Goal: Information Seeking & Learning: Learn about a topic

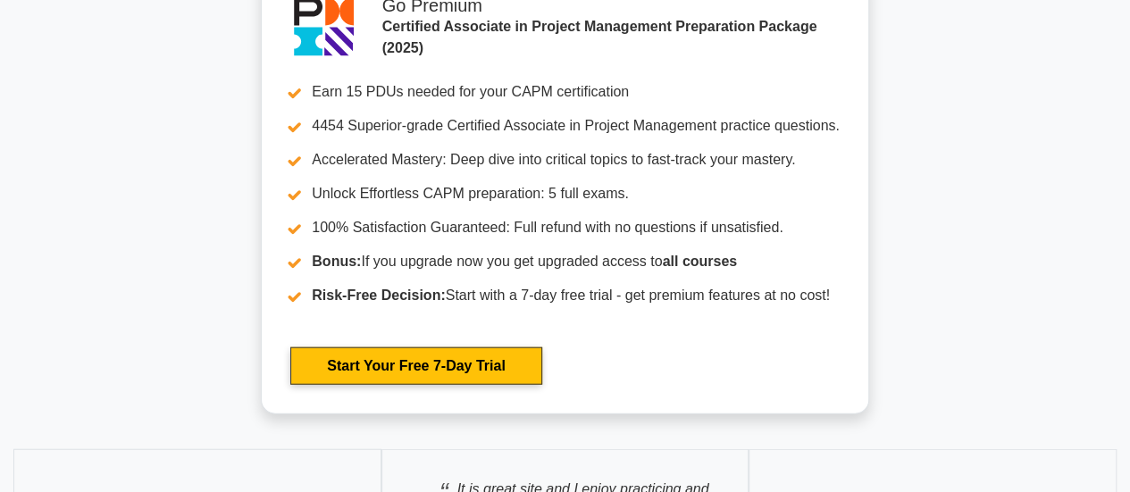
scroll to position [5424, 0]
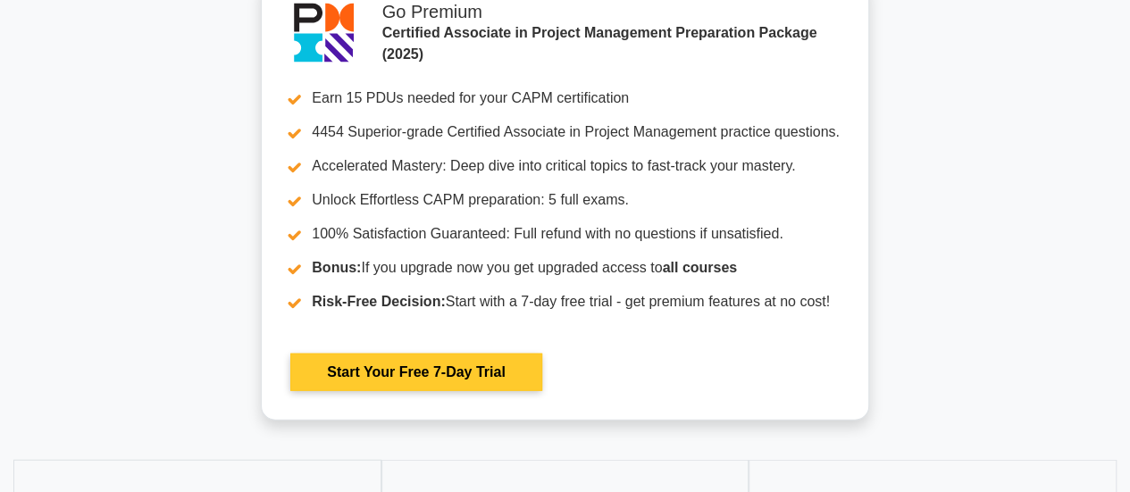
click at [413, 363] on link "Start Your Free 7-Day Trial" at bounding box center [415, 373] width 251 height 38
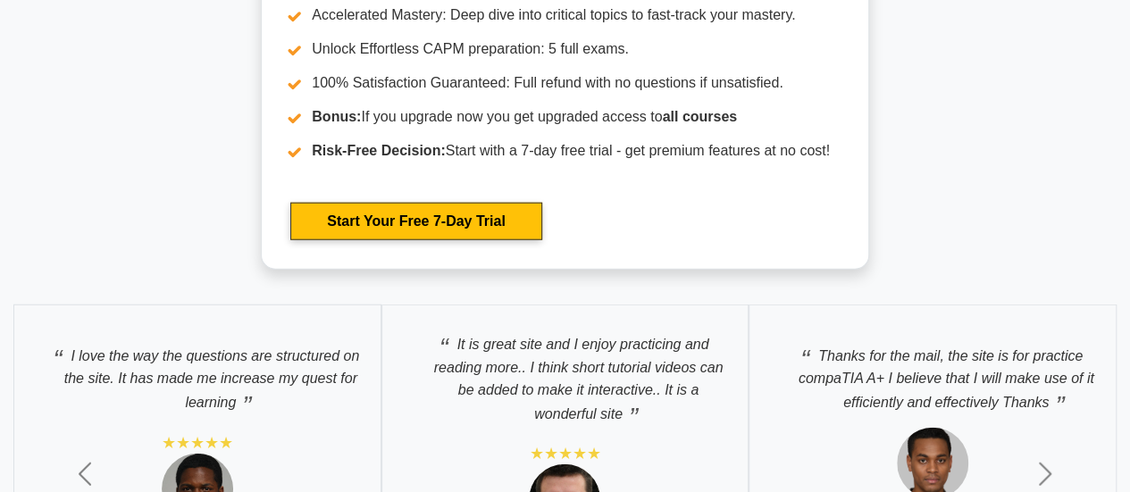
scroll to position [5519, 0]
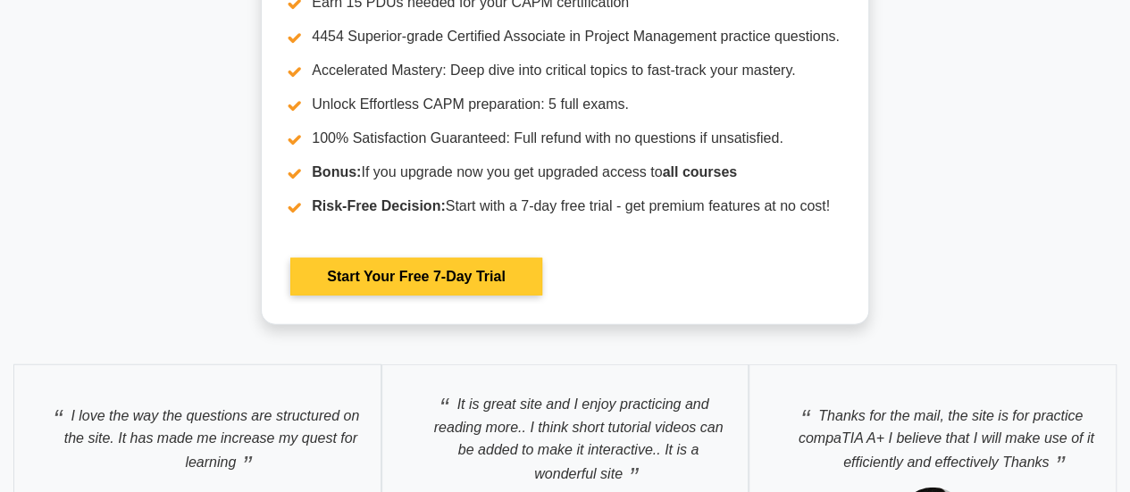
click at [453, 269] on link "Start Your Free 7-Day Trial" at bounding box center [415, 277] width 251 height 38
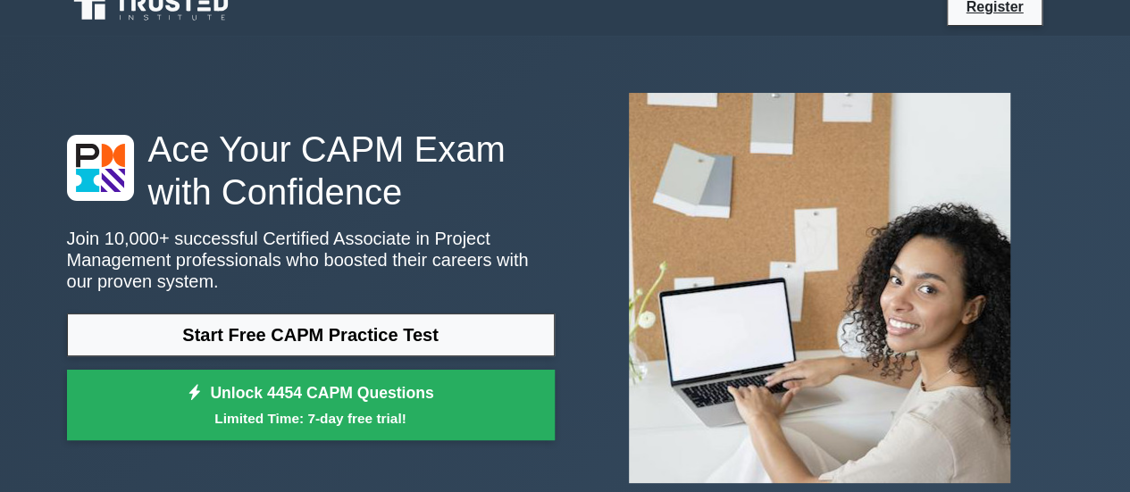
scroll to position [0, 0]
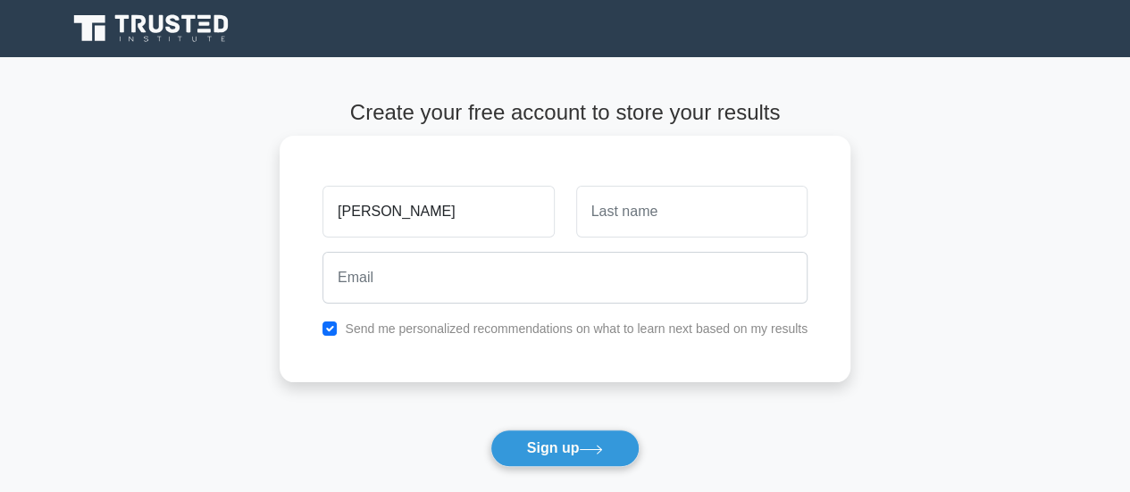
type input "[PERSON_NAME]"
click at [612, 215] on input "text" at bounding box center [691, 212] width 231 height 52
type input "CALLUM"
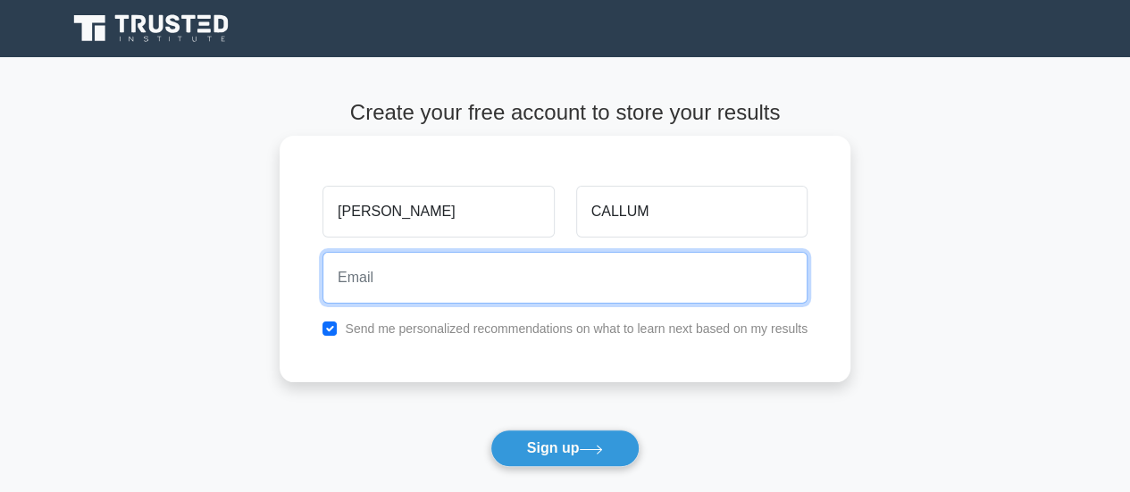
click at [432, 287] on input "email" at bounding box center [565, 278] width 485 height 52
type input "[EMAIL_ADDRESS][DOMAIN_NAME]"
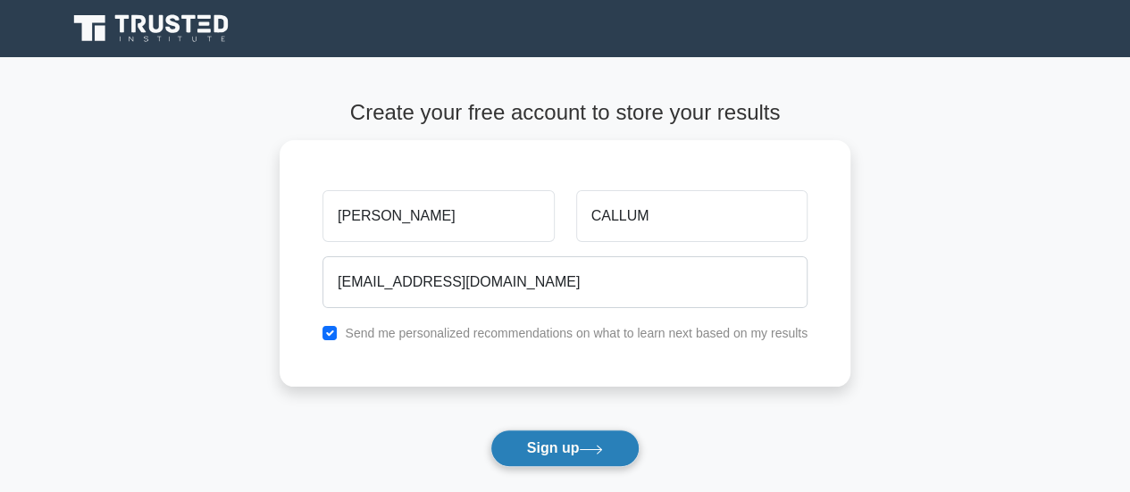
click at [523, 449] on button "Sign up" at bounding box center [566, 449] width 150 height 38
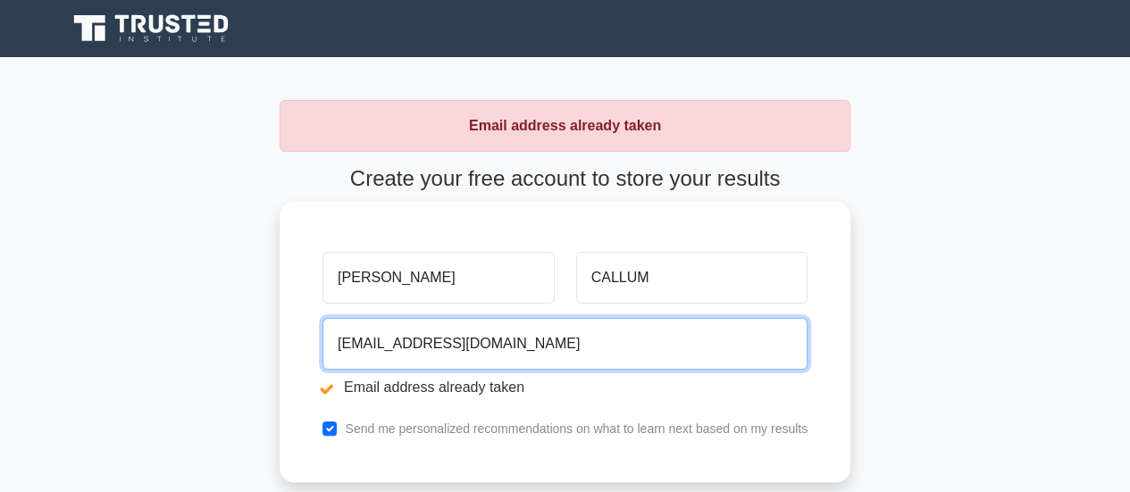
drag, startPoint x: 550, startPoint y: 346, endPoint x: 371, endPoint y: 357, distance: 179.0
drag, startPoint x: 371, startPoint y: 357, endPoint x: 613, endPoint y: 349, distance: 242.3
click at [613, 349] on input "pamelacallum99@gmail.com" at bounding box center [565, 344] width 485 height 52
drag, startPoint x: 593, startPoint y: 349, endPoint x: 318, endPoint y: 390, distance: 278.1
click at [318, 390] on div "pamelacallum99@gmail.com Email address already taken" at bounding box center [565, 361] width 507 height 100
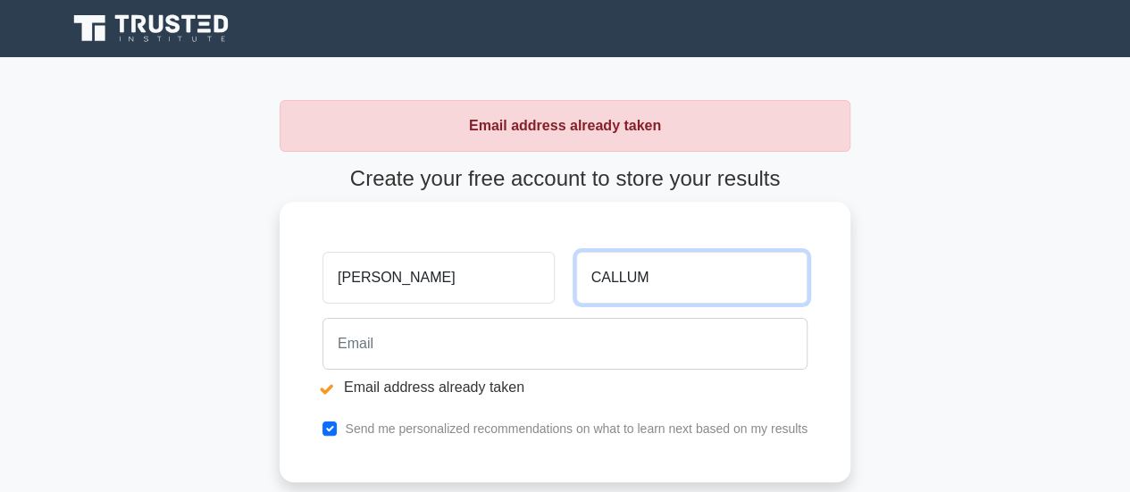
drag, startPoint x: 677, startPoint y: 278, endPoint x: 481, endPoint y: 305, distance: 198.4
click at [481, 305] on div "PAMELA CALLUM" at bounding box center [565, 278] width 507 height 66
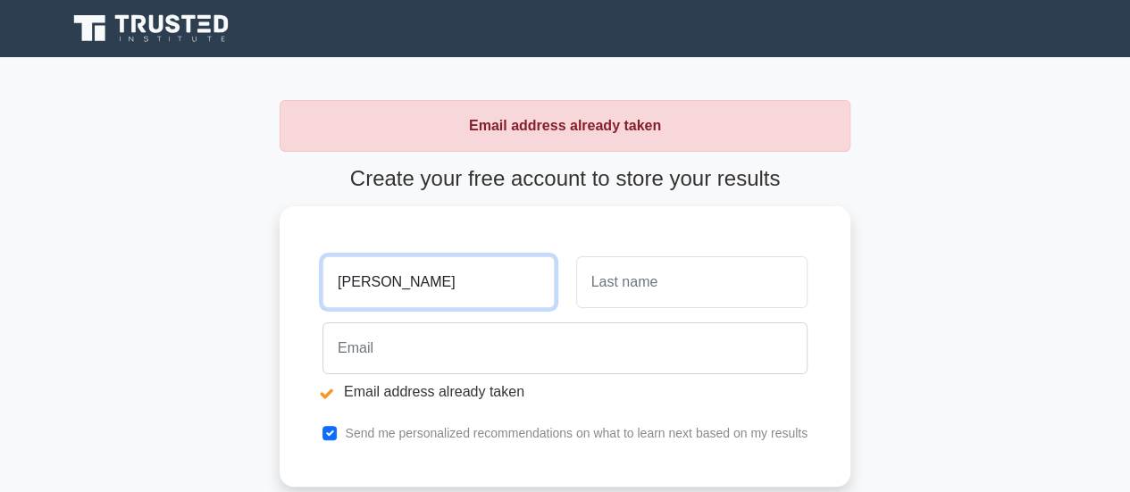
drag, startPoint x: 432, startPoint y: 274, endPoint x: 190, endPoint y: 266, distance: 242.3
click at [190, 266] on main "Email address already taken Create your free account to store your results PAME…" at bounding box center [565, 373] width 1130 height 632
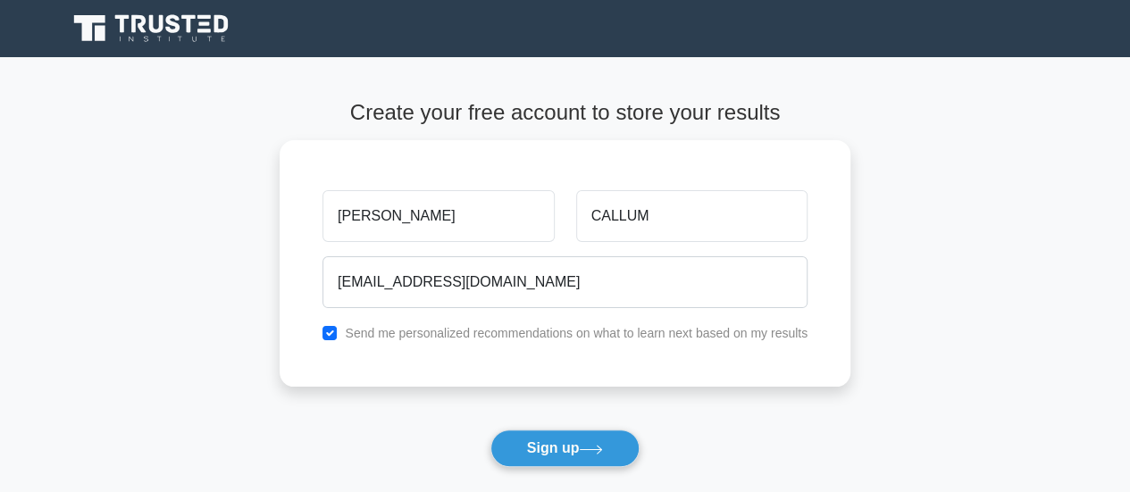
drag, startPoint x: 406, startPoint y: 210, endPoint x: 261, endPoint y: 231, distance: 146.3
click at [261, 231] on main "Create your free account to store your results [PERSON_NAME] [EMAIL_ADDRESS][DO…" at bounding box center [565, 323] width 1130 height 532
click at [657, 79] on div "Create your free account to store your results CALLUM [EMAIL_ADDRESS][DOMAIN_NA…" at bounding box center [565, 323] width 571 height 532
drag, startPoint x: 657, startPoint y: 79, endPoint x: 621, endPoint y: -108, distance: 190.1
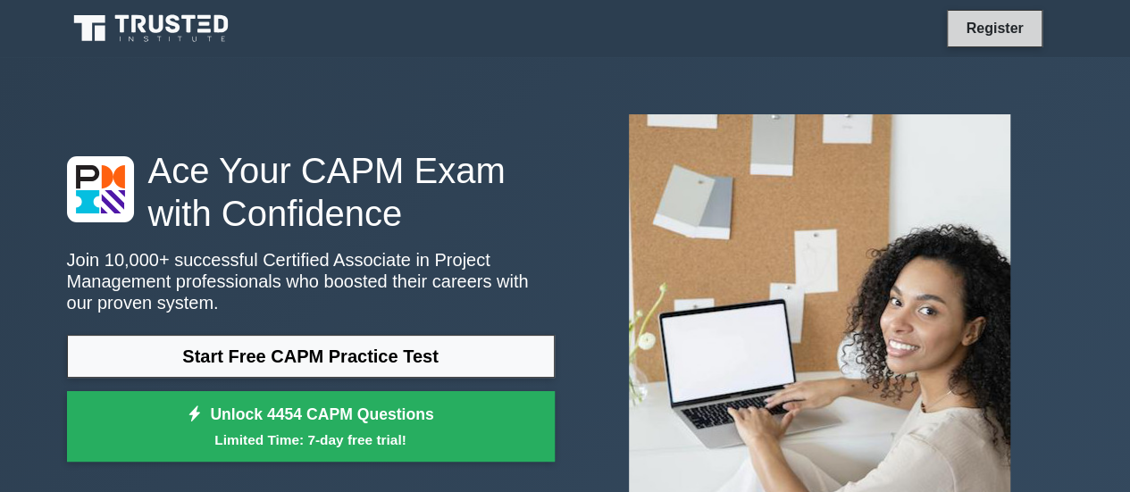
click at [974, 17] on link "Register" at bounding box center [994, 28] width 79 height 22
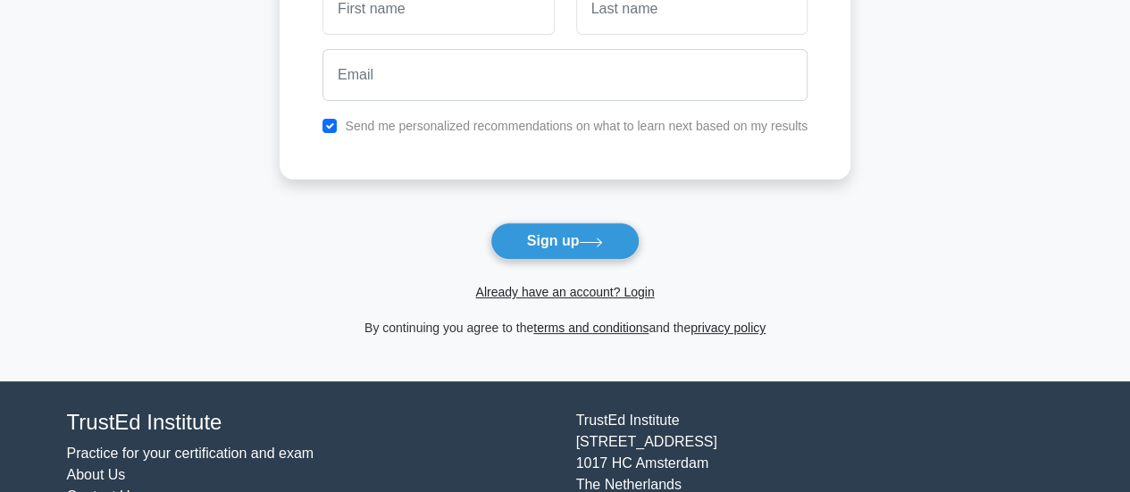
scroll to position [209, 0]
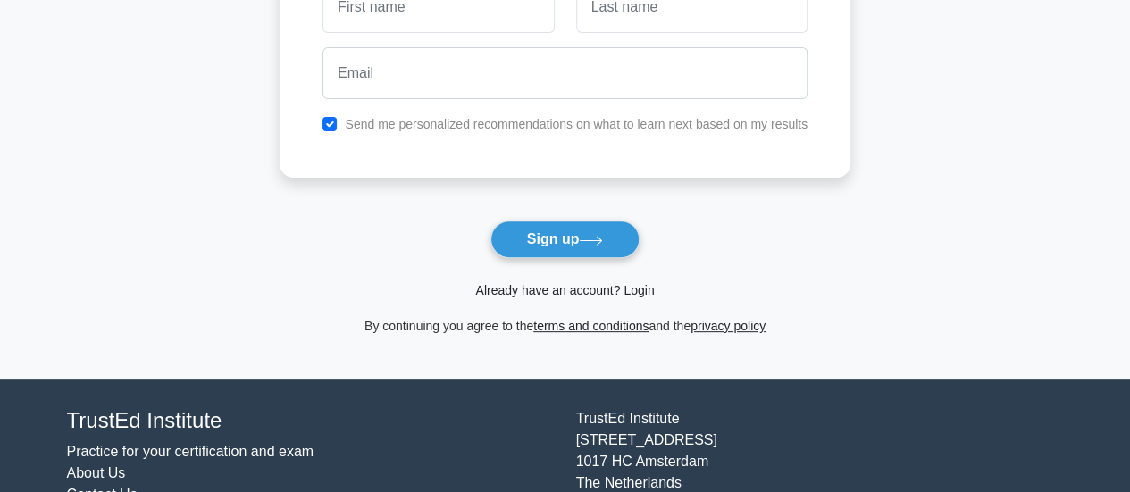
click at [565, 287] on link "Already have an account? Login" at bounding box center [564, 290] width 179 height 14
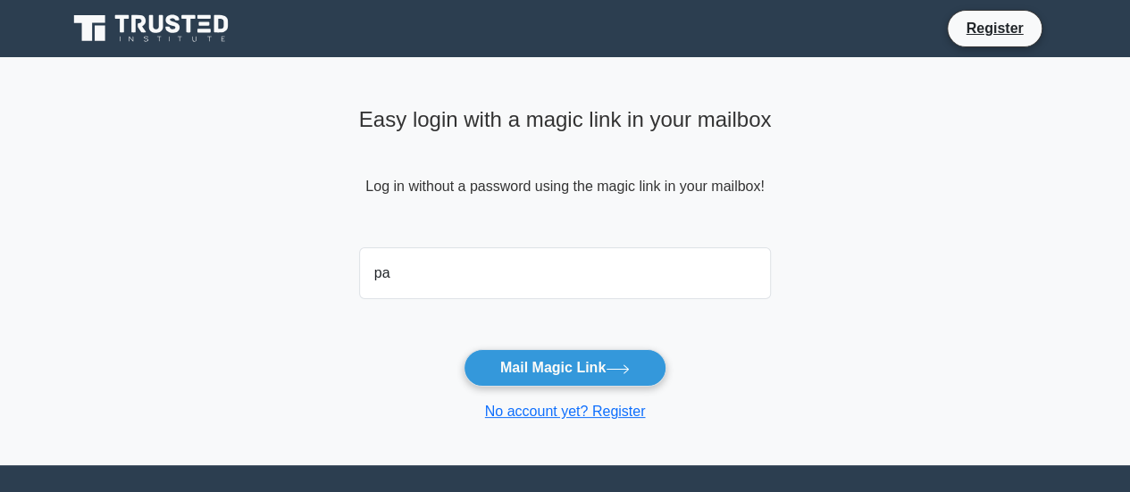
type input "[EMAIL_ADDRESS][DOMAIN_NAME]"
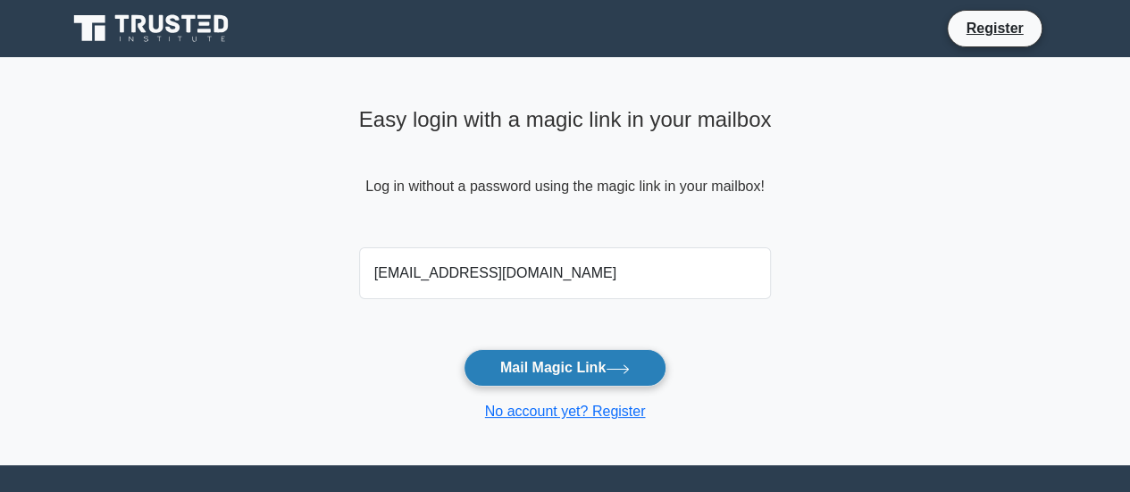
click at [508, 362] on button "Mail Magic Link" at bounding box center [565, 368] width 203 height 38
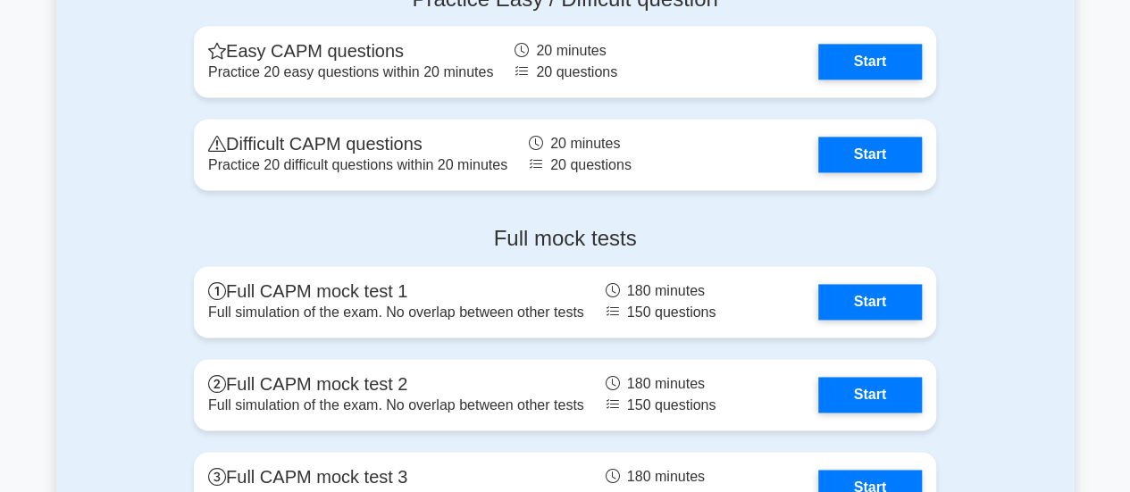
scroll to position [4581, 0]
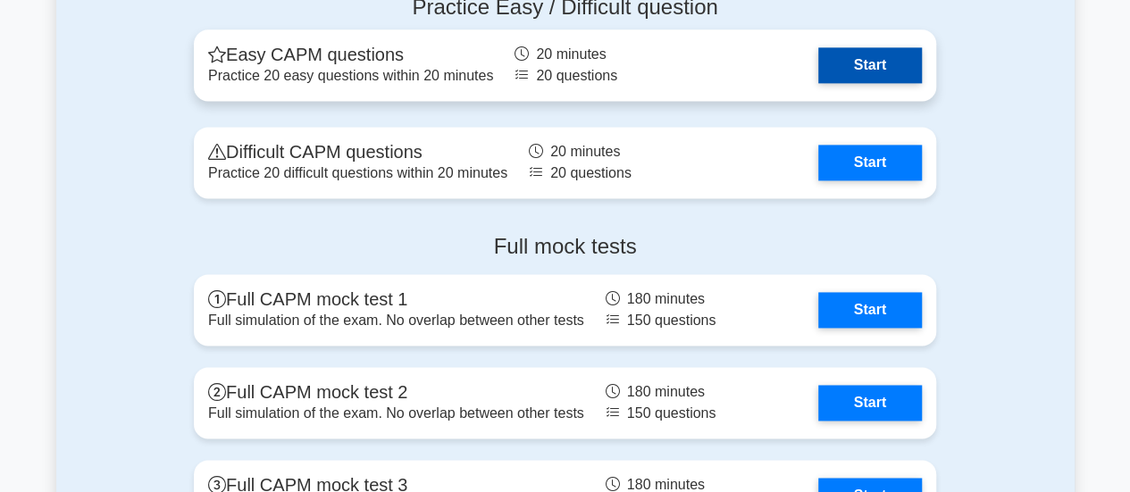
click at [865, 51] on link "Start" at bounding box center [870, 65] width 104 height 36
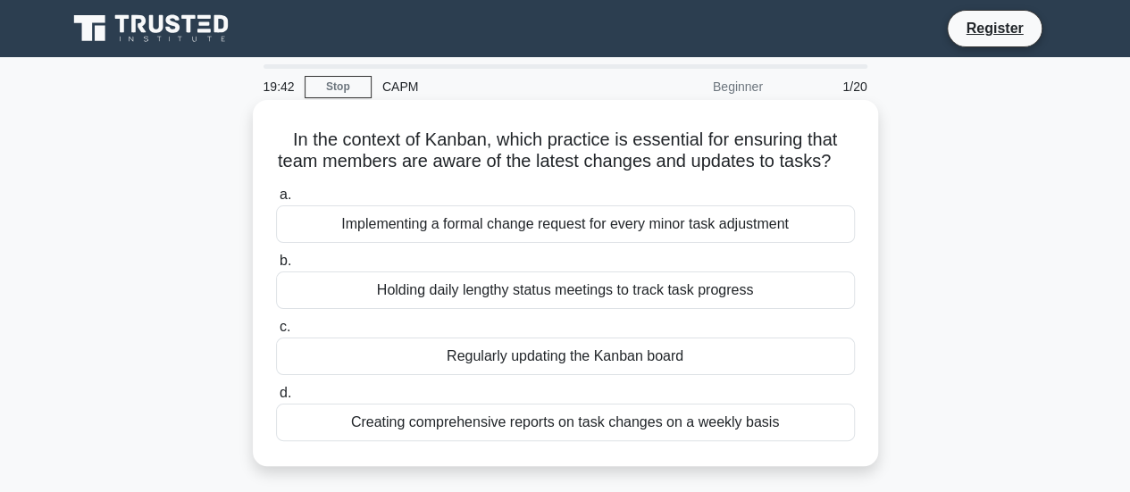
click at [554, 375] on div "Regularly updating the Kanban board" at bounding box center [565, 357] width 579 height 38
click at [276, 333] on input "c. Regularly updating the Kanban board" at bounding box center [276, 328] width 0 height 12
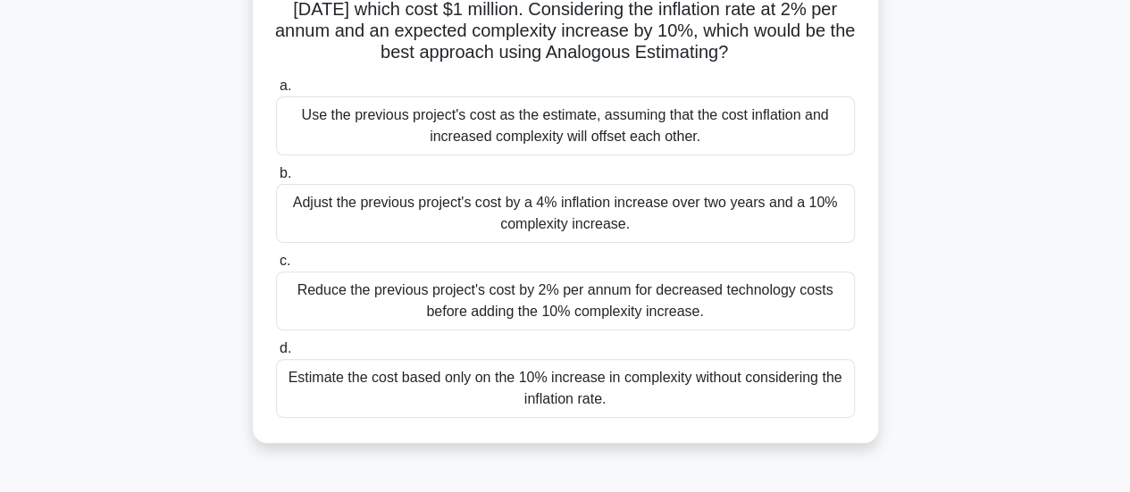
scroll to position [179, 0]
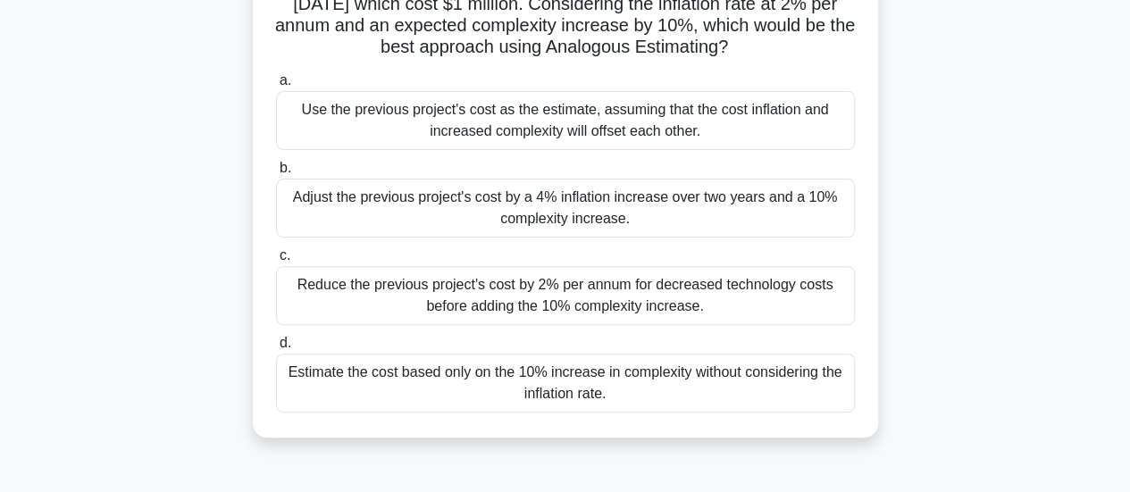
click at [723, 238] on div "Adjust the previous project's cost by a 4% inflation increase over two years an…" at bounding box center [565, 208] width 579 height 59
click at [276, 174] on input "b. Adjust the previous project's cost by a 4% inflation increase over two years…" at bounding box center [276, 169] width 0 height 12
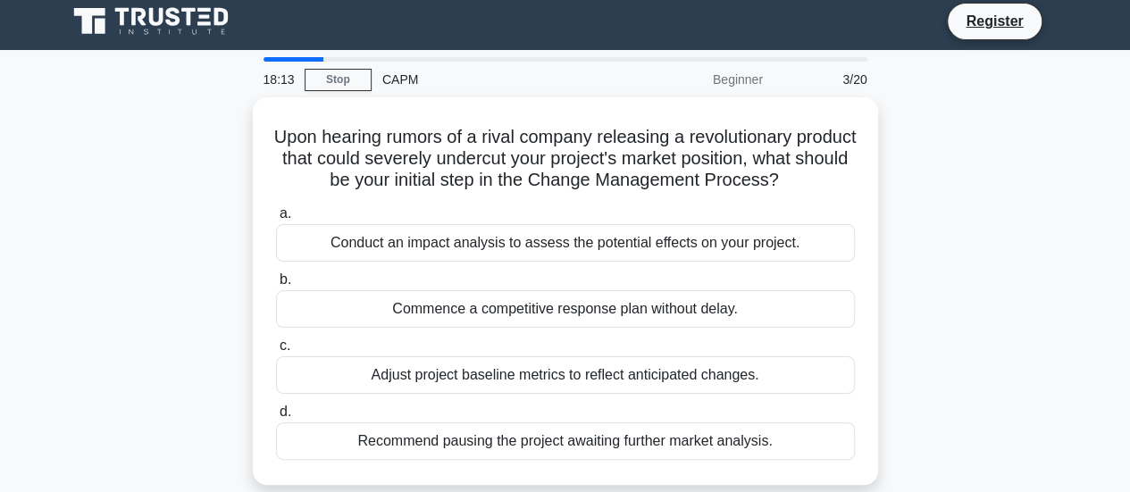
scroll to position [0, 0]
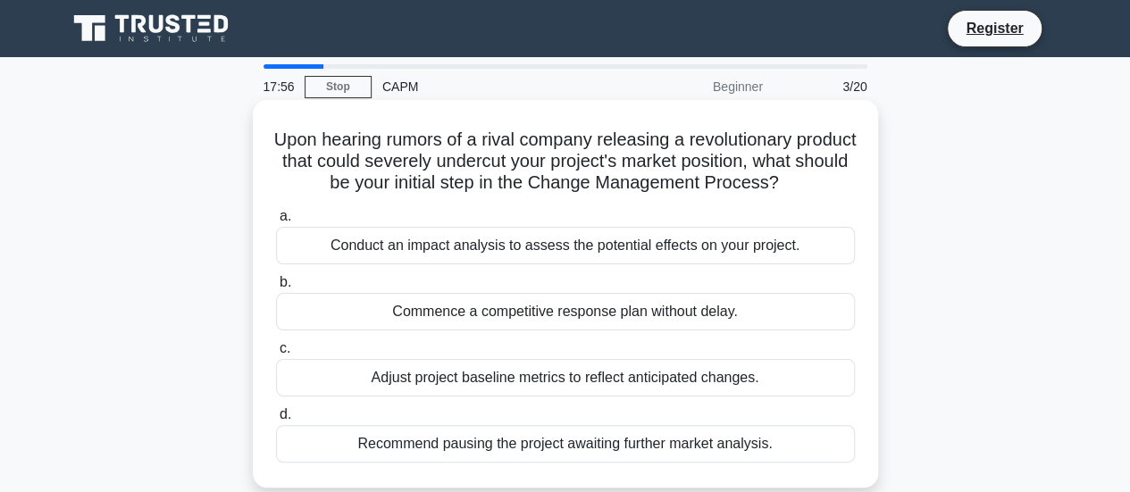
click at [737, 264] on div "Conduct an impact analysis to assess the potential effects on your project." at bounding box center [565, 246] width 579 height 38
click at [276, 222] on input "a. Conduct an impact analysis to assess the potential effects on your project." at bounding box center [276, 217] width 0 height 12
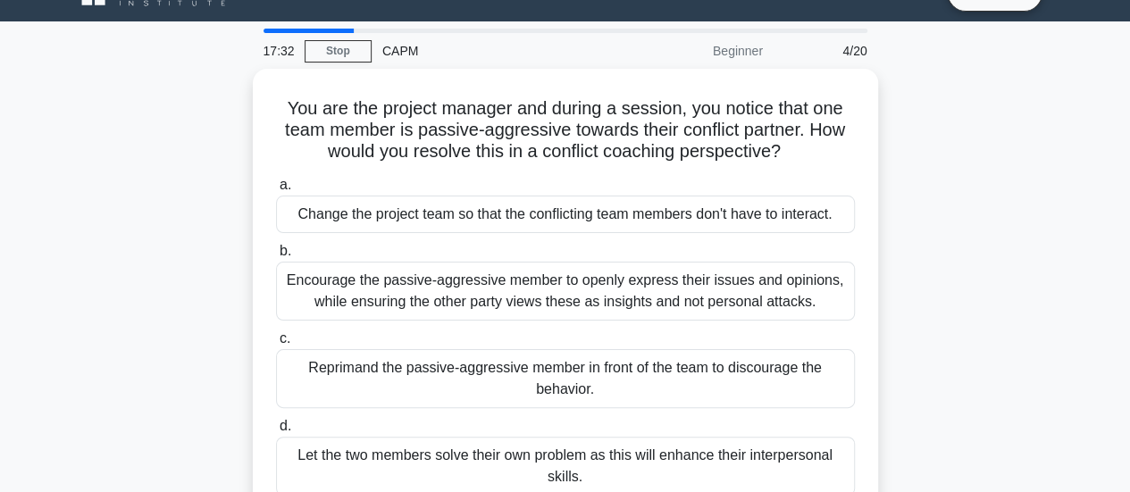
scroll to position [71, 0]
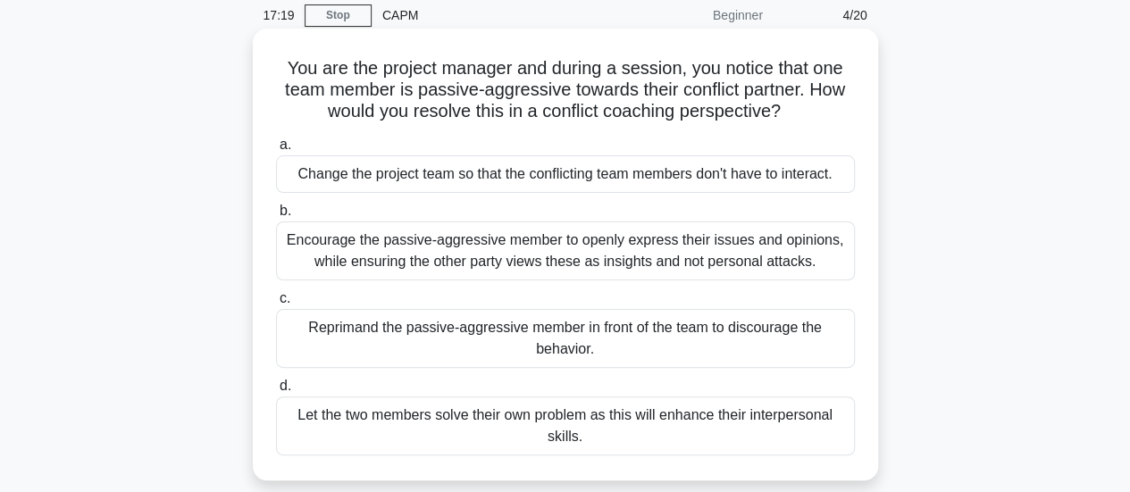
click at [549, 248] on div "Encourage the passive-aggressive member to openly express their issues and opin…" at bounding box center [565, 251] width 579 height 59
click at [276, 217] on input "b. Encourage the passive-aggressive member to openly express their issues and o…" at bounding box center [276, 212] width 0 height 12
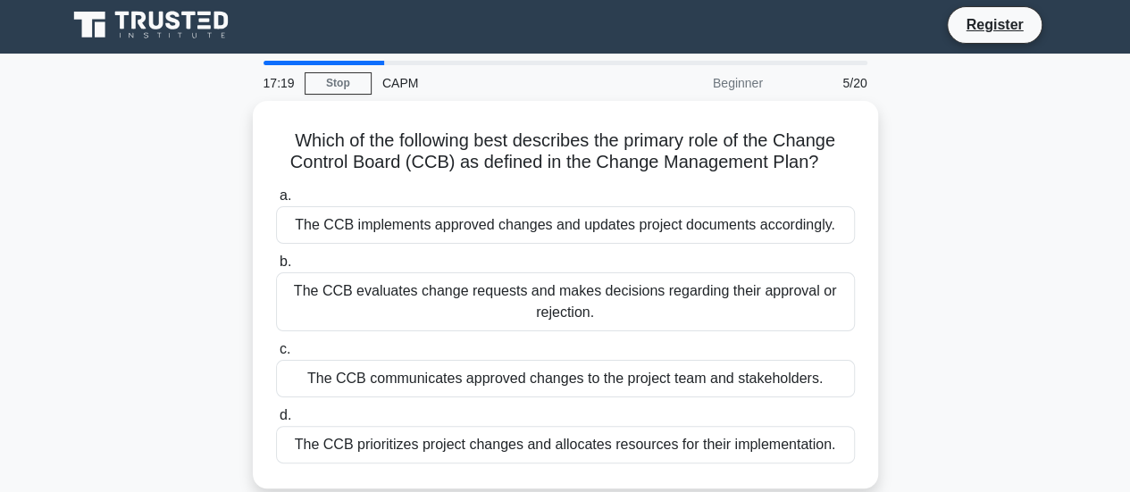
scroll to position [0, 0]
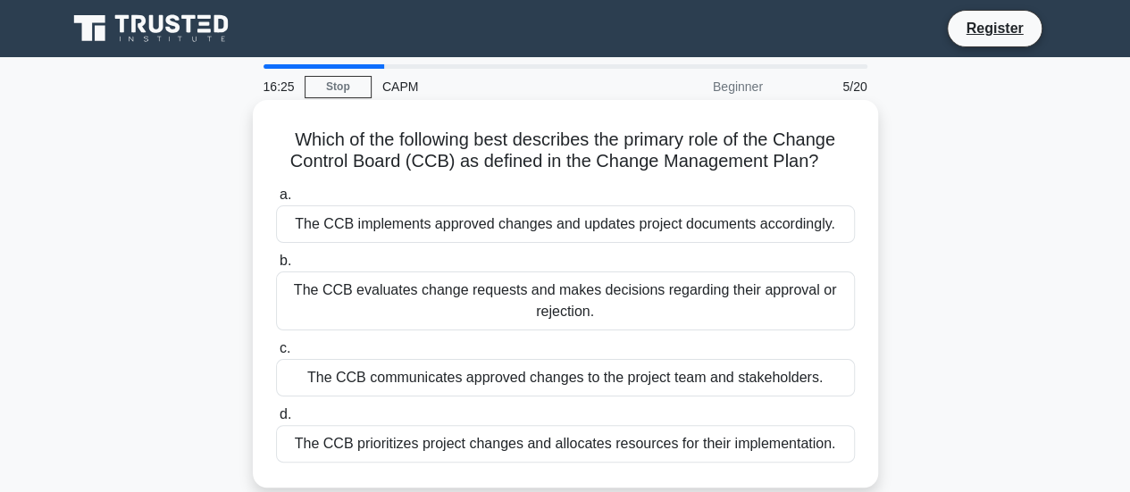
click at [514, 298] on div "The CCB evaluates change requests and makes decisions regarding their approval …" at bounding box center [565, 301] width 579 height 59
click at [276, 267] on input "b. The CCB evaluates change requests and makes decisions regarding their approv…" at bounding box center [276, 262] width 0 height 12
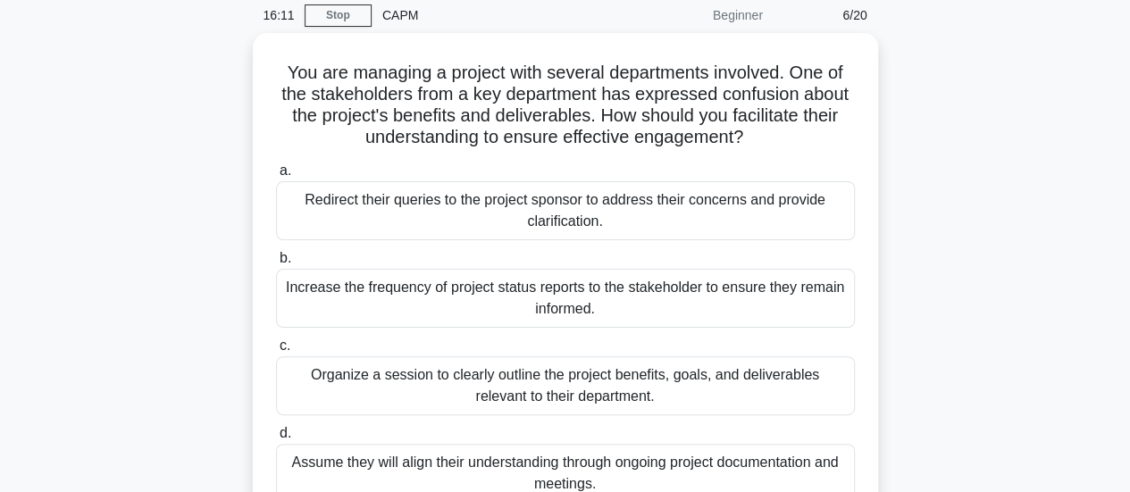
scroll to position [107, 0]
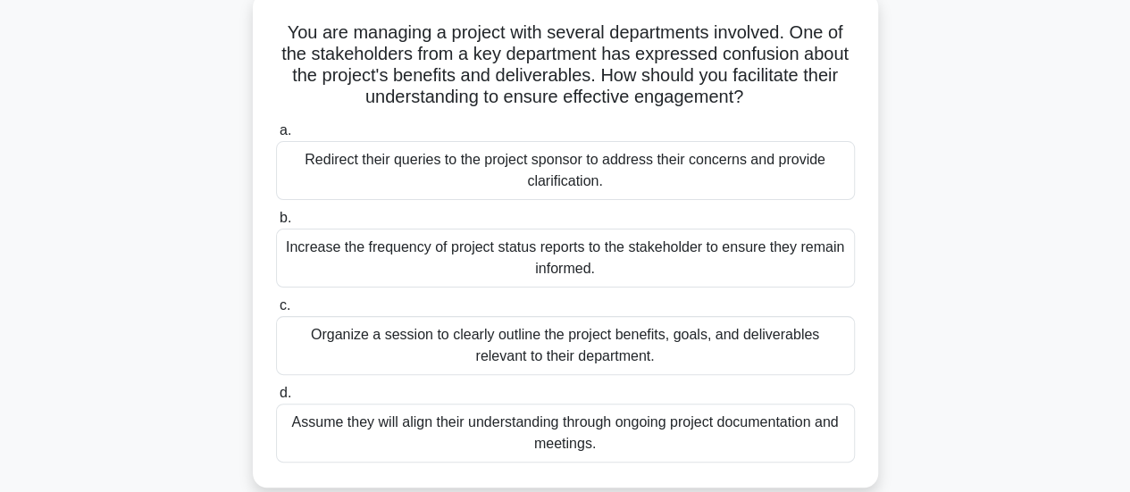
click at [665, 350] on div "Organize a session to clearly outline the project benefits, goals, and delivera…" at bounding box center [565, 345] width 579 height 59
click at [276, 312] on input "c. Organize a session to clearly outline the project benefits, goals, and deliv…" at bounding box center [276, 306] width 0 height 12
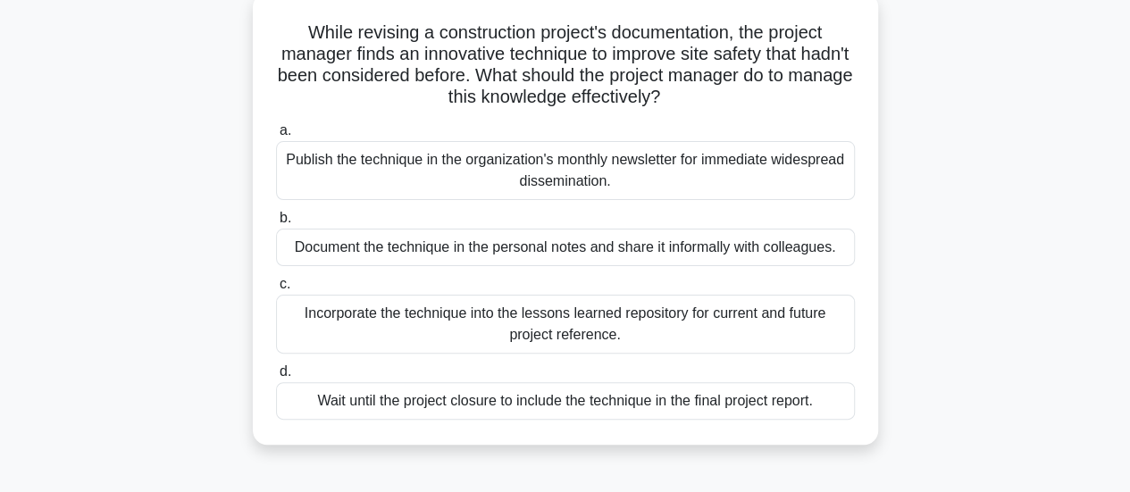
click at [634, 331] on div "Incorporate the technique into the lessons learned repository for current and f…" at bounding box center [565, 324] width 579 height 59
click at [276, 290] on input "c. Incorporate the technique into the lessons learned repository for current an…" at bounding box center [276, 285] width 0 height 12
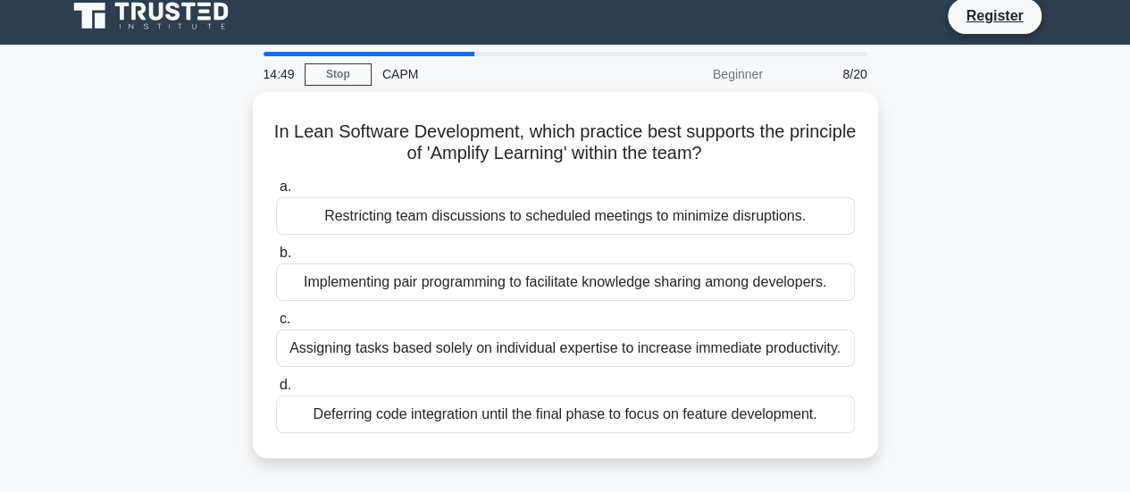
scroll to position [0, 0]
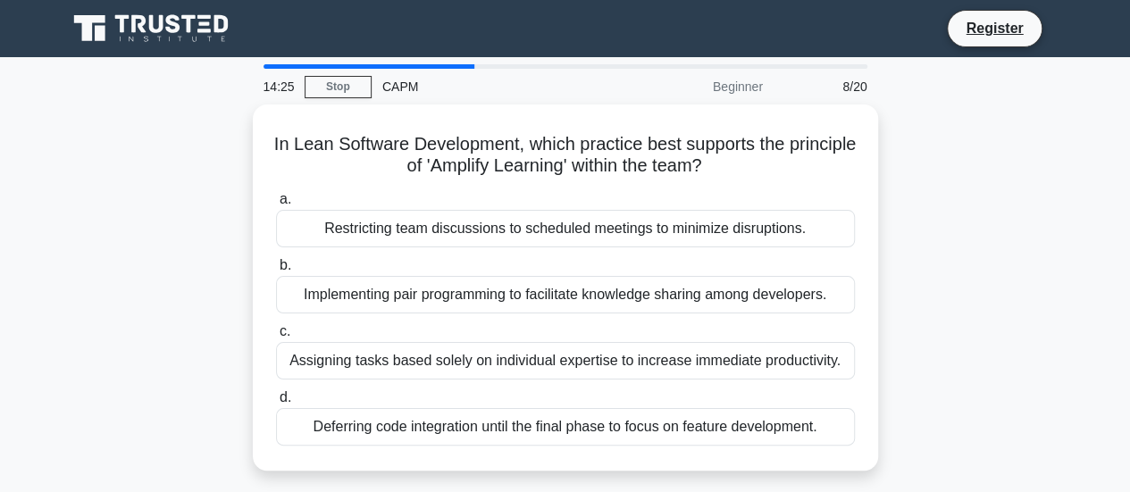
click at [634, 331] on label "c. Assigning tasks based solely on individual expertise to increase immediate p…" at bounding box center [565, 350] width 579 height 59
click at [276, 331] on input "c. Assigning tasks based solely on individual expertise to increase immediate p…" at bounding box center [276, 332] width 0 height 12
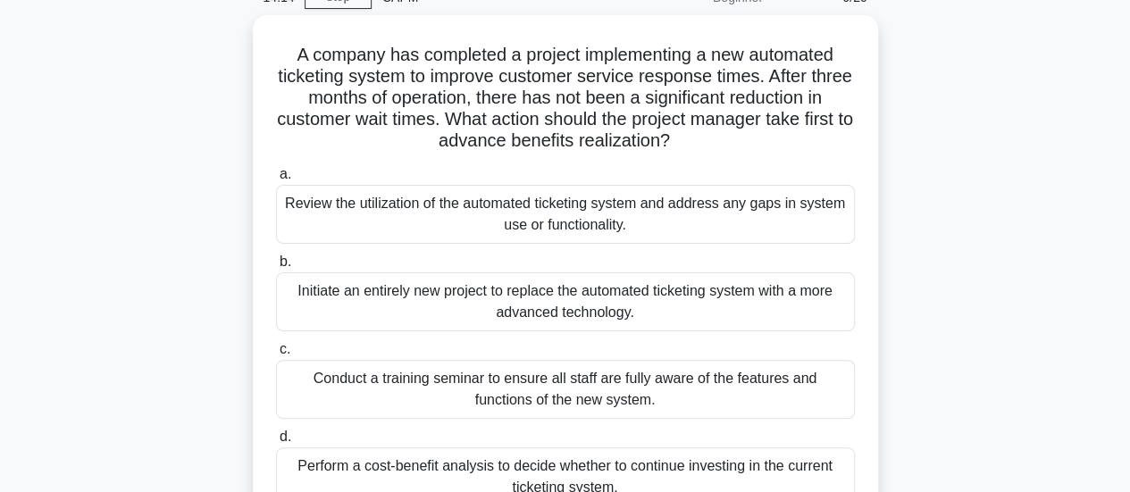
scroll to position [107, 0]
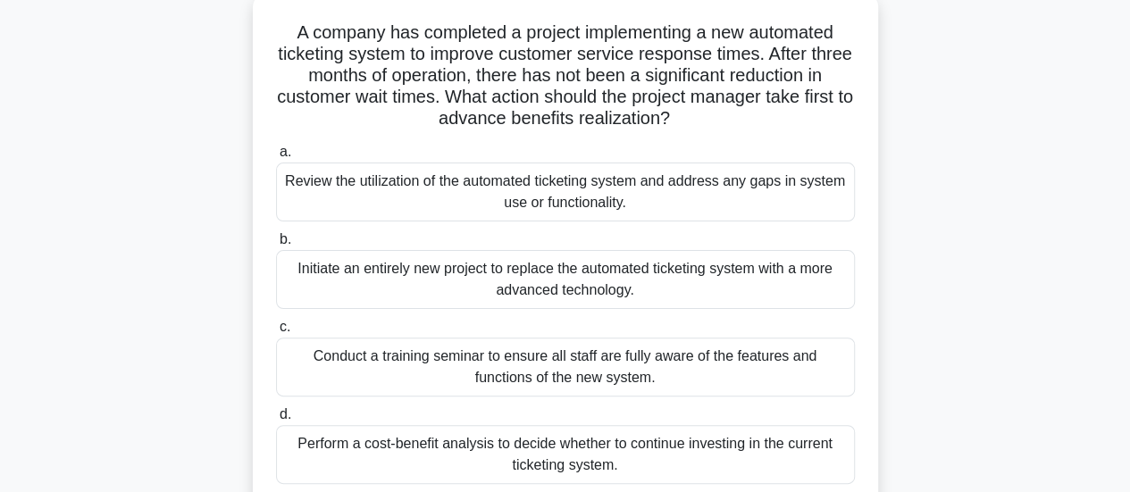
click at [640, 442] on div "Perform a cost-benefit analysis to decide whether to continue investing in the …" at bounding box center [565, 454] width 579 height 59
click at [276, 421] on input "d. Perform a cost-benefit analysis to decide whether to continue investing in t…" at bounding box center [276, 415] width 0 height 12
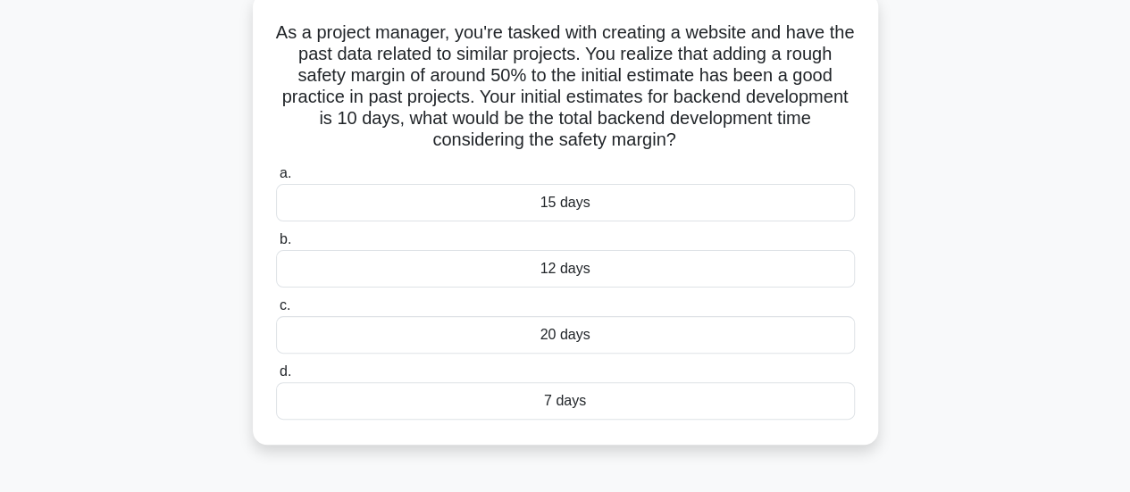
click at [593, 269] on div "12 days" at bounding box center [565, 269] width 579 height 38
click at [276, 246] on input "b. 12 days" at bounding box center [276, 240] width 0 height 12
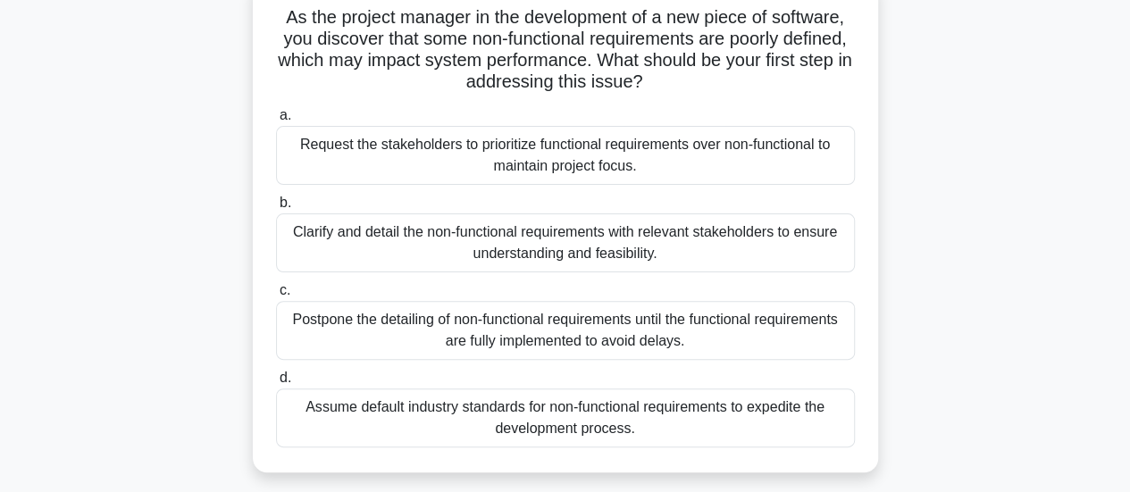
scroll to position [143, 0]
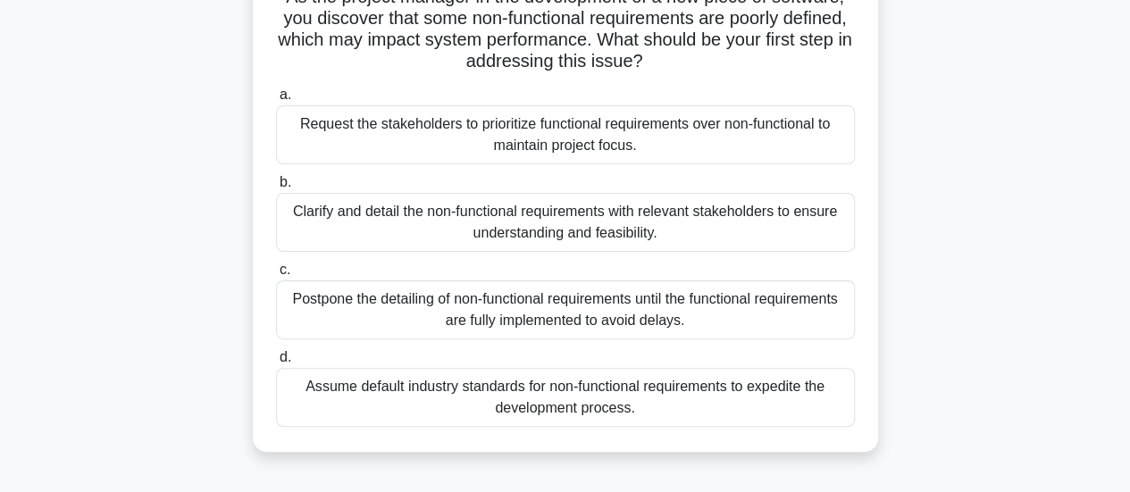
click at [430, 224] on div "Clarify and detail the non-functional requirements with relevant stakeholders t…" at bounding box center [565, 222] width 579 height 59
click at [276, 189] on input "b. Clarify and detail the non-functional requirements with relevant stakeholder…" at bounding box center [276, 183] width 0 height 12
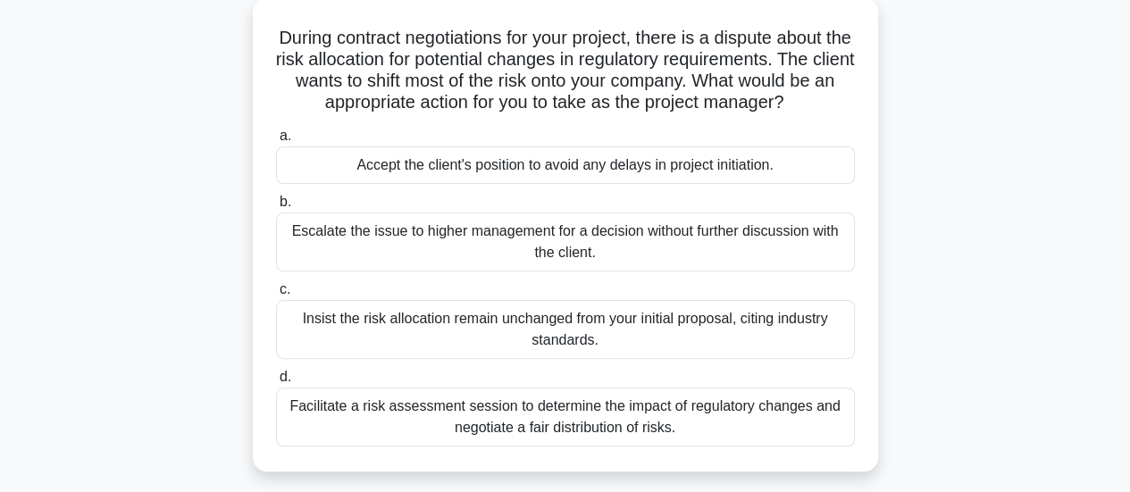
scroll to position [107, 0]
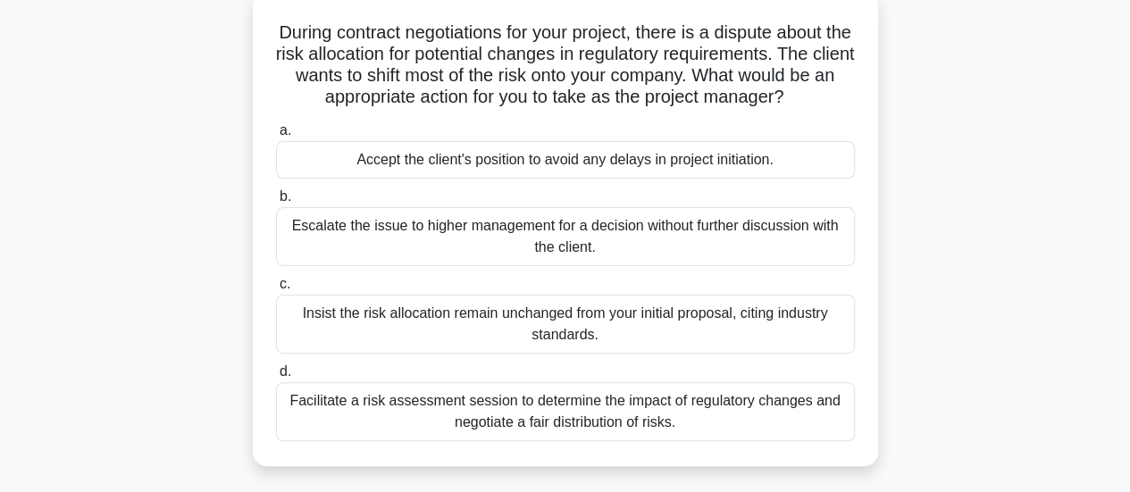
click at [542, 412] on div "Facilitate a risk assessment session to determine the impact of regulatory chan…" at bounding box center [565, 411] width 579 height 59
click at [276, 378] on input "d. Facilitate a risk assessment session to determine the impact of regulatory c…" at bounding box center [276, 372] width 0 height 12
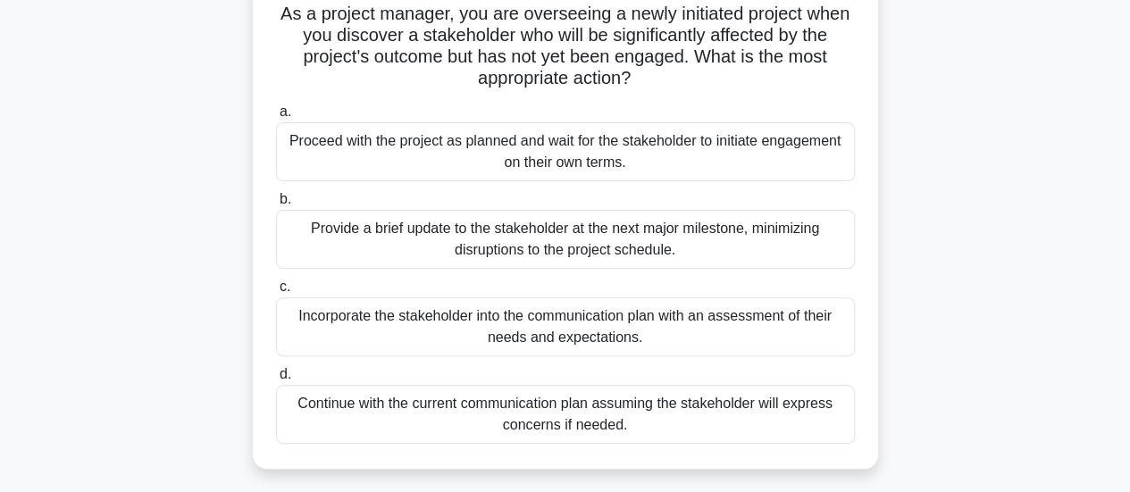
scroll to position [143, 0]
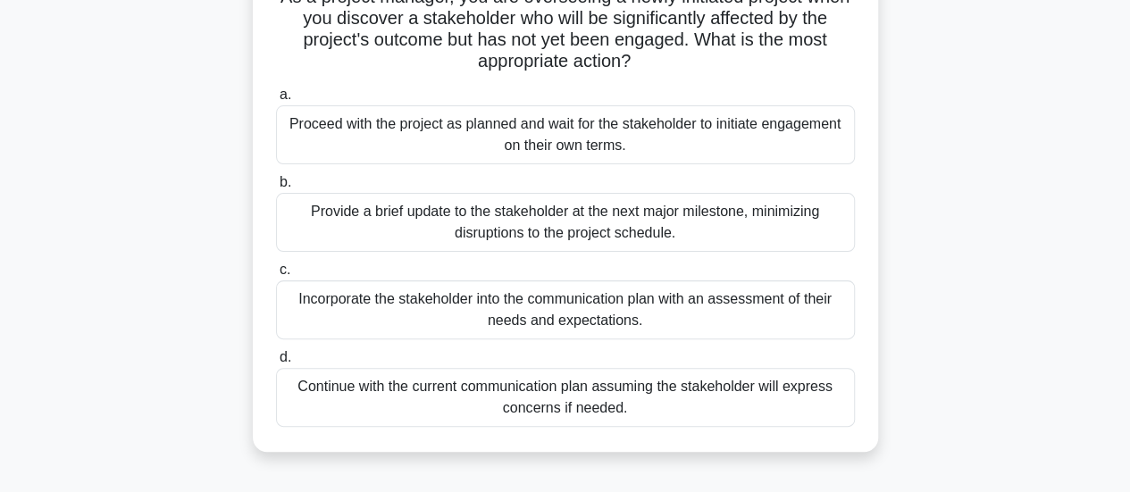
click at [724, 317] on div "Incorporate the stakeholder into the communication plan with an assessment of t…" at bounding box center [565, 310] width 579 height 59
click at [276, 276] on input "c. Incorporate the stakeholder into the communication plan with an assessment o…" at bounding box center [276, 270] width 0 height 12
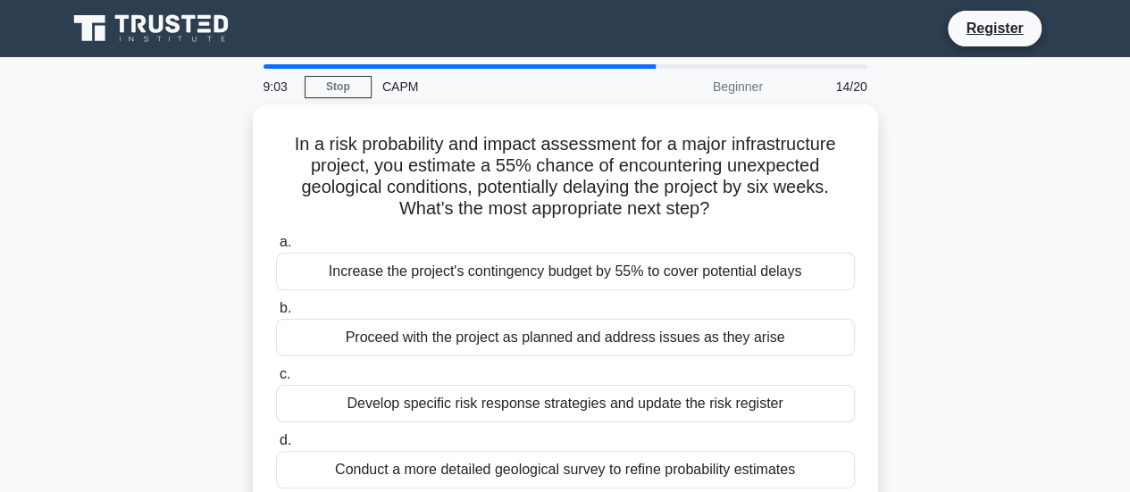
scroll to position [0, 0]
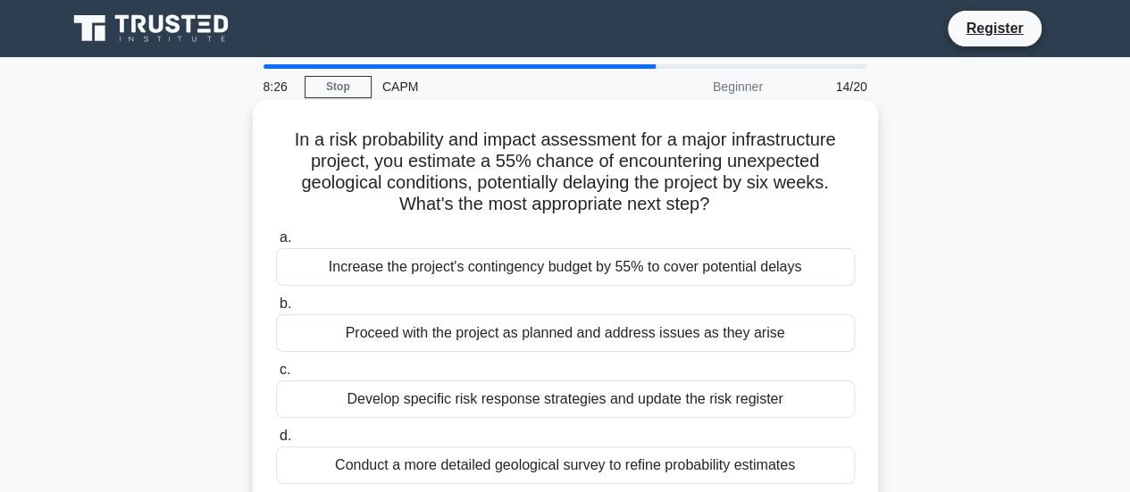
click at [418, 276] on div "Increase the project's contingency budget by 55% to cover potential delays" at bounding box center [565, 267] width 579 height 38
click at [276, 244] on input "a. Increase the project's contingency budget by 55% to cover potential delays" at bounding box center [276, 238] width 0 height 12
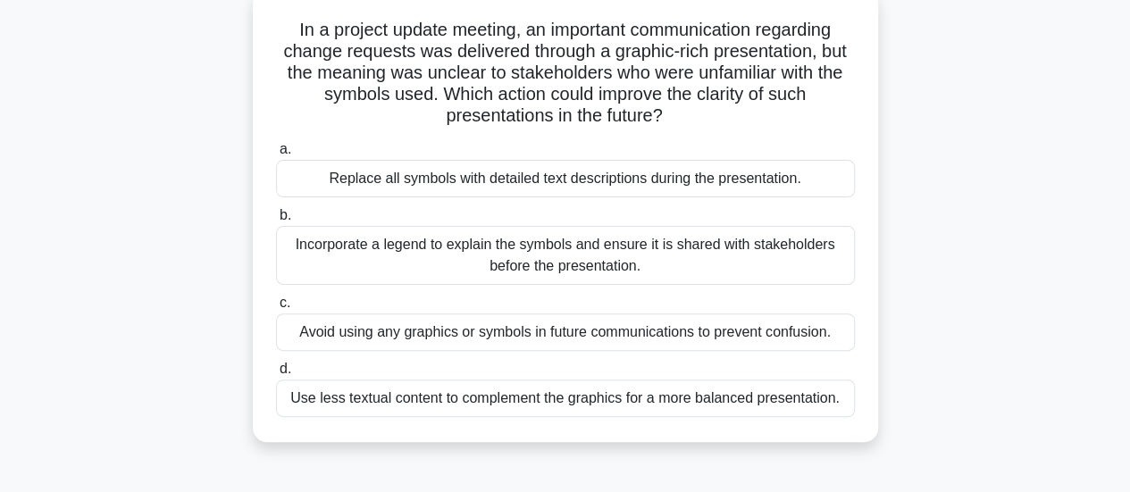
scroll to position [130, 0]
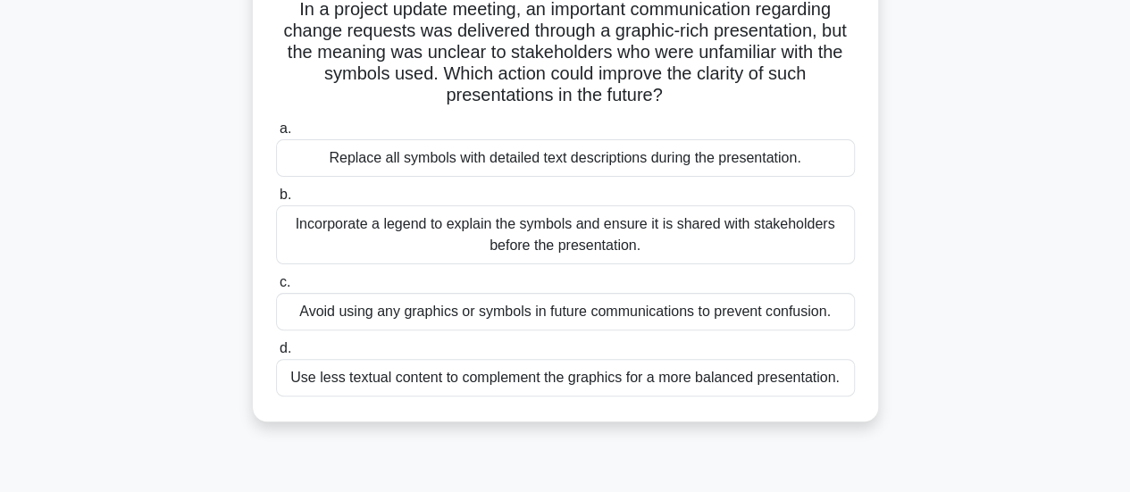
click at [580, 231] on div "Incorporate a legend to explain the symbols and ensure it is shared with stakeh…" at bounding box center [565, 235] width 579 height 59
click at [276, 201] on input "b. Incorporate a legend to explain the symbols and ensure it is shared with sta…" at bounding box center [276, 195] width 0 height 12
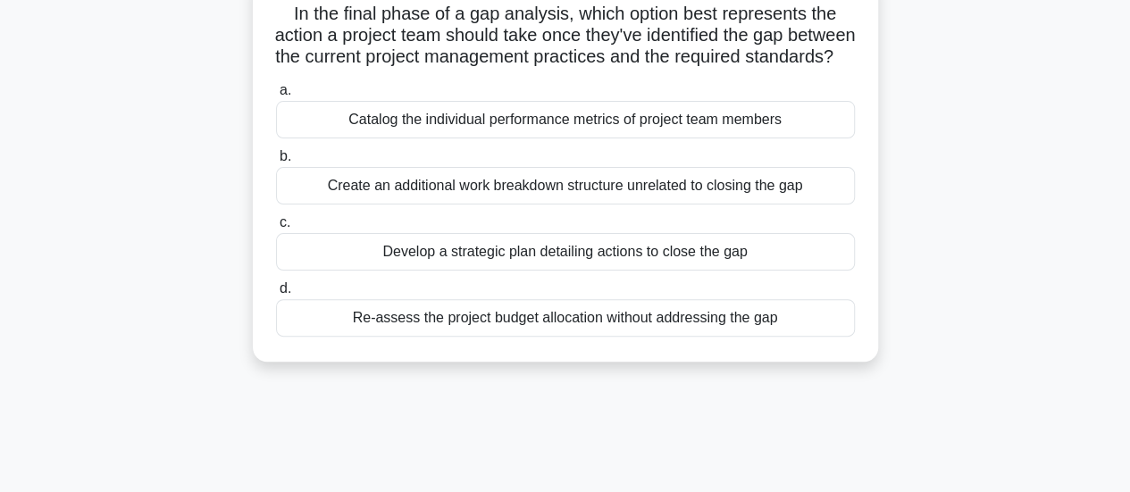
scroll to position [0, 0]
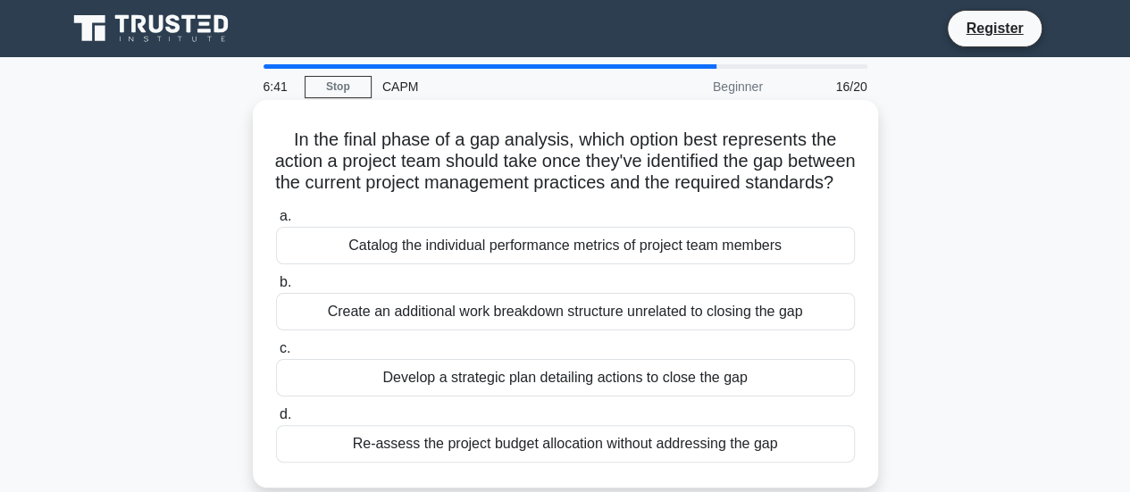
click at [461, 397] on div "Develop a strategic plan detailing actions to close the gap" at bounding box center [565, 378] width 579 height 38
click at [276, 355] on input "c. Develop a strategic plan detailing actions to close the gap" at bounding box center [276, 349] width 0 height 12
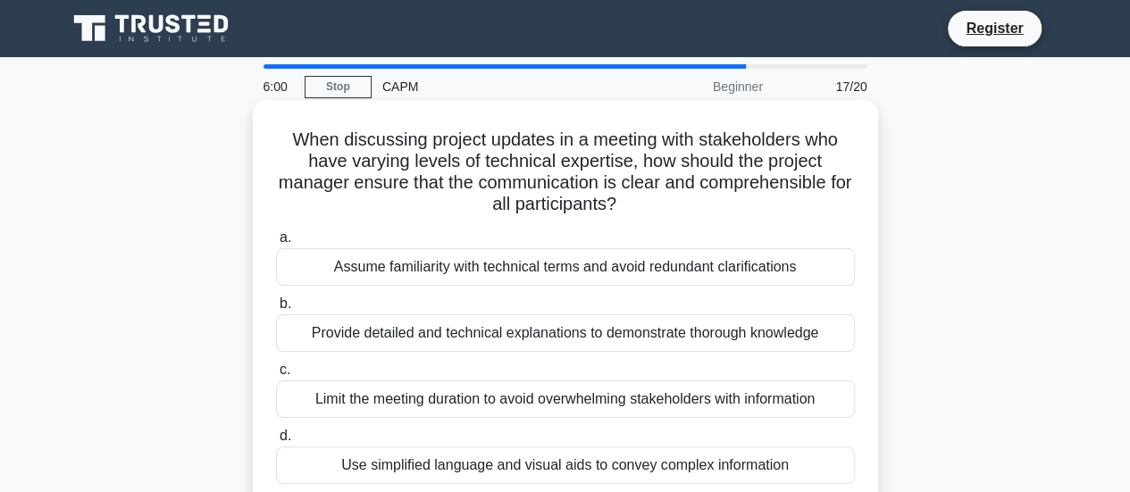
click at [429, 471] on div "Use simplified language and visual aids to convey complex information" at bounding box center [565, 466] width 579 height 38
click at [276, 442] on input "d. Use simplified language and visual aids to convey complex information" at bounding box center [276, 437] width 0 height 12
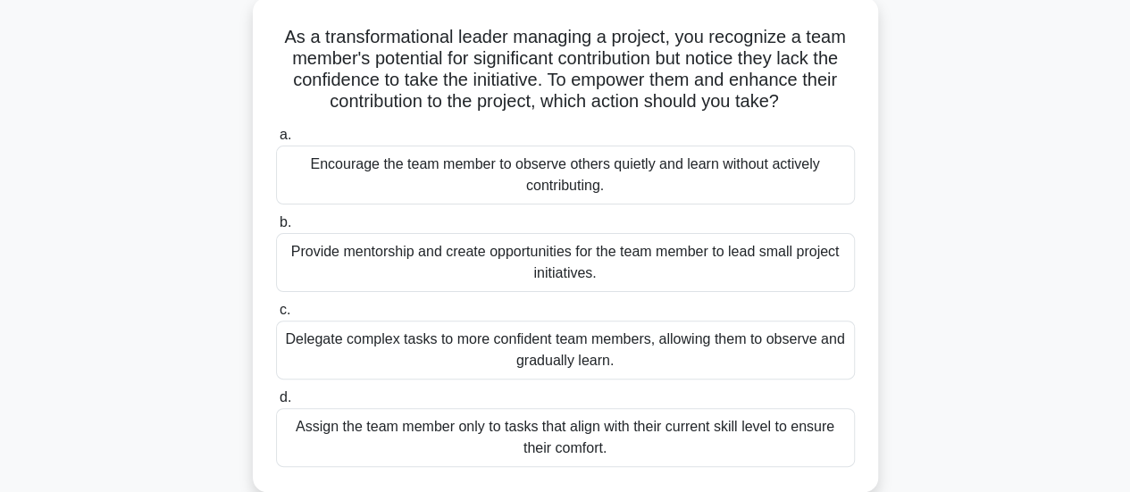
scroll to position [143, 0]
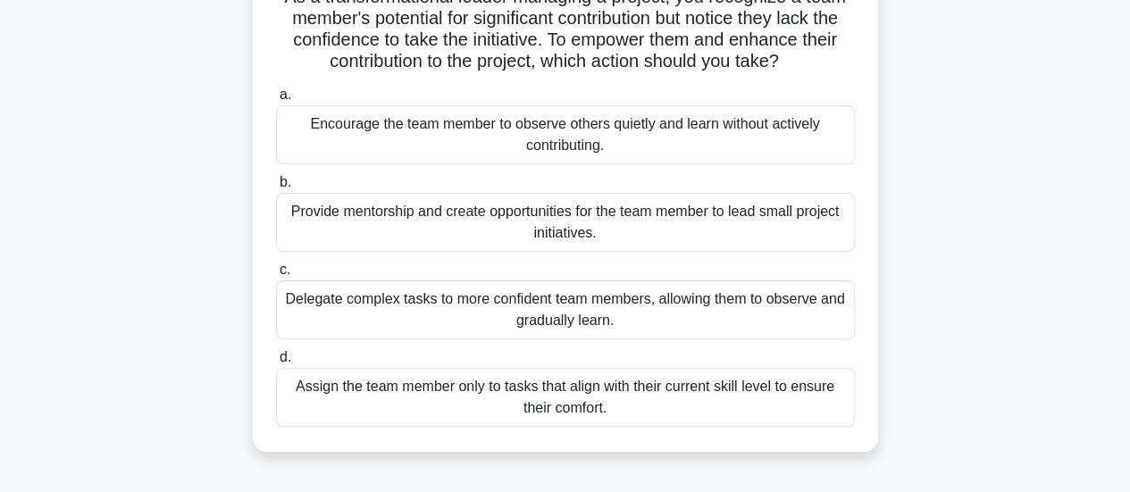
click at [588, 232] on div "Provide mentorship and create opportunities for the team member to lead small p…" at bounding box center [565, 222] width 579 height 59
click at [276, 189] on input "b. Provide mentorship and create opportunities for the team member to lead smal…" at bounding box center [276, 183] width 0 height 12
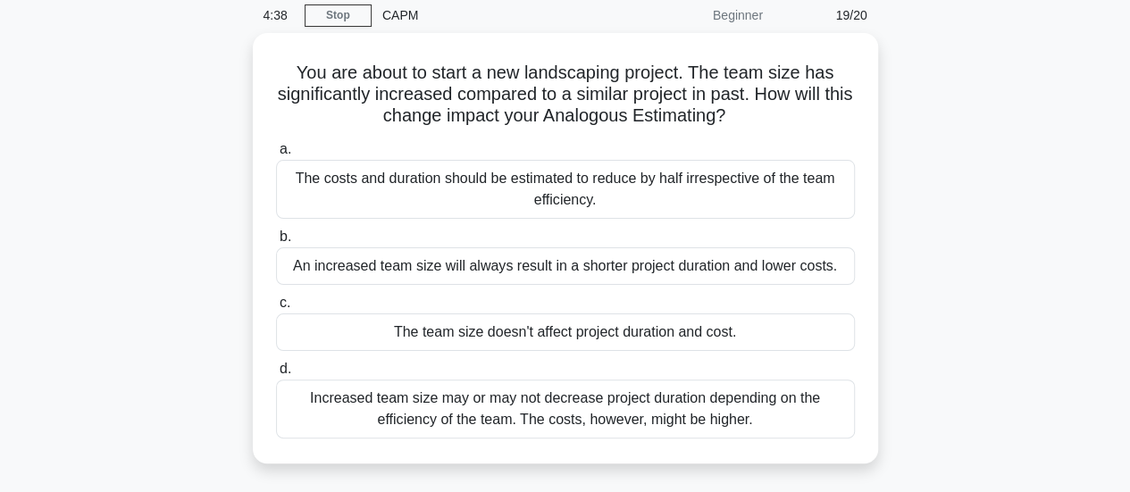
scroll to position [107, 0]
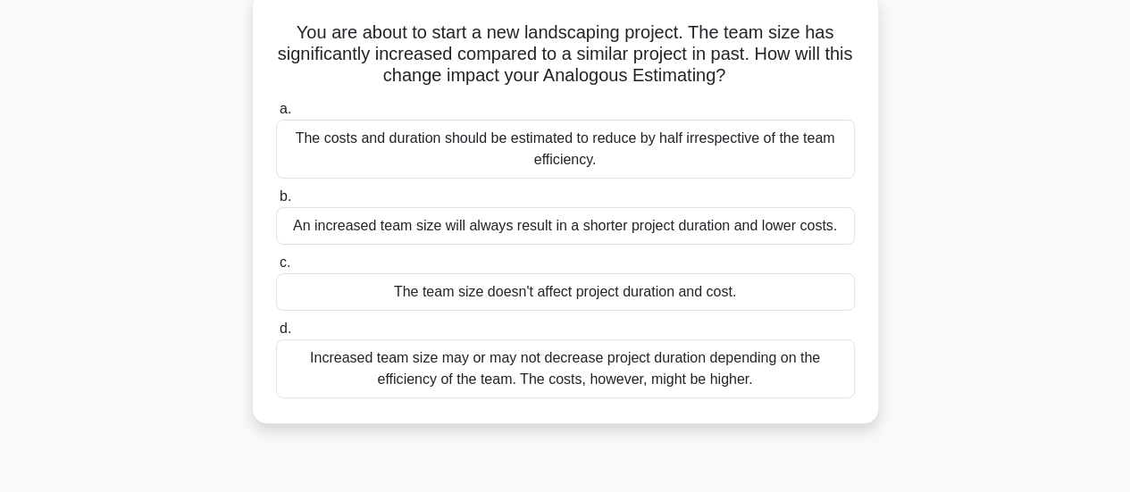
click at [620, 369] on div "Increased team size may or may not decrease project duration depending on the e…" at bounding box center [565, 369] width 579 height 59
click at [276, 335] on input "d. Increased team size may or may not decrease project duration depending on th…" at bounding box center [276, 329] width 0 height 12
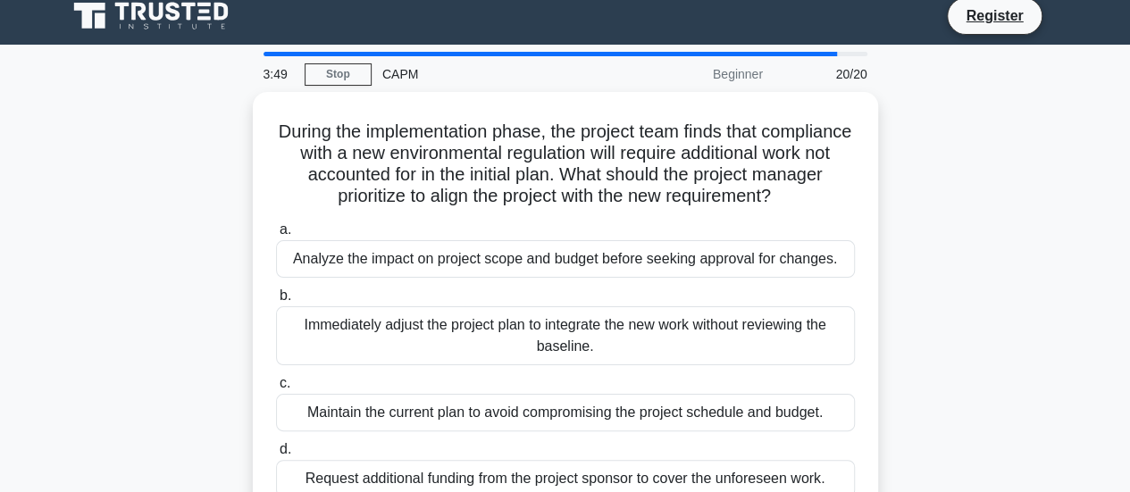
scroll to position [0, 0]
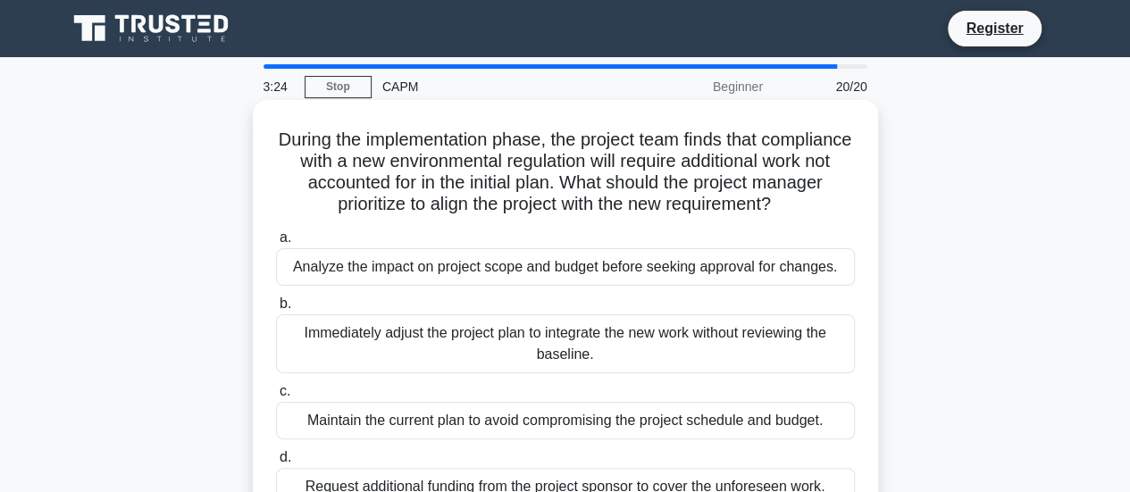
click at [354, 269] on div "Analyze the impact on project scope and budget before seeking approval for chan…" at bounding box center [565, 267] width 579 height 38
click at [276, 244] on input "a. Analyze the impact on project scope and budget before seeking approval for c…" at bounding box center [276, 238] width 0 height 12
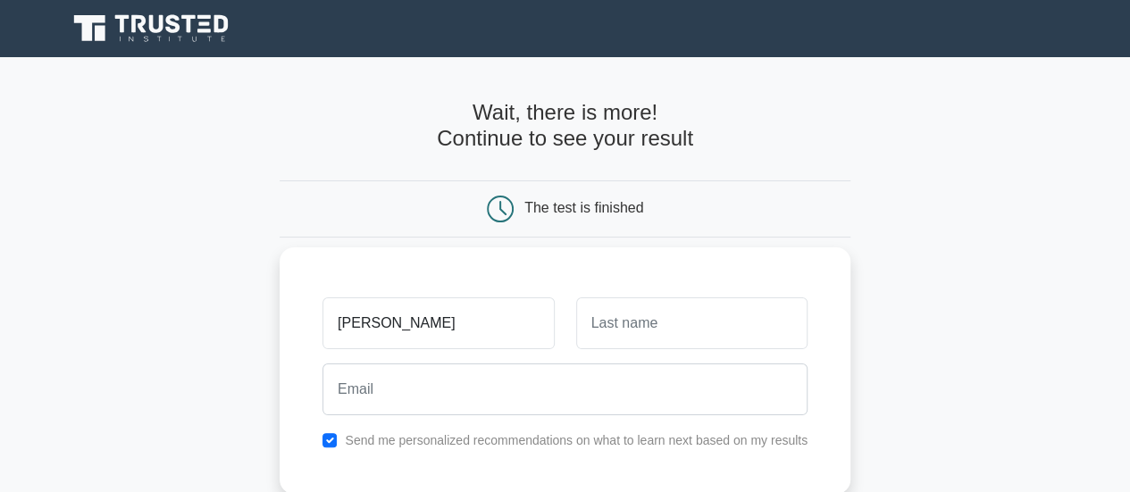
type input "[PERSON_NAME]"
click at [617, 330] on input "text" at bounding box center [691, 324] width 231 height 52
type input "CALLUM"
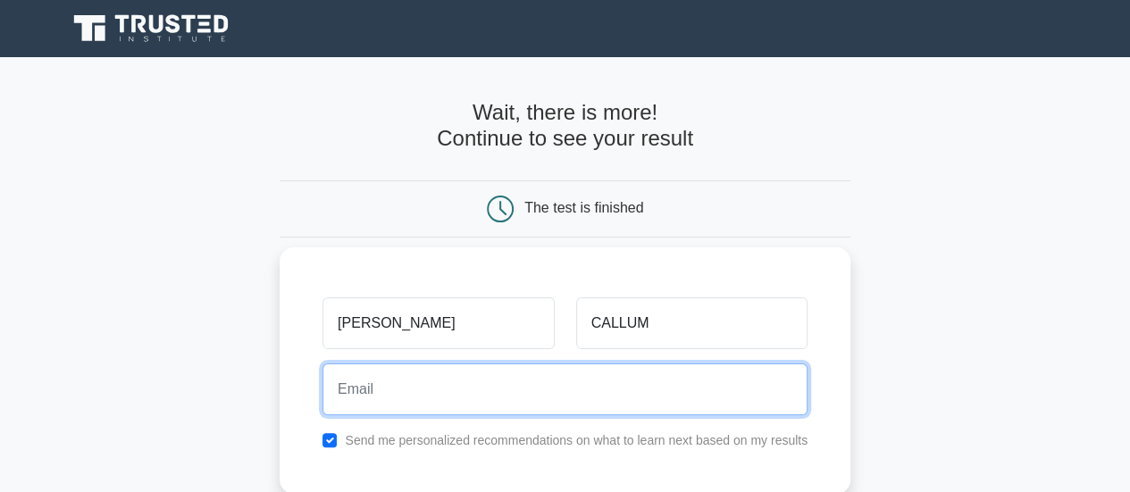
click at [459, 390] on input "email" at bounding box center [565, 390] width 485 height 52
type input "[EMAIL_ADDRESS][DOMAIN_NAME]"
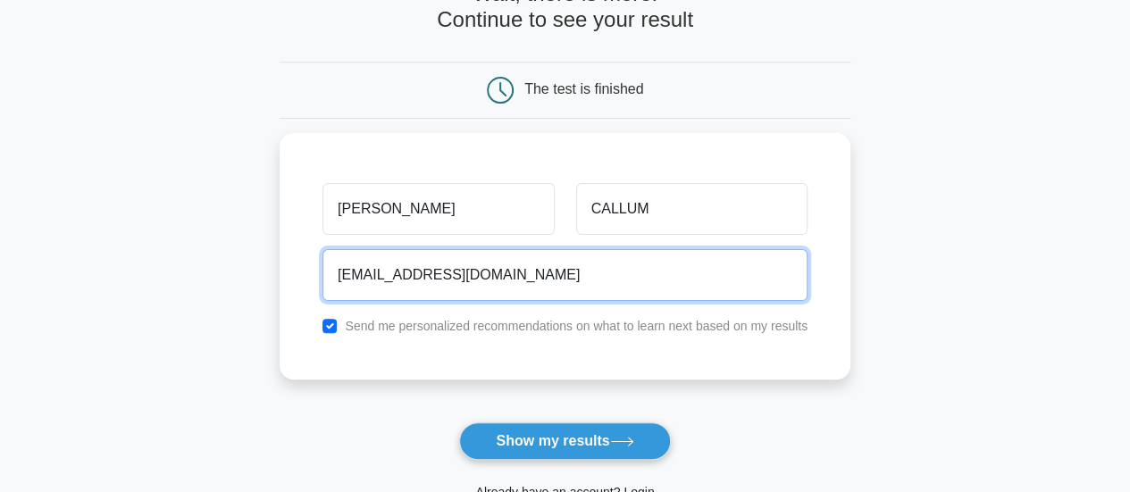
scroll to position [202, 0]
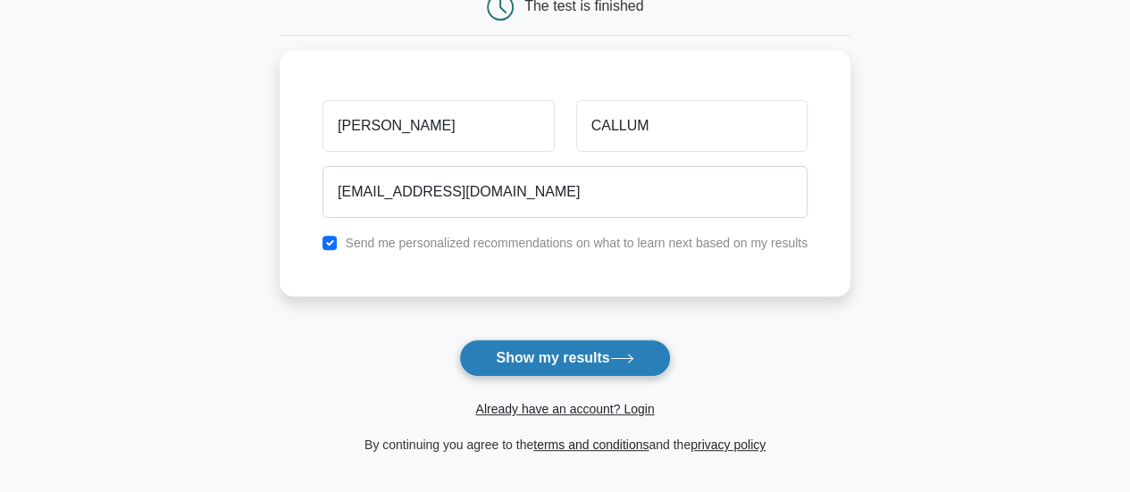
click at [606, 349] on button "Show my results" at bounding box center [564, 359] width 211 height 38
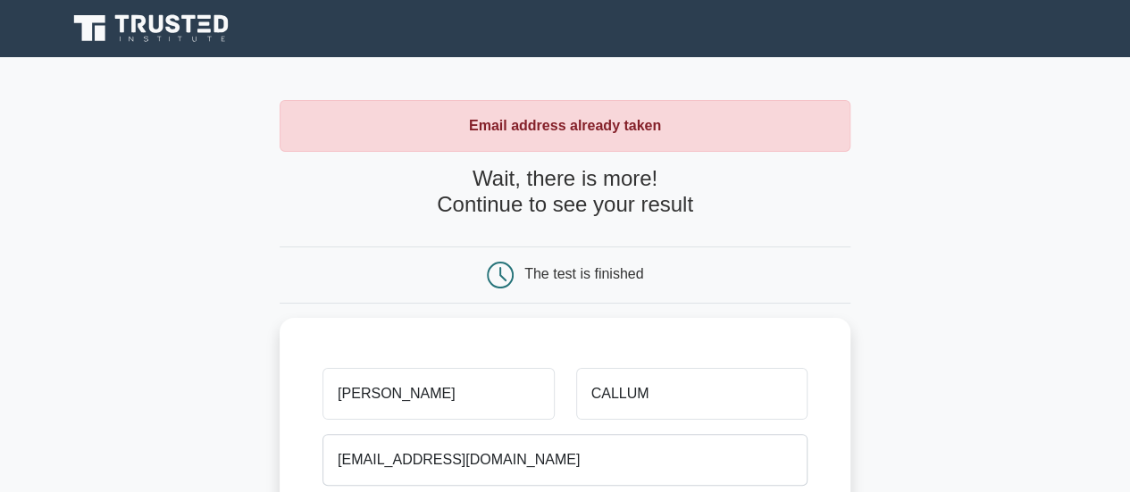
drag, startPoint x: 430, startPoint y: 400, endPoint x: 277, endPoint y: 385, distance: 153.5
click at [277, 385] on main "Email address already taken Wait, there is more! Continue to see your result Th…" at bounding box center [565, 428] width 1130 height 743
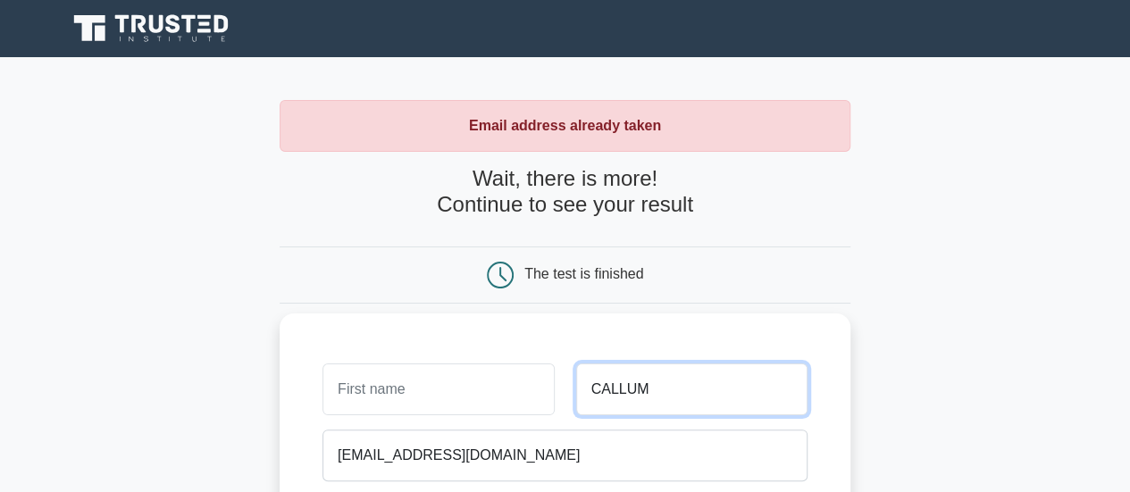
drag, startPoint x: 676, startPoint y: 388, endPoint x: 525, endPoint y: 399, distance: 150.6
click at [525, 399] on div "CALLUM" at bounding box center [565, 390] width 507 height 66
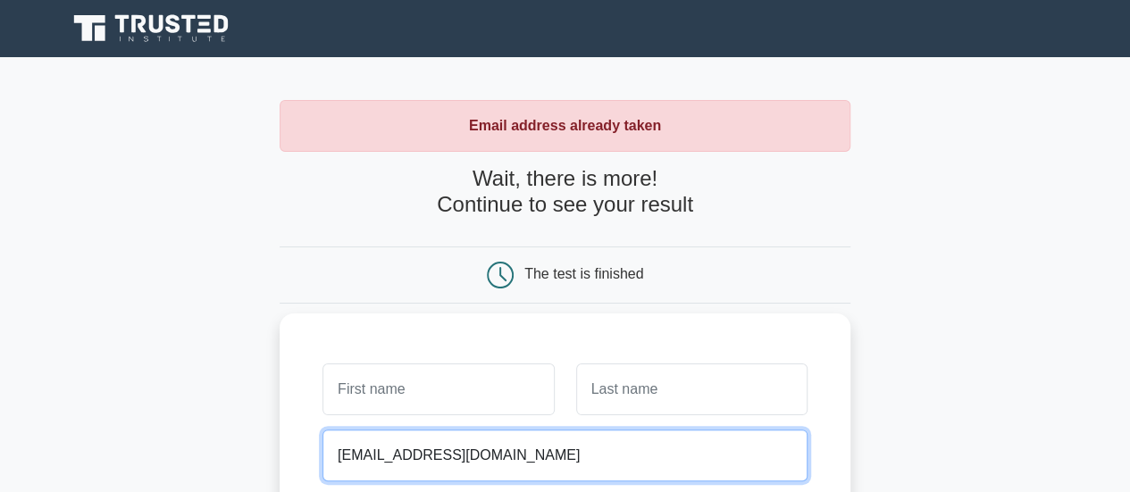
drag, startPoint x: 537, startPoint y: 458, endPoint x: 315, endPoint y: 456, distance: 222.5
click at [315, 456] on div "[EMAIL_ADDRESS][DOMAIN_NAME] Email address already taken" at bounding box center [565, 473] width 507 height 100
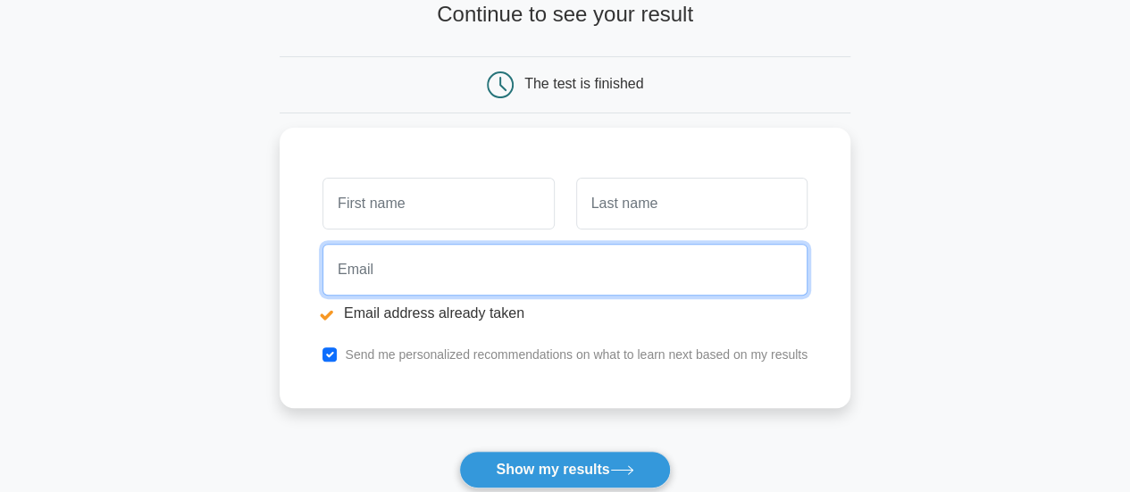
scroll to position [226, 0]
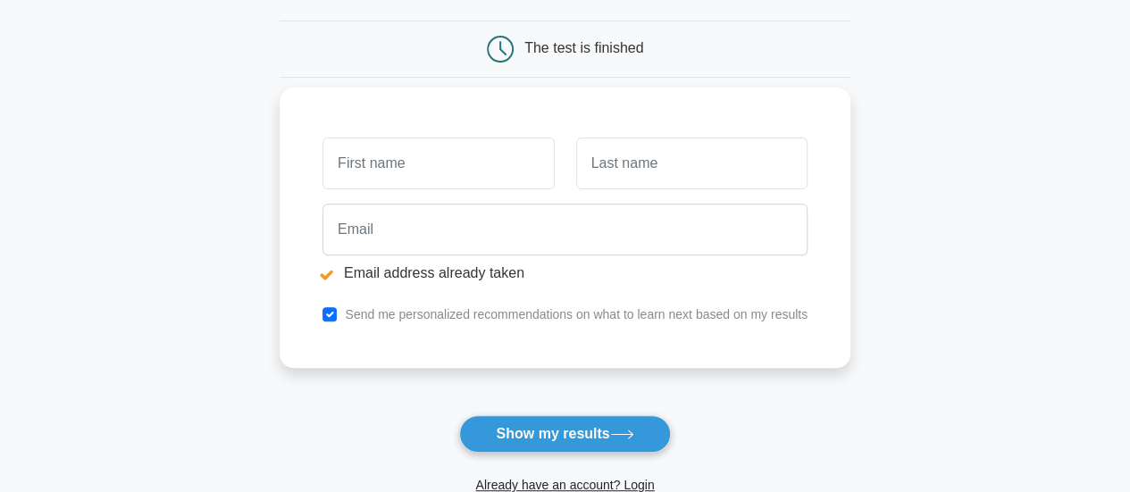
click at [327, 269] on li "Email address already taken" at bounding box center [565, 273] width 485 height 21
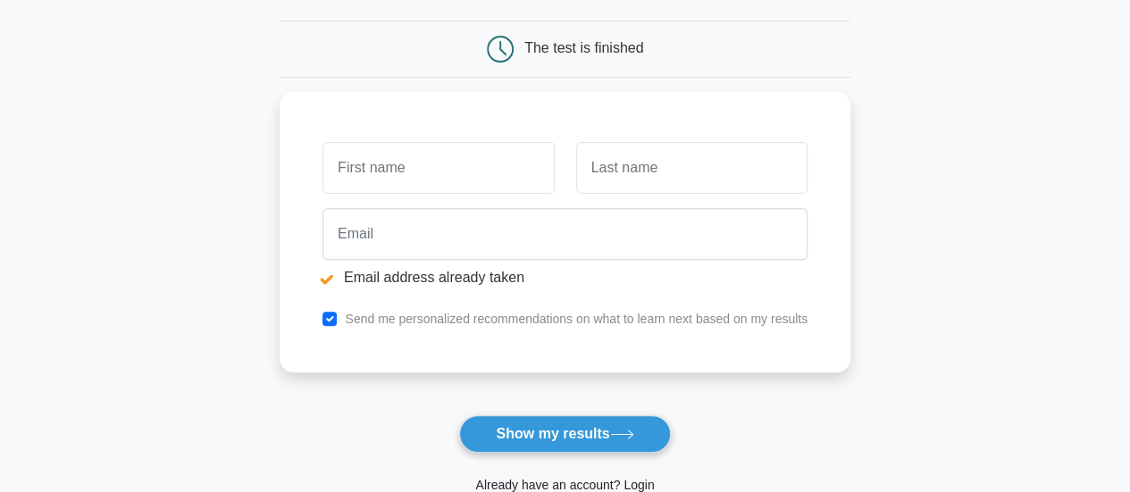
click at [518, 478] on link "Already have an account? Login" at bounding box center [564, 485] width 179 height 14
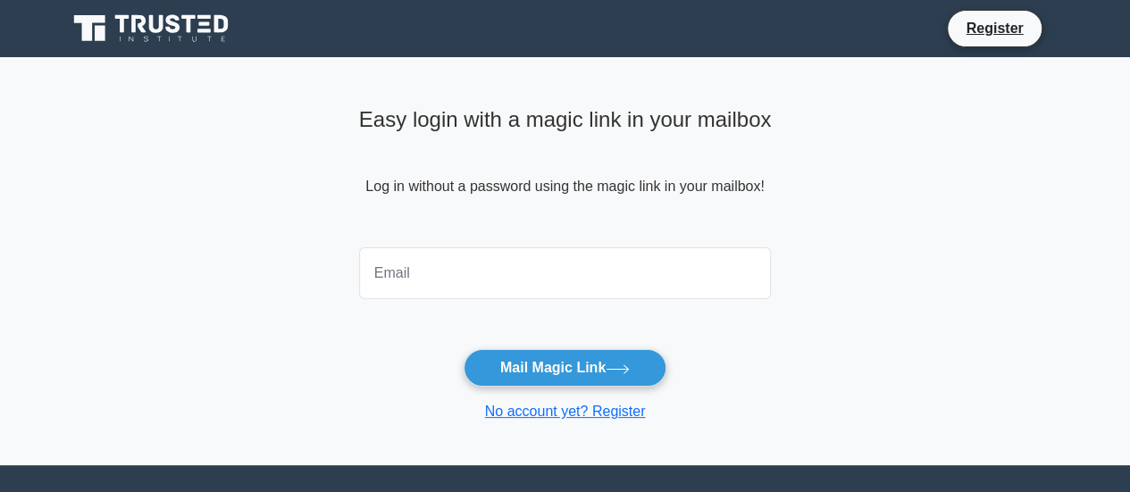
click at [375, 281] on input "email" at bounding box center [565, 274] width 413 height 52
type input "[EMAIL_ADDRESS][DOMAIN_NAME]"
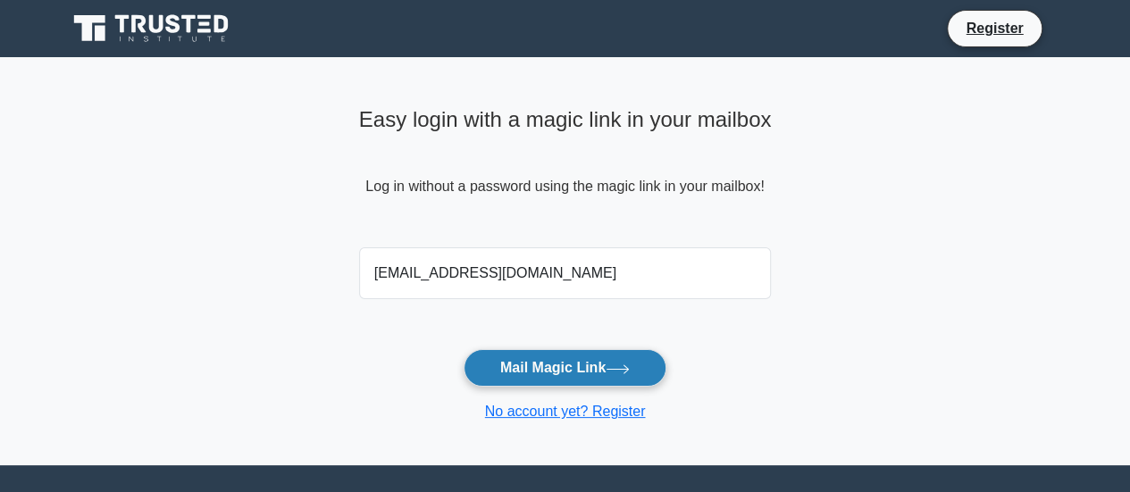
click at [487, 361] on button "Mail Magic Link" at bounding box center [565, 368] width 203 height 38
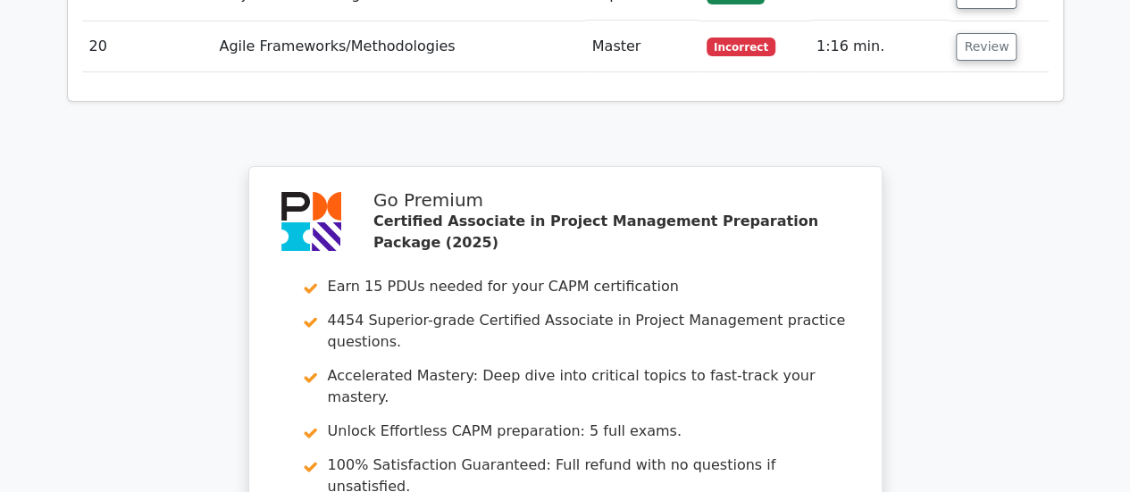
scroll to position [3836, 0]
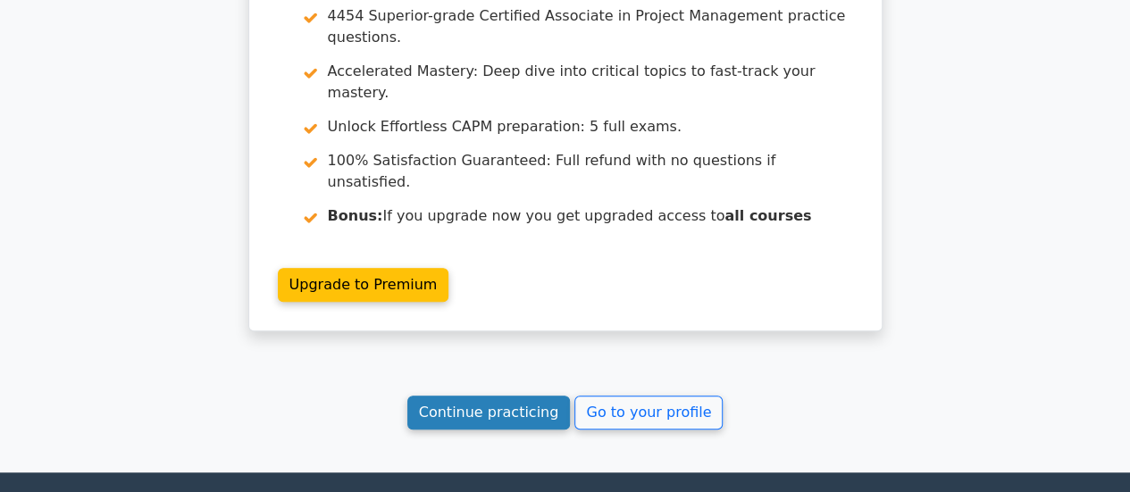
click at [481, 396] on link "Continue practicing" at bounding box center [489, 413] width 164 height 34
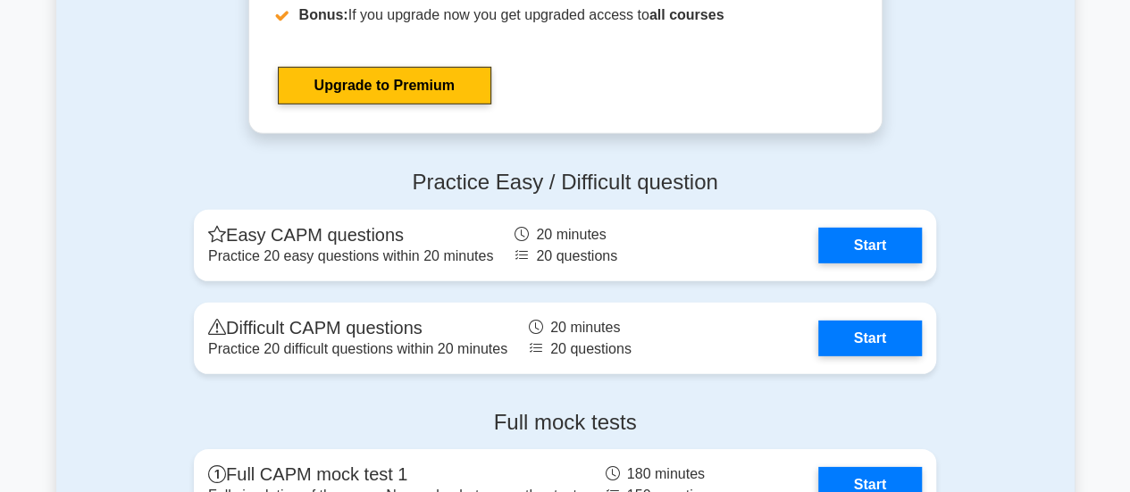
scroll to position [5979, 0]
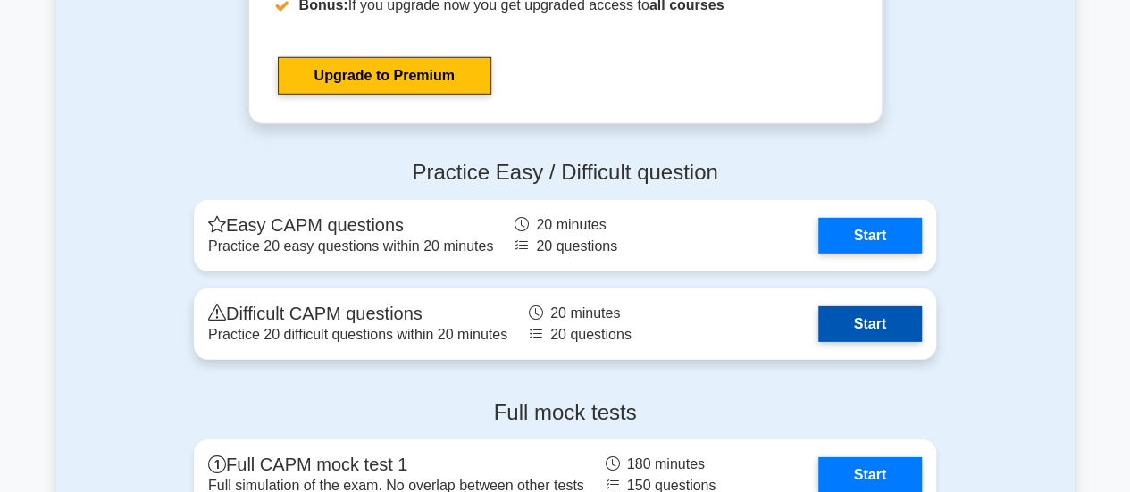
click at [845, 308] on link "Start" at bounding box center [870, 324] width 104 height 36
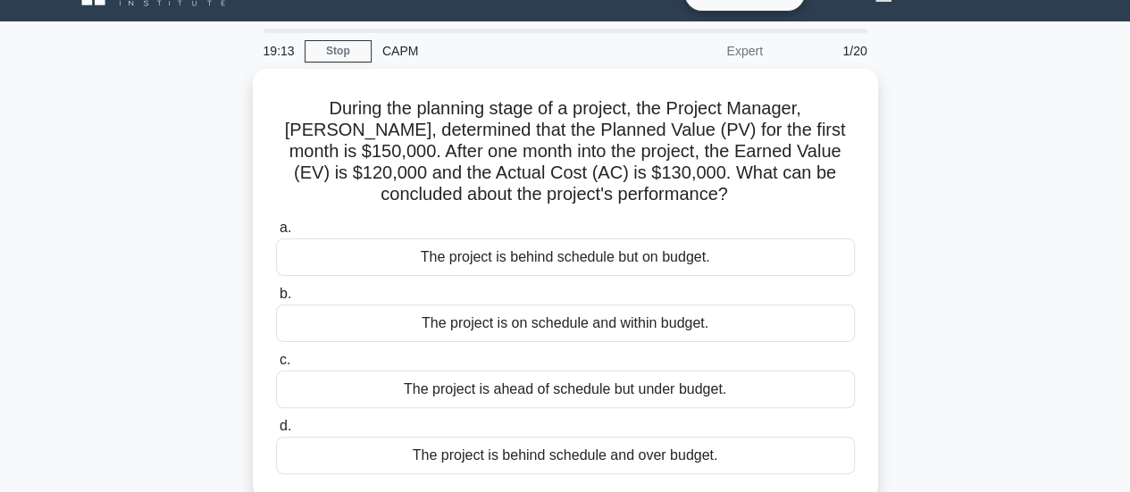
scroll to position [71, 0]
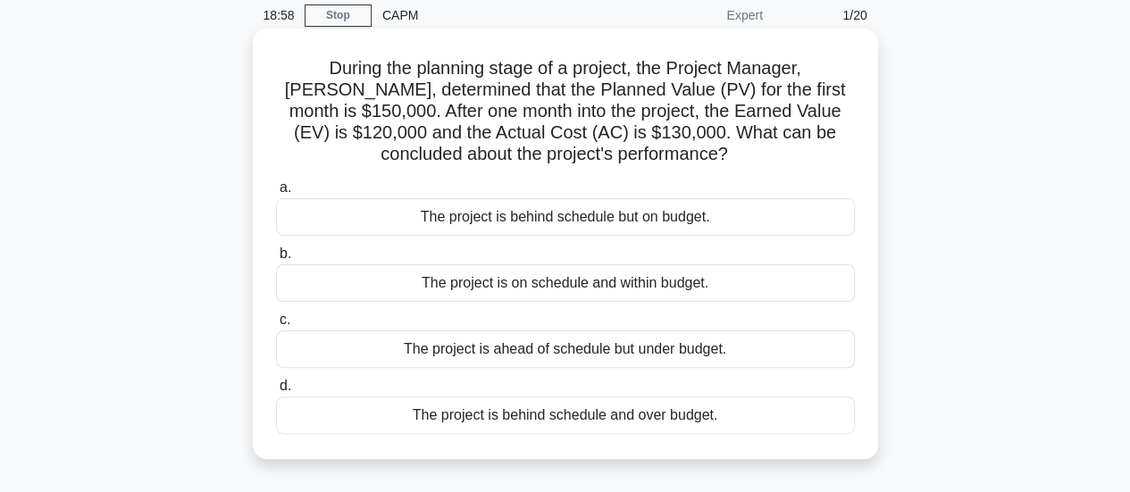
click at [583, 299] on div "The project is on schedule and within budget." at bounding box center [565, 283] width 579 height 38
click at [276, 260] on input "b. The project is on schedule and within budget." at bounding box center [276, 254] width 0 height 12
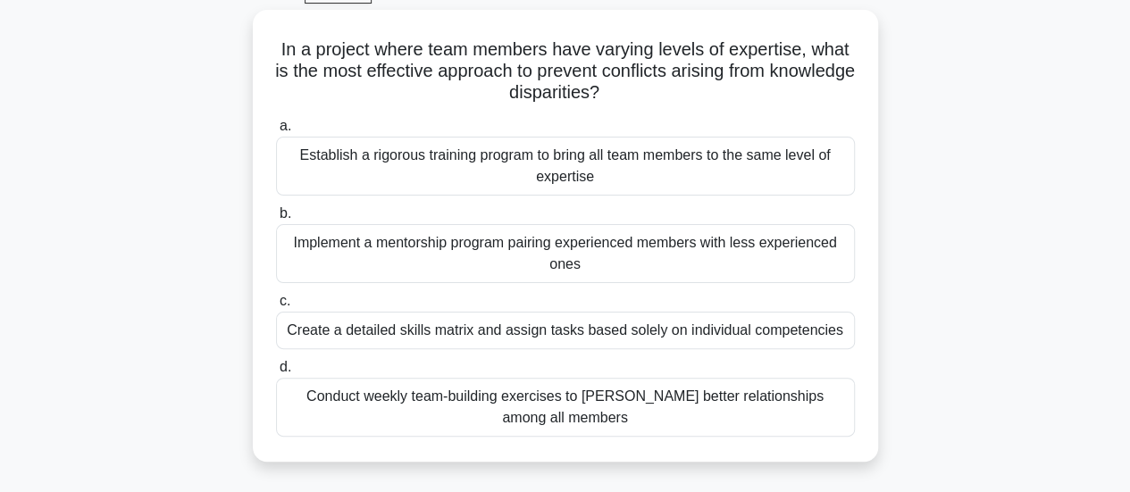
scroll to position [107, 0]
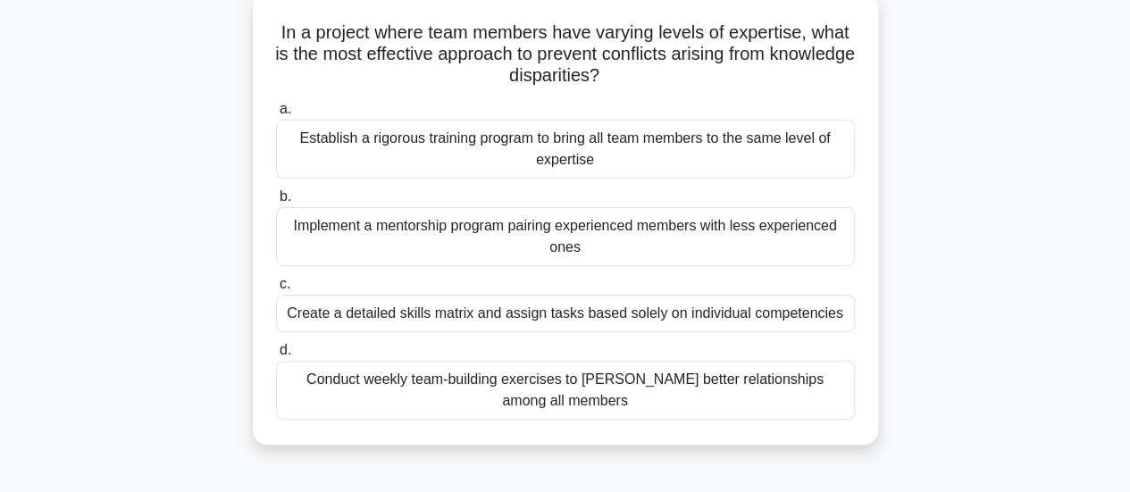
click at [466, 240] on div "Implement a mentorship program pairing experienced members with less experience…" at bounding box center [565, 236] width 579 height 59
click at [276, 203] on input "b. Implement a mentorship program pairing experienced members with less experie…" at bounding box center [276, 197] width 0 height 12
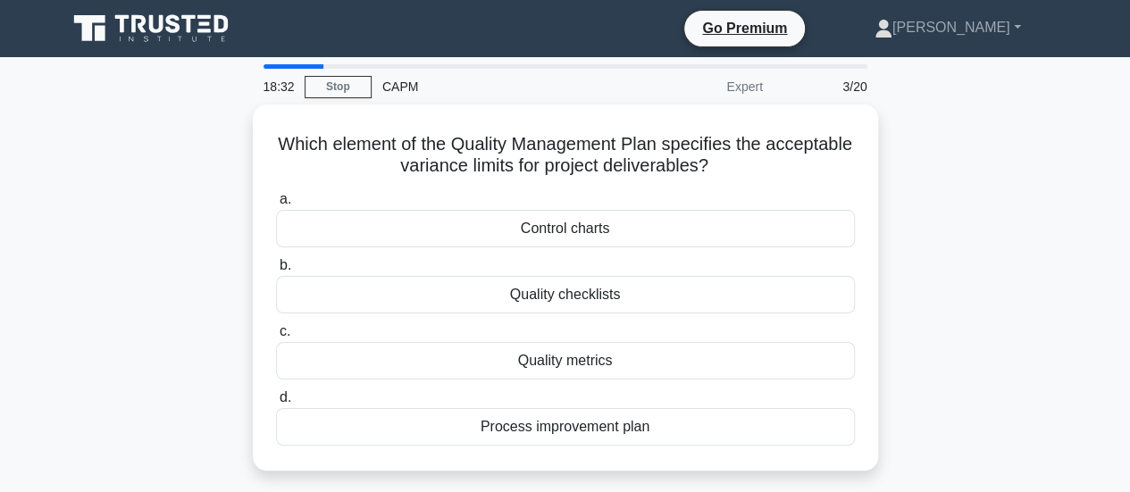
scroll to position [0, 0]
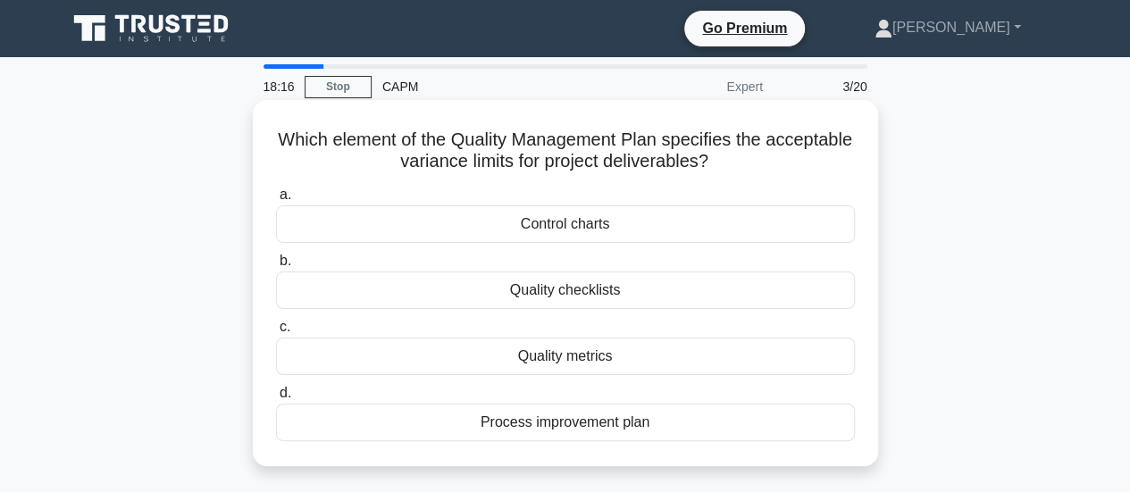
click at [488, 290] on div "Quality checklists" at bounding box center [565, 291] width 579 height 38
click at [276, 267] on input "b. Quality checklists" at bounding box center [276, 262] width 0 height 12
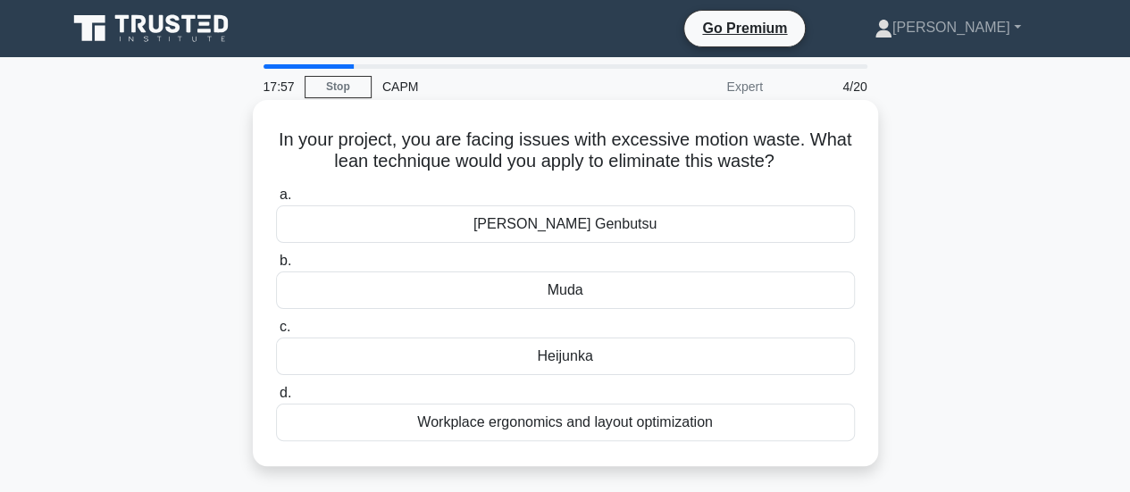
click at [518, 424] on div "Workplace ergonomics and layout optimization" at bounding box center [565, 423] width 579 height 38
click at [276, 399] on input "d. Workplace ergonomics and layout optimization" at bounding box center [276, 394] width 0 height 12
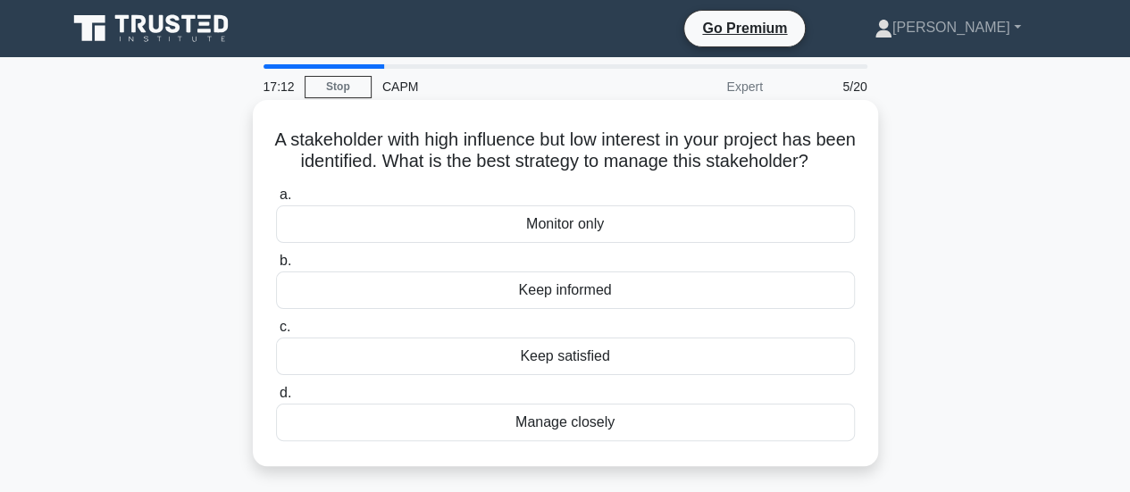
click at [475, 309] on div "Keep informed" at bounding box center [565, 291] width 579 height 38
click at [276, 267] on input "b. Keep informed" at bounding box center [276, 262] width 0 height 12
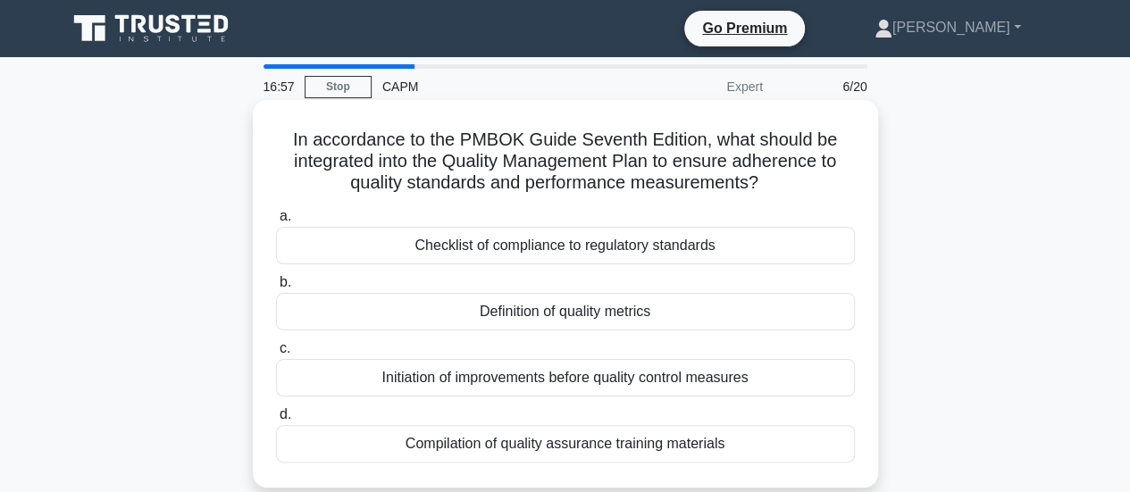
click at [458, 252] on div "Checklist of compliance to regulatory standards" at bounding box center [565, 246] width 579 height 38
click at [276, 222] on input "a. Checklist of compliance to regulatory standards" at bounding box center [276, 217] width 0 height 12
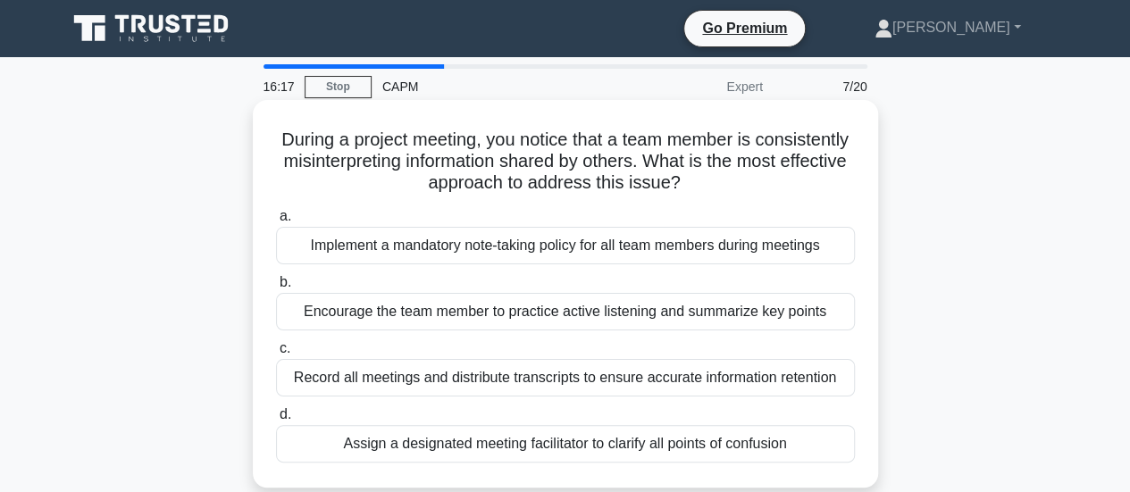
click at [428, 382] on div "Record all meetings and distribute transcripts to ensure accurate information r…" at bounding box center [565, 378] width 579 height 38
click at [276, 355] on input "c. Record all meetings and distribute transcripts to ensure accurate informatio…" at bounding box center [276, 349] width 0 height 12
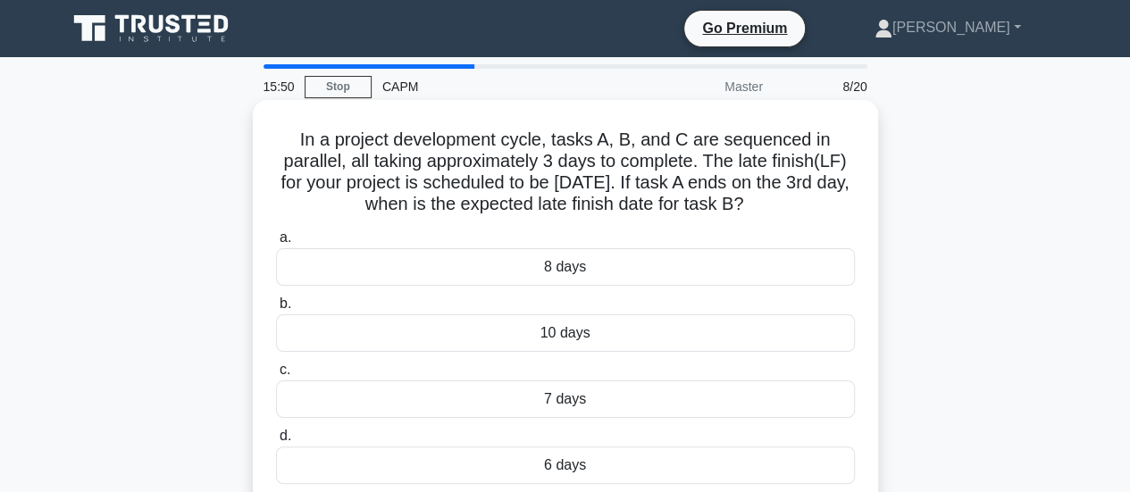
drag, startPoint x: 567, startPoint y: 458, endPoint x: 548, endPoint y: 467, distance: 21.6
click at [548, 467] on div "6 days" at bounding box center [565, 466] width 579 height 38
click at [276, 442] on input "d. 6 days" at bounding box center [276, 437] width 0 height 12
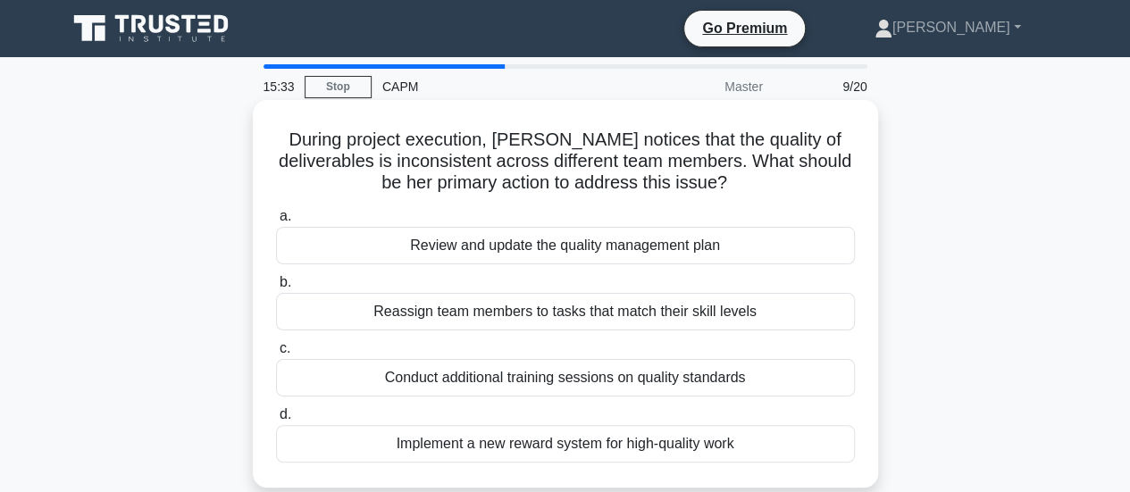
click at [472, 244] on div "Review and update the quality management plan" at bounding box center [565, 246] width 579 height 38
click at [276, 222] on input "a. Review and update the quality management plan" at bounding box center [276, 217] width 0 height 12
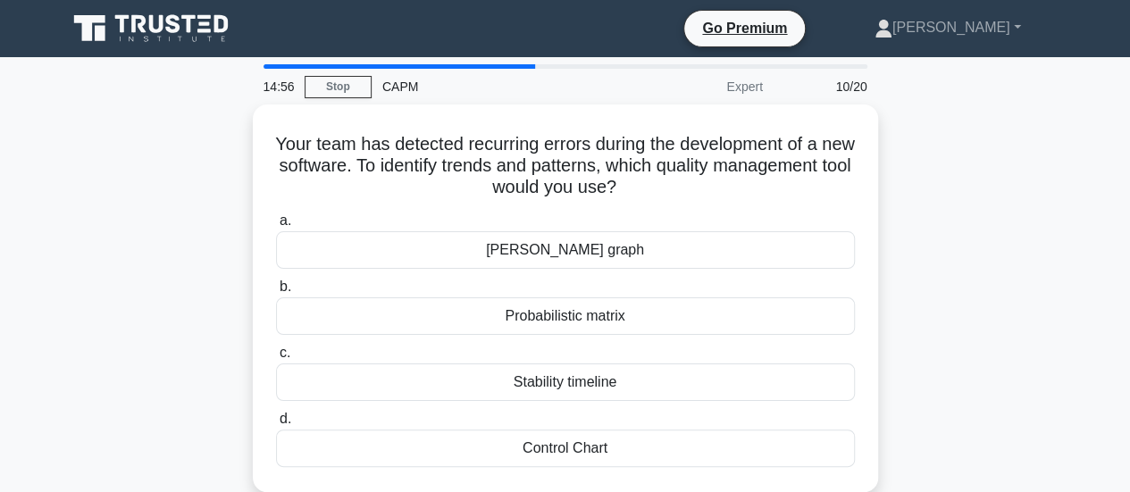
click at [472, 244] on div "Berger's graph" at bounding box center [565, 250] width 579 height 38
click at [276, 227] on input "a. Berger's graph" at bounding box center [276, 221] width 0 height 12
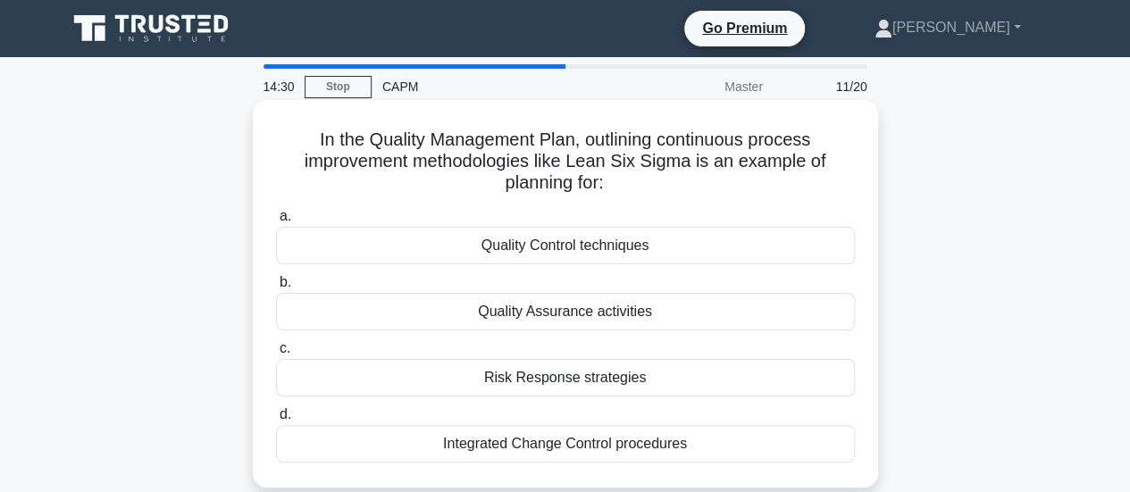
click at [471, 250] on div "Quality Control techniques" at bounding box center [565, 246] width 579 height 38
click at [276, 222] on input "a. Quality Control techniques" at bounding box center [276, 217] width 0 height 12
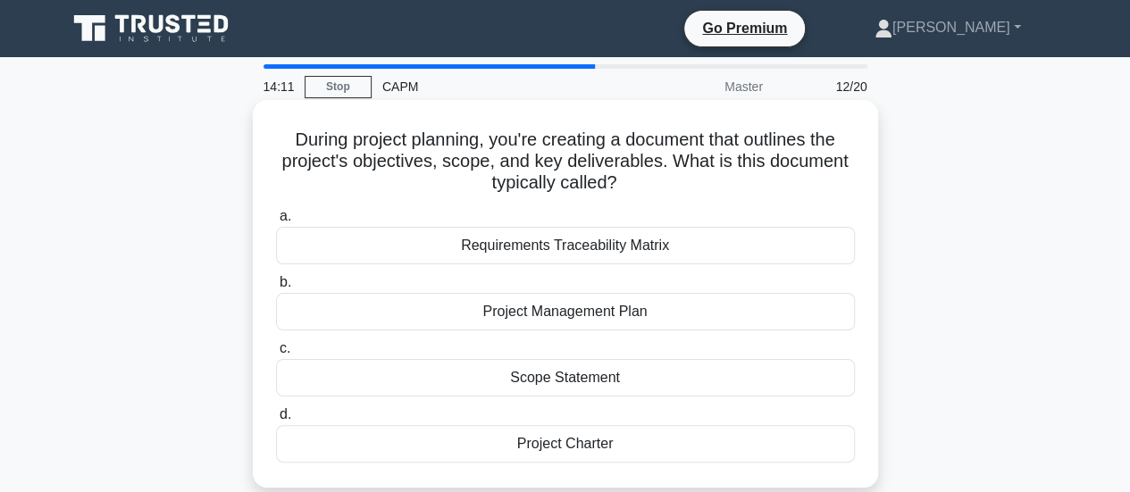
click at [506, 441] on div "Project Charter" at bounding box center [565, 444] width 579 height 38
click at [276, 421] on input "d. Project Charter" at bounding box center [276, 415] width 0 height 12
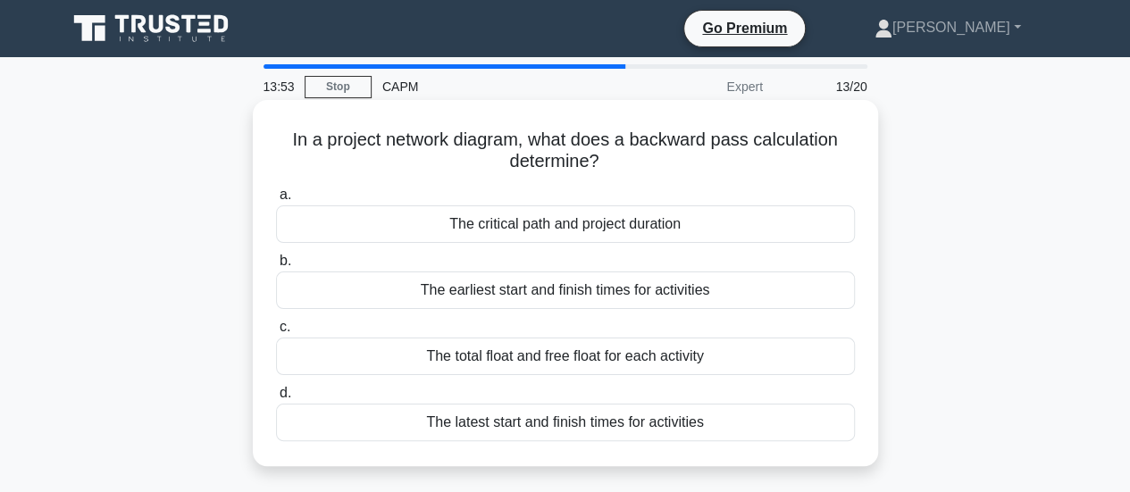
click at [449, 233] on div "The critical path and project duration" at bounding box center [565, 225] width 579 height 38
click at [276, 201] on input "a. The critical path and project duration" at bounding box center [276, 195] width 0 height 12
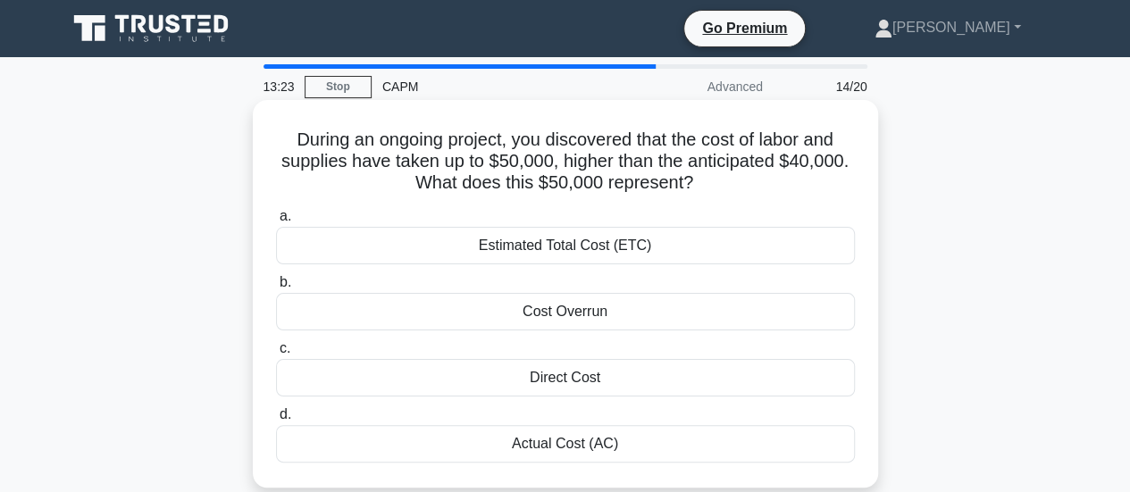
click at [508, 435] on div "Actual Cost (AC)" at bounding box center [565, 444] width 579 height 38
click at [276, 421] on input "d. Actual Cost (AC)" at bounding box center [276, 415] width 0 height 12
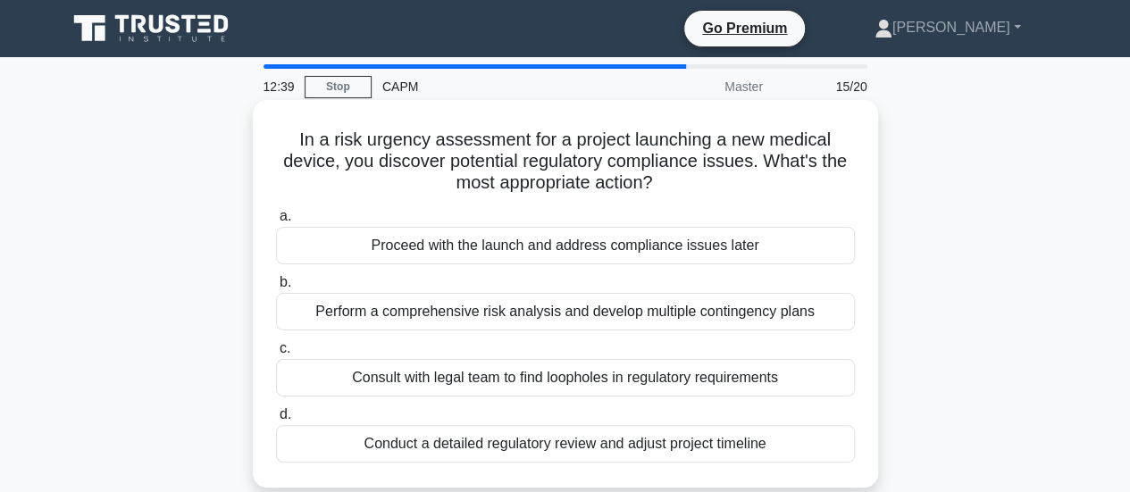
click at [373, 315] on div "Perform a comprehensive risk analysis and develop multiple contingency plans" at bounding box center [565, 312] width 579 height 38
click at [276, 289] on input "b. Perform a comprehensive risk analysis and develop multiple contingency plans" at bounding box center [276, 283] width 0 height 12
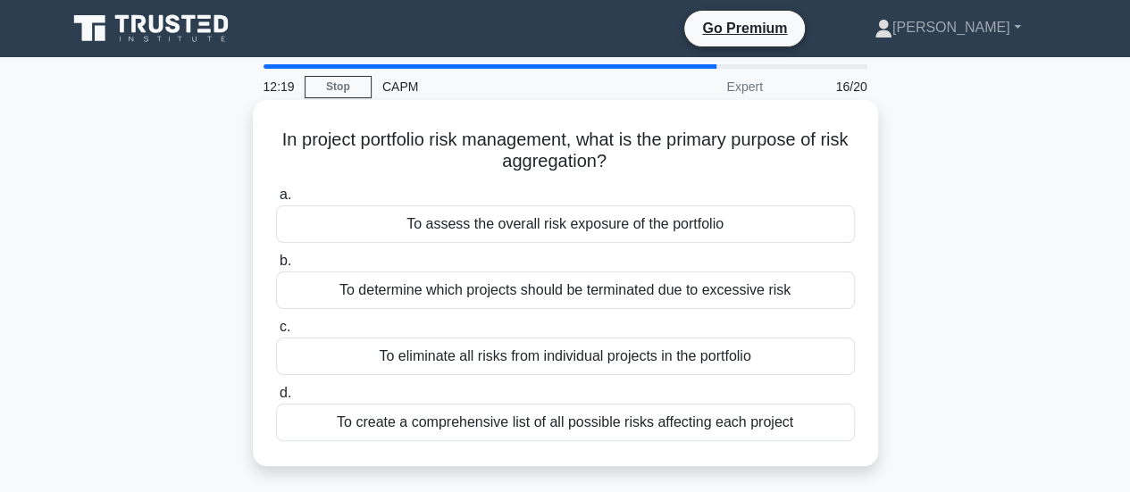
click at [395, 229] on div "To assess the overall risk exposure of the portfolio" at bounding box center [565, 225] width 579 height 38
click at [276, 201] on input "a. To assess the overall risk exposure of the portfolio" at bounding box center [276, 195] width 0 height 12
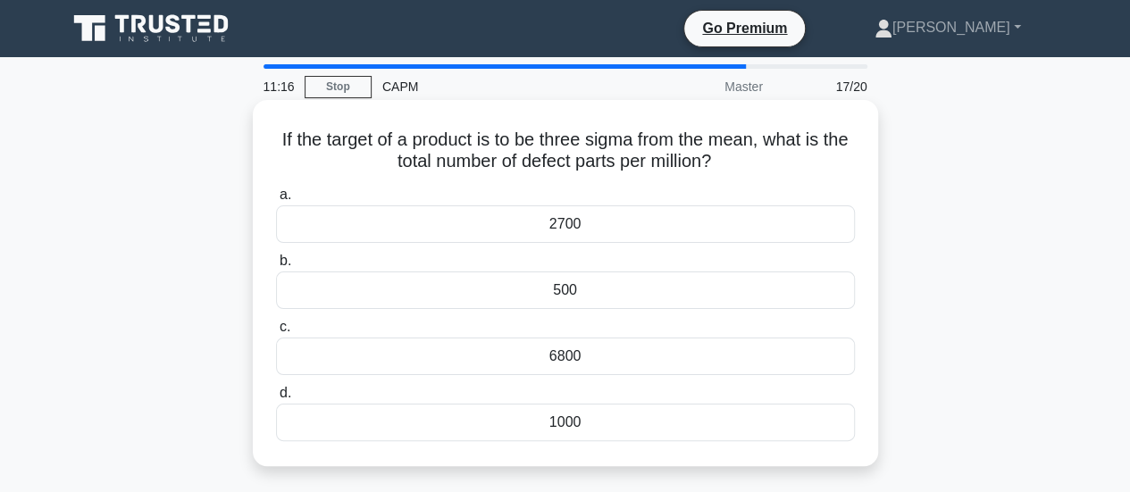
click at [518, 224] on div "2700" at bounding box center [565, 225] width 579 height 38
click at [276, 201] on input "a. 2700" at bounding box center [276, 195] width 0 height 12
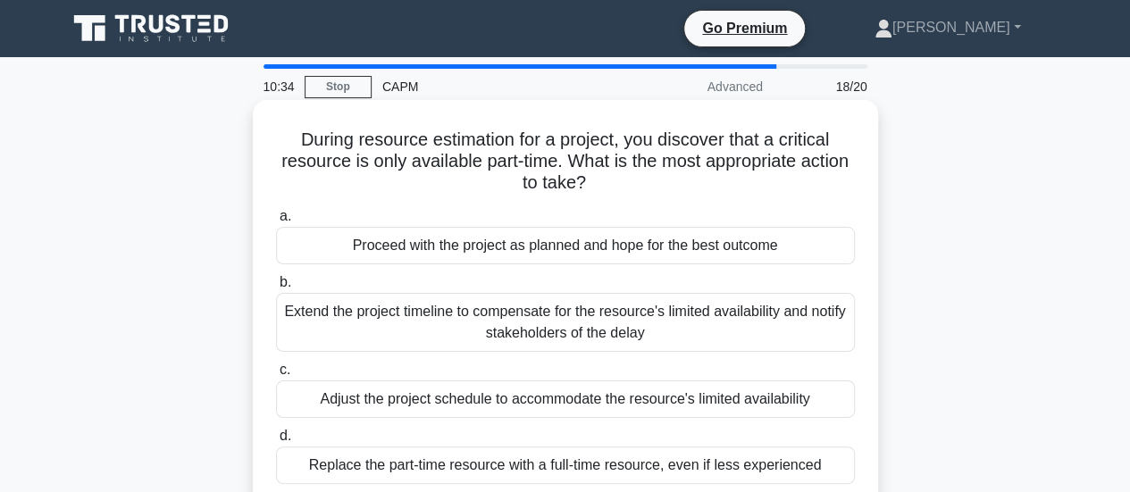
click at [418, 334] on div "Extend the project timeline to compensate for the resource's limited availabili…" at bounding box center [565, 322] width 579 height 59
click at [276, 289] on input "b. Extend the project timeline to compensate for the resource's limited availab…" at bounding box center [276, 283] width 0 height 12
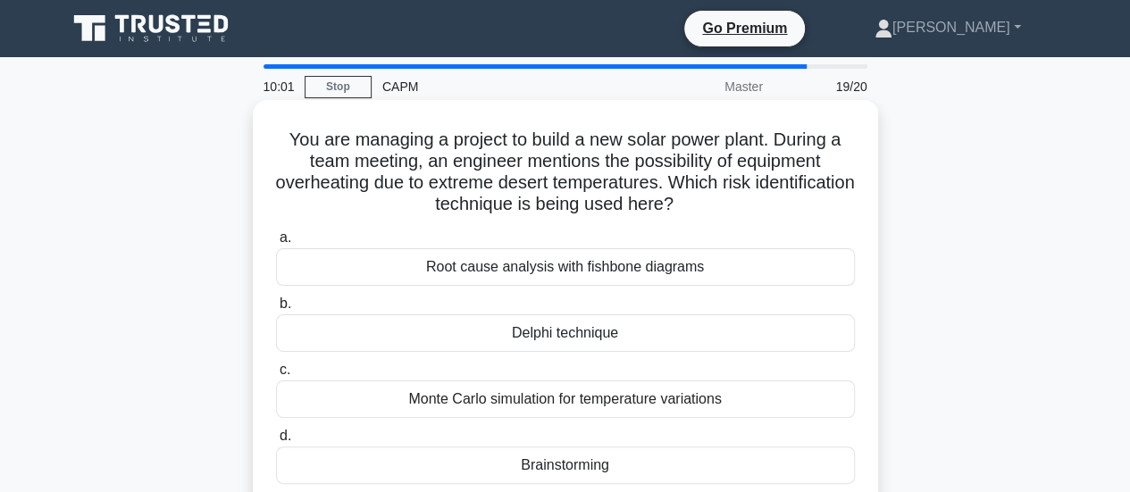
click at [485, 263] on div "Root cause analysis with fishbone diagrams" at bounding box center [565, 267] width 579 height 38
click at [276, 244] on input "a. Root cause analysis with fishbone diagrams" at bounding box center [276, 238] width 0 height 12
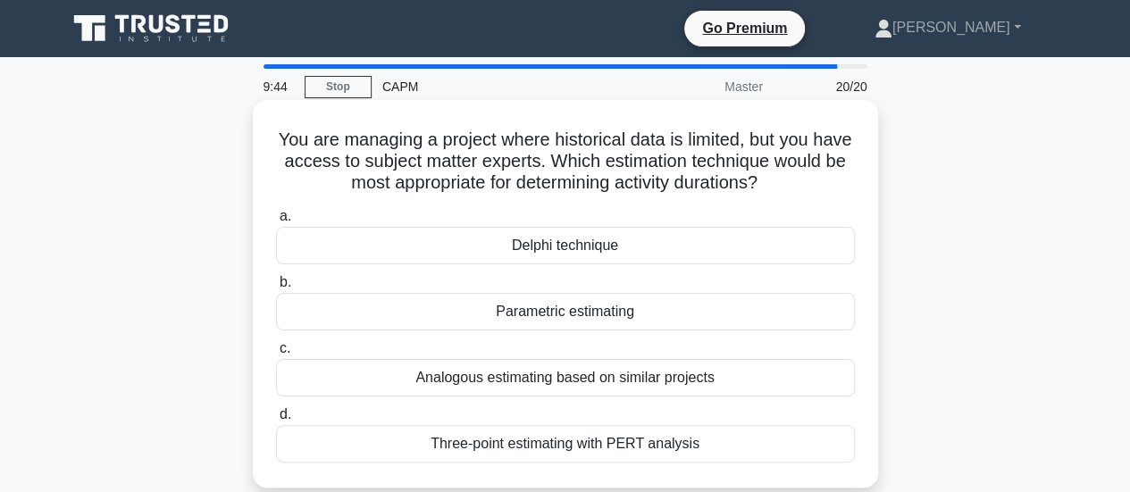
click at [472, 388] on div "Analogous estimating based on similar projects" at bounding box center [565, 378] width 579 height 38
click at [276, 355] on input "c. Analogous estimating based on similar projects" at bounding box center [276, 349] width 0 height 12
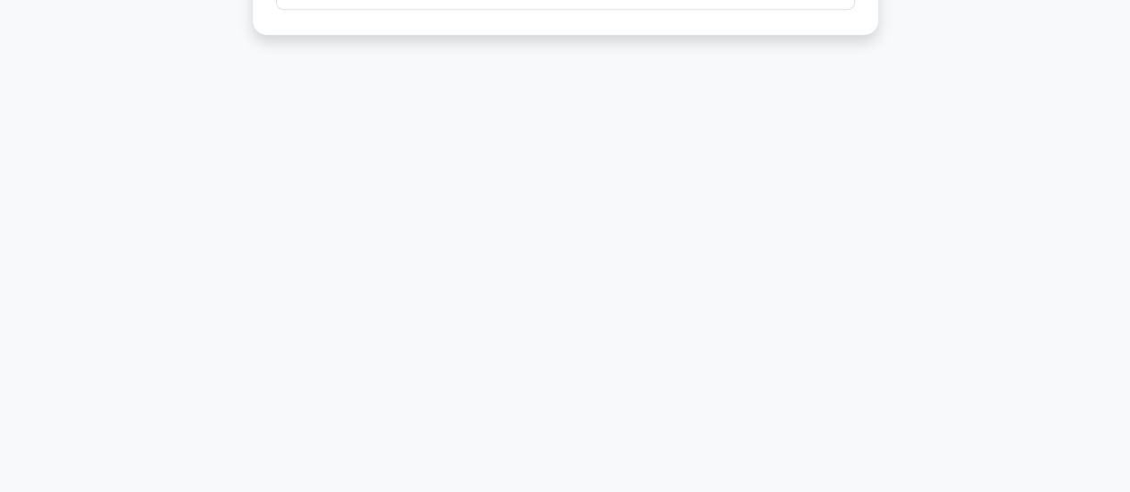
scroll to position [473, 0]
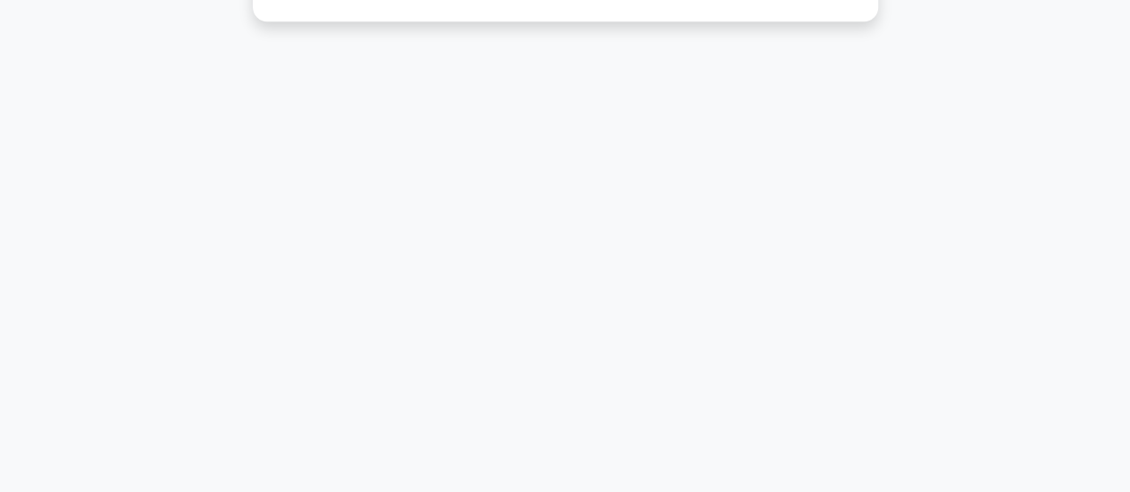
drag, startPoint x: 1138, startPoint y: 33, endPoint x: 1125, endPoint y: 29, distance: 14.1
click at [1125, 29] on main "9:16 Stop CAPM Master 20/20 You are managing a project where historical data is…" at bounding box center [565, 39] width 1130 height 908
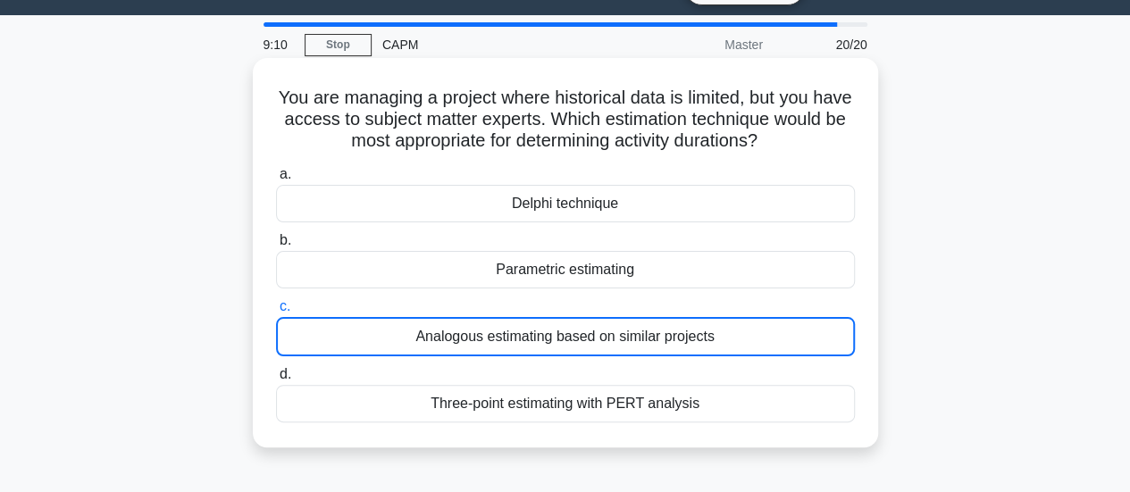
click at [437, 202] on div "Delphi technique" at bounding box center [565, 204] width 579 height 38
click at [276, 180] on input "a. Delphi technique" at bounding box center [276, 175] width 0 height 12
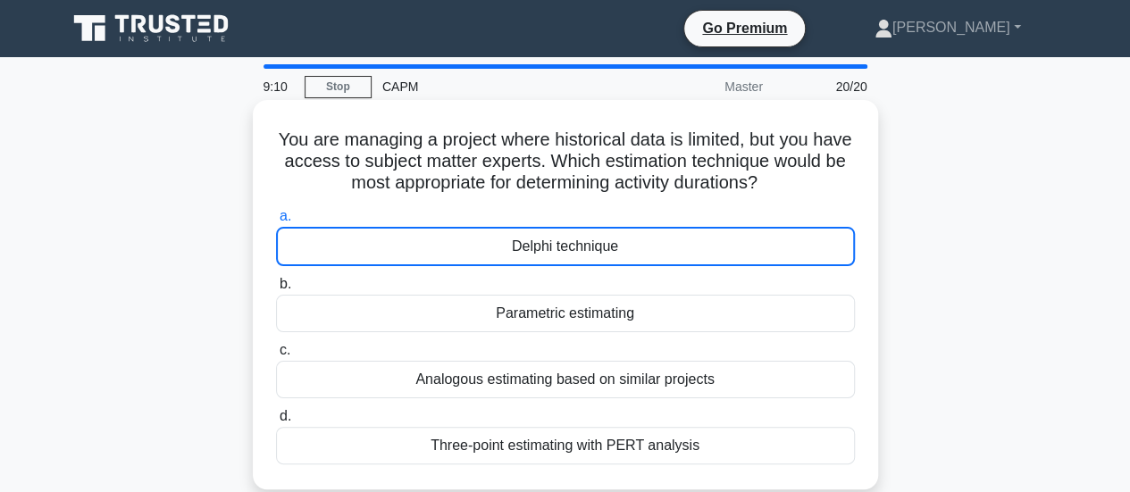
scroll to position [0, 0]
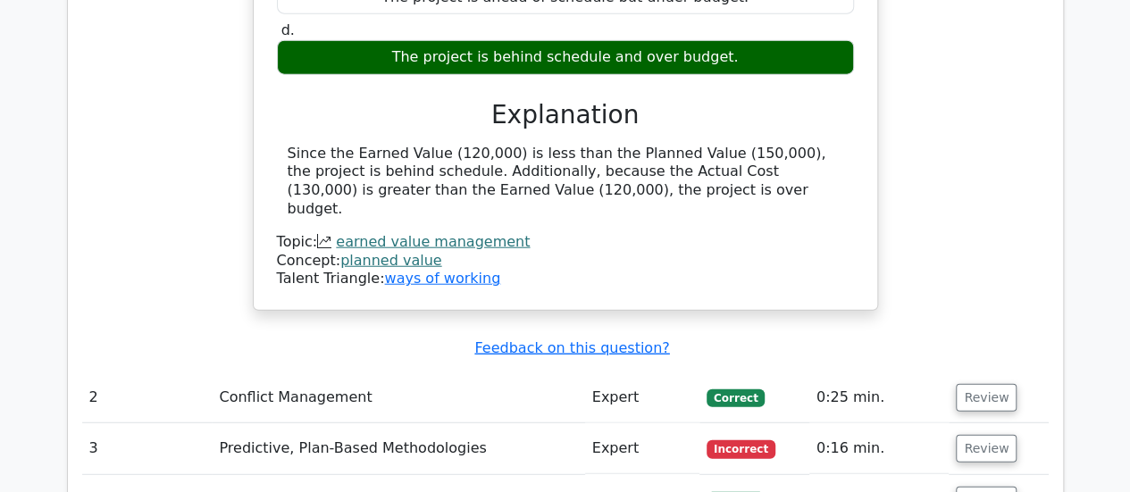
scroll to position [2239, 0]
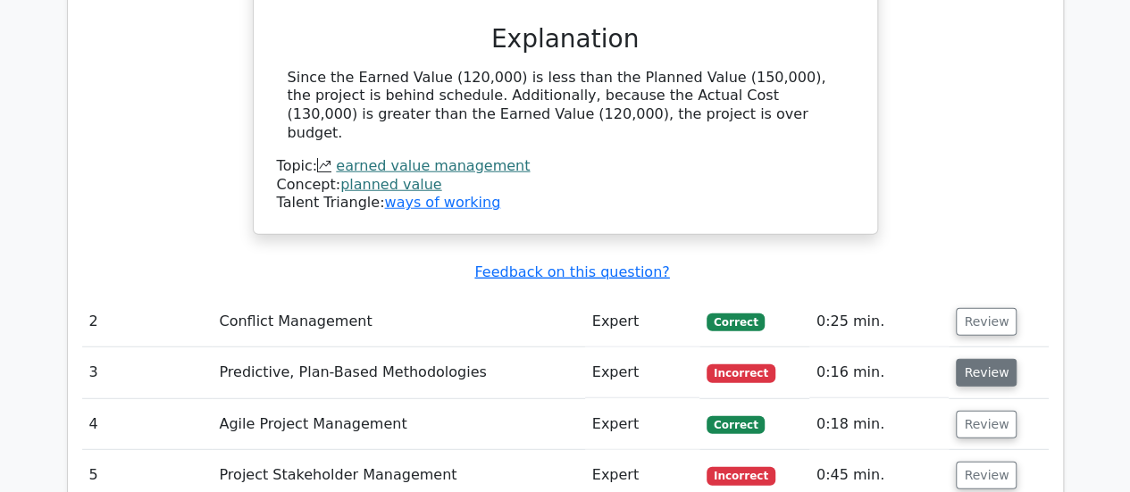
click at [976, 359] on button "Review" at bounding box center [986, 373] width 61 height 28
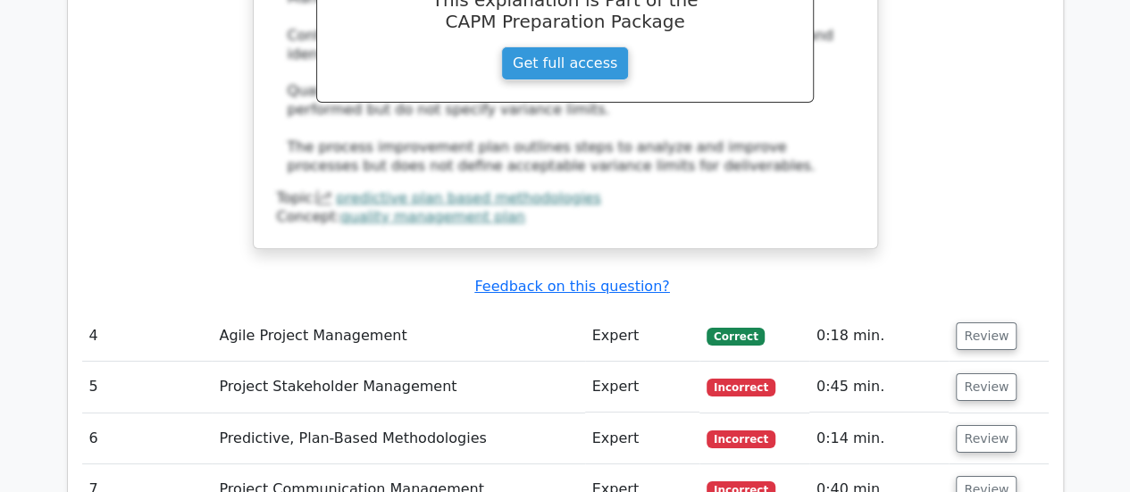
scroll to position [3132, 0]
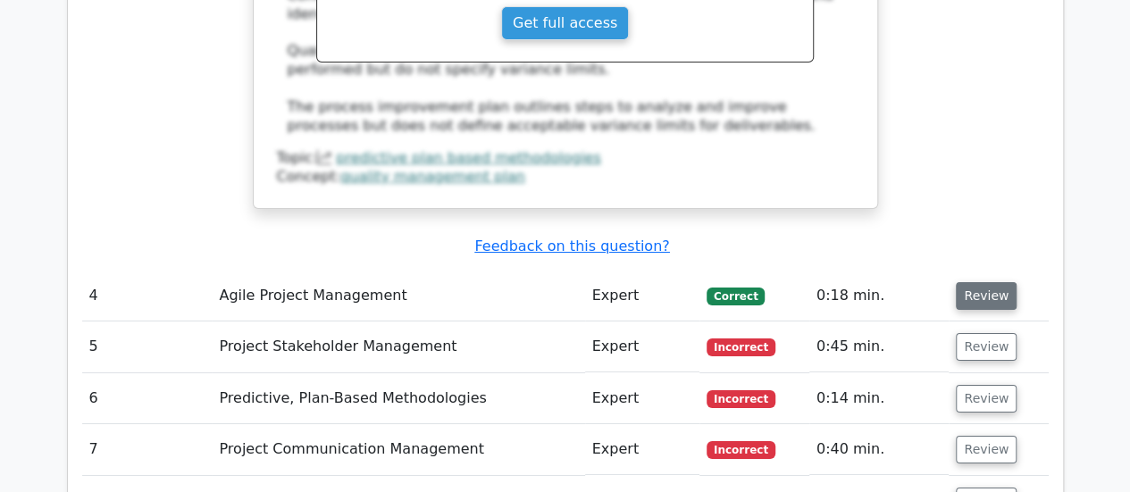
click at [970, 282] on button "Review" at bounding box center [986, 296] width 61 height 28
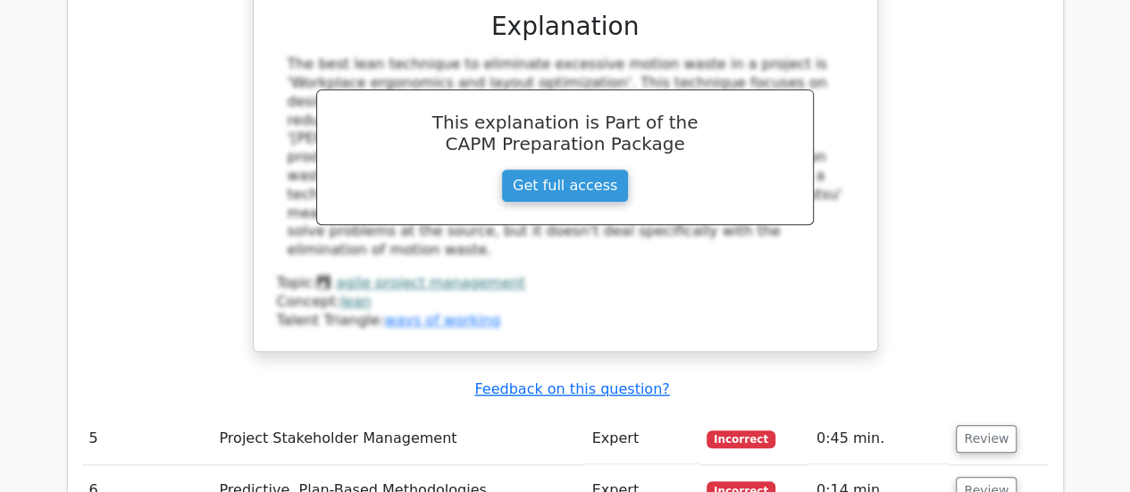
scroll to position [3871, 0]
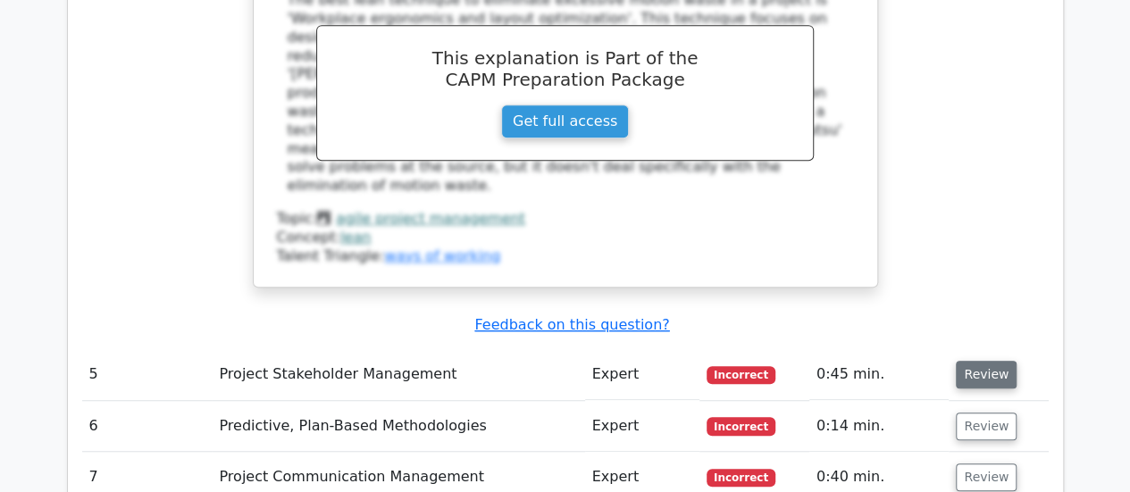
click at [961, 361] on button "Review" at bounding box center [986, 375] width 61 height 28
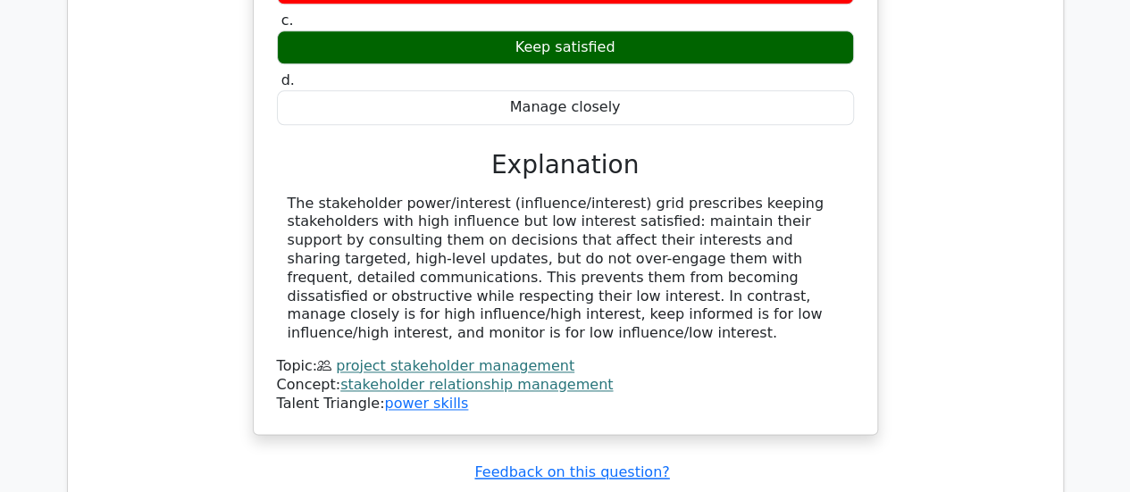
scroll to position [4502, 0]
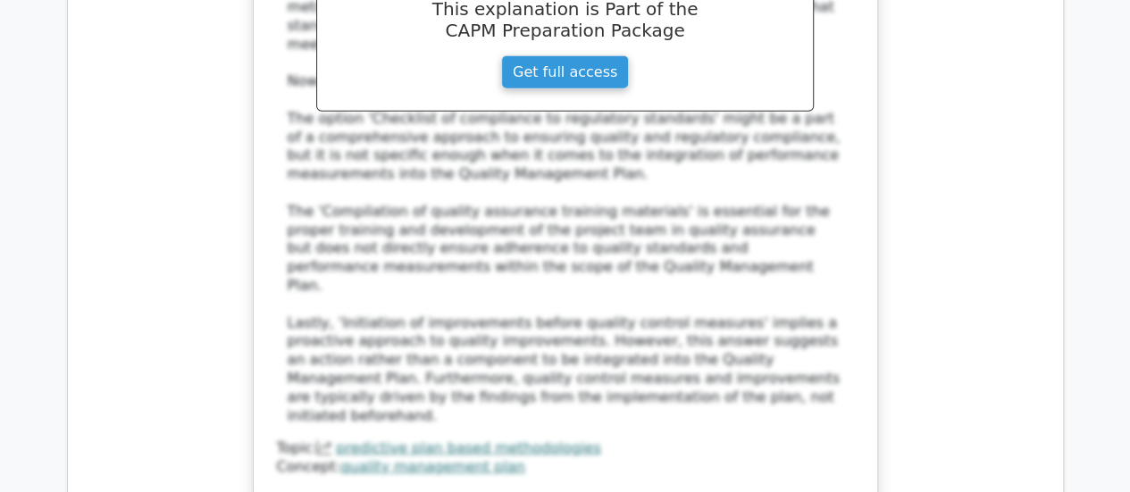
scroll to position [5645, 0]
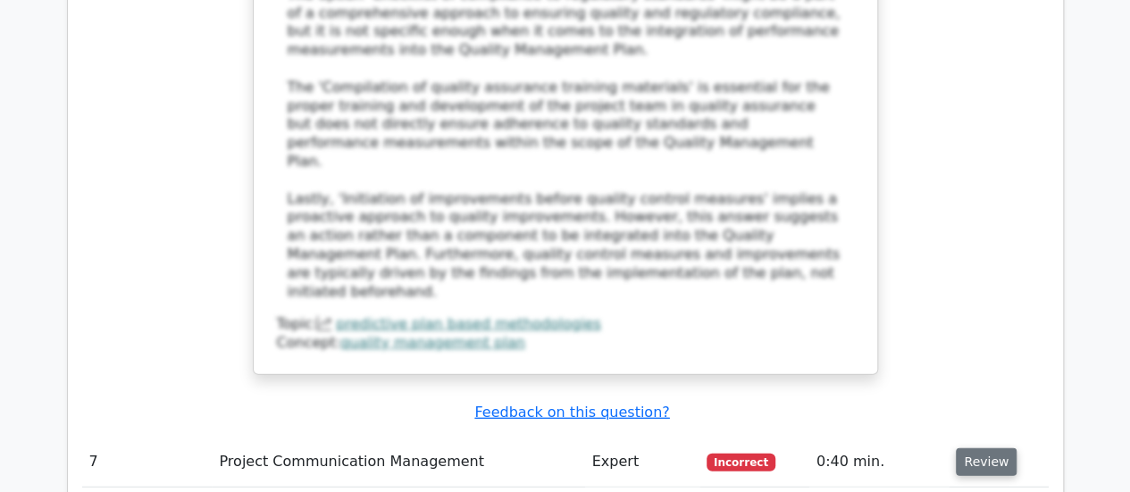
click at [972, 449] on button "Review" at bounding box center [986, 463] width 61 height 28
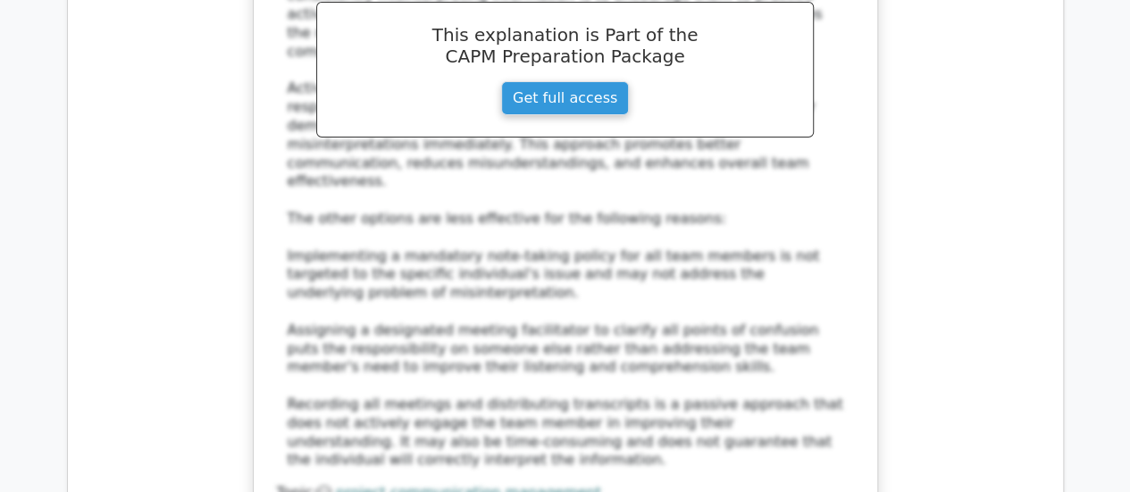
scroll to position [6692, 0]
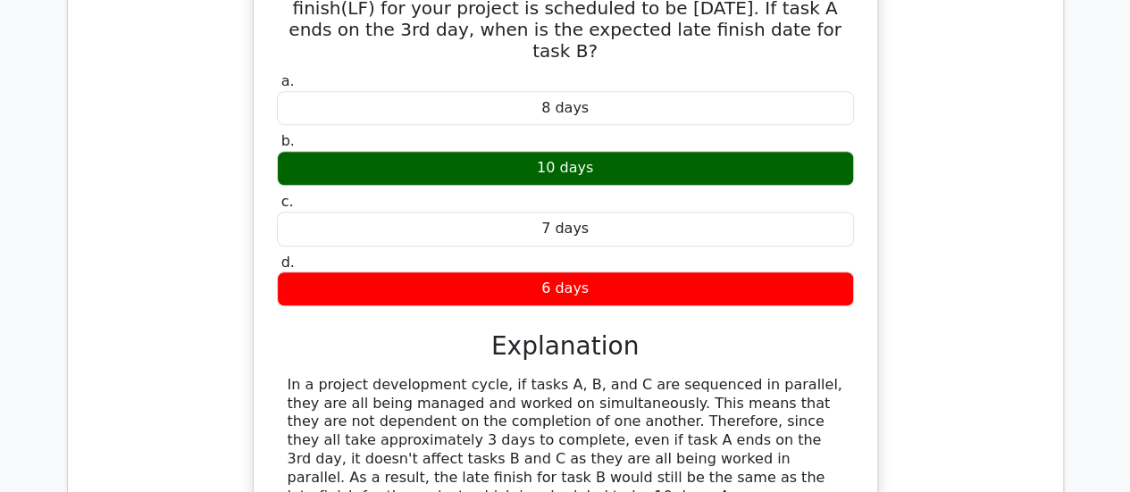
scroll to position [7467, 0]
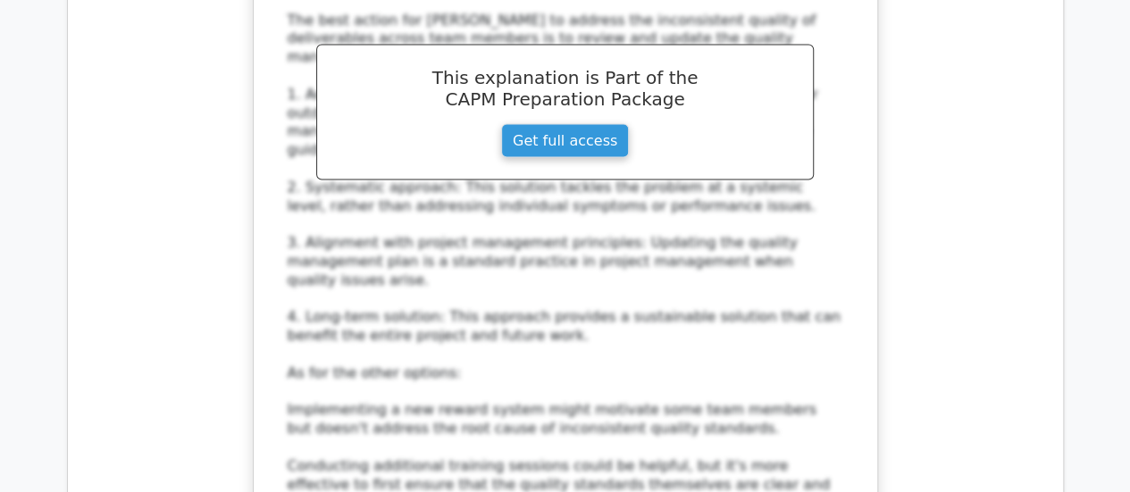
scroll to position [8574, 0]
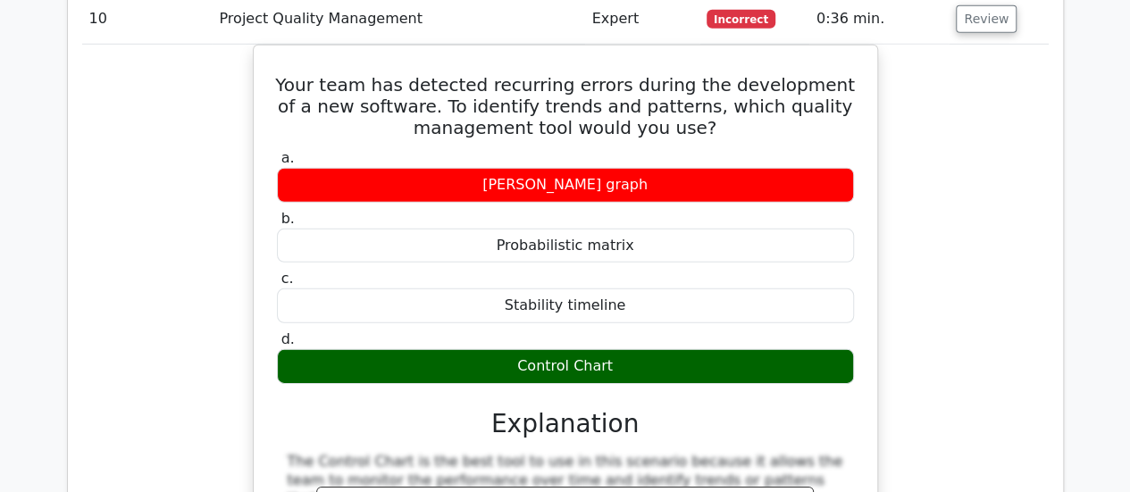
scroll to position [9432, 0]
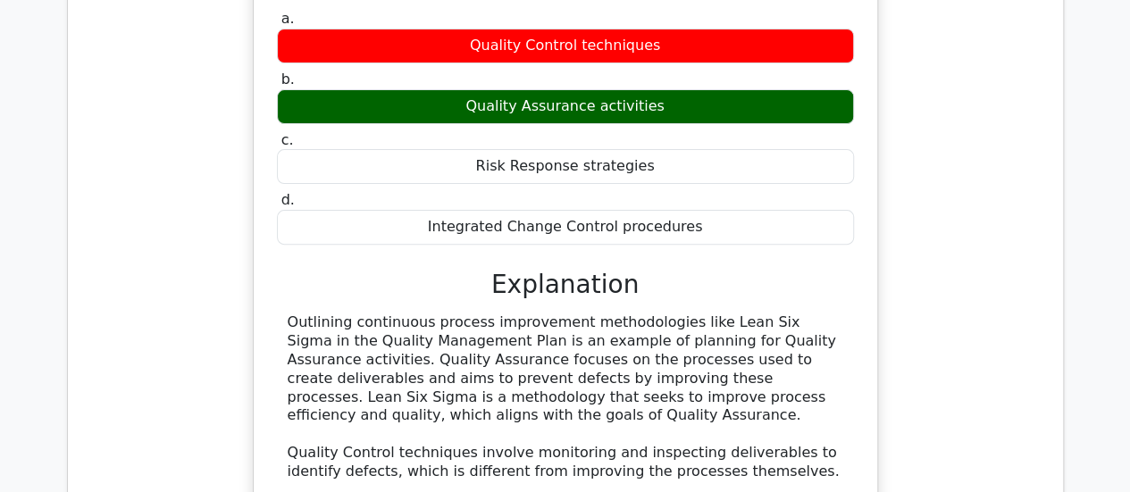
scroll to position [10385, 0]
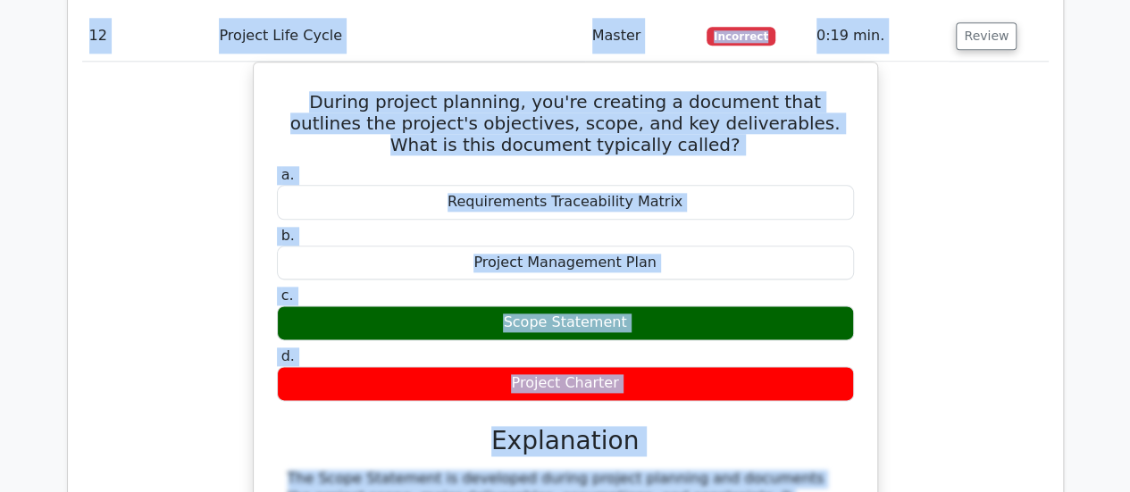
scroll to position [11219, 0]
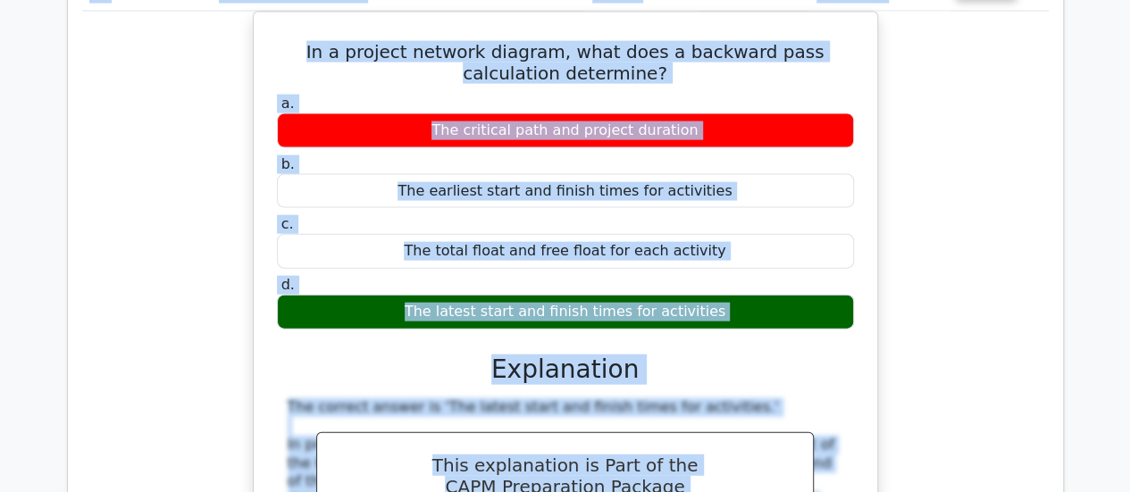
scroll to position [12100, 0]
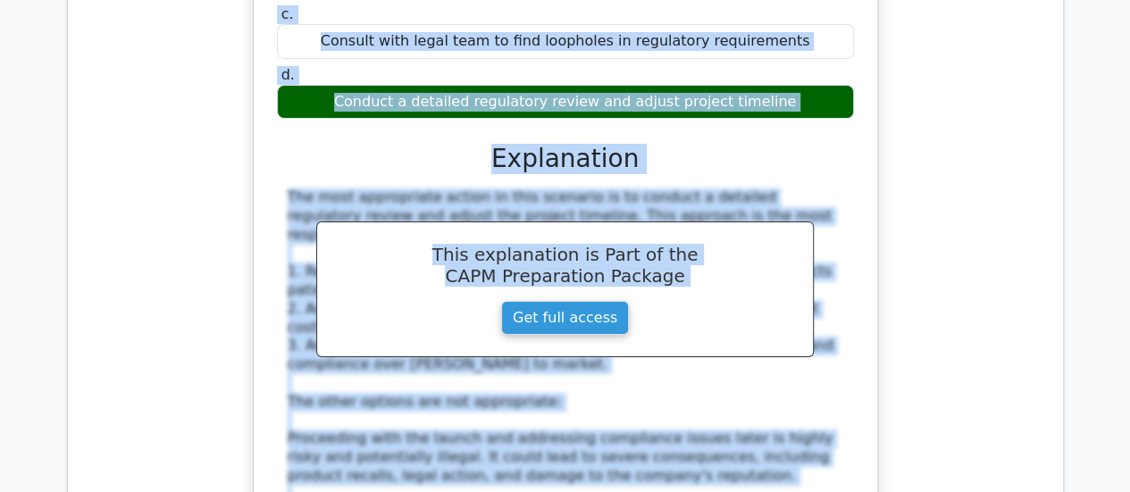
scroll to position [13470, 0]
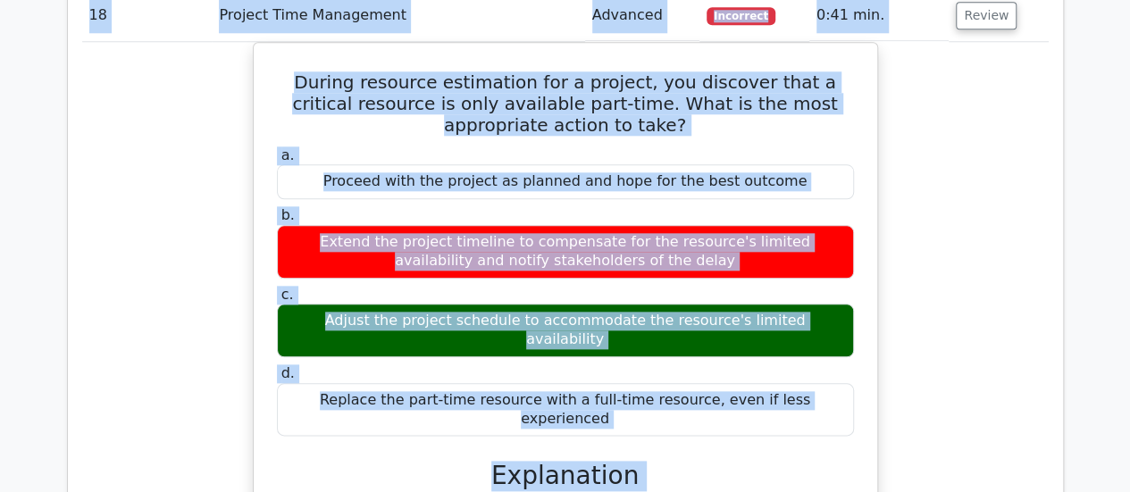
scroll to position [14506, 0]
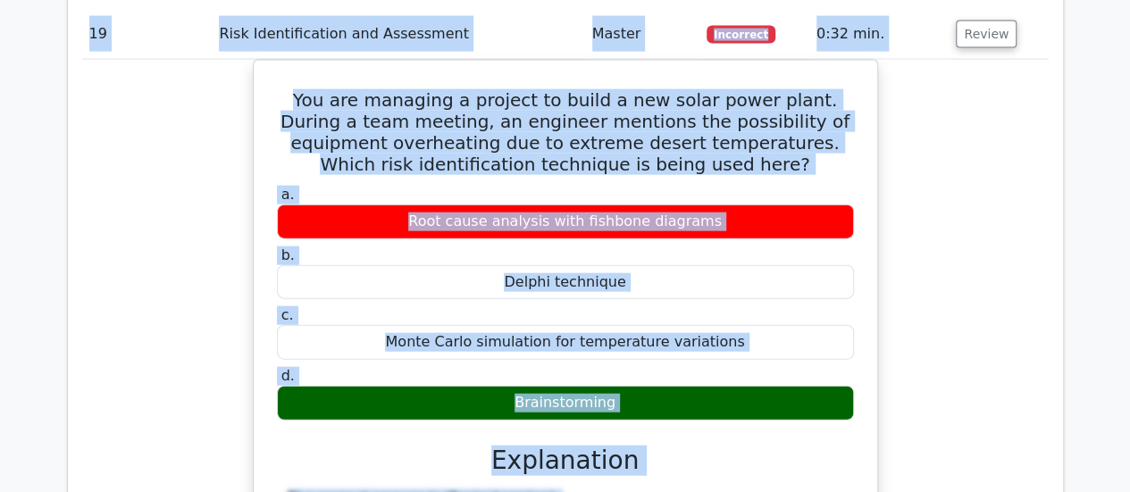
scroll to position [15542, 0]
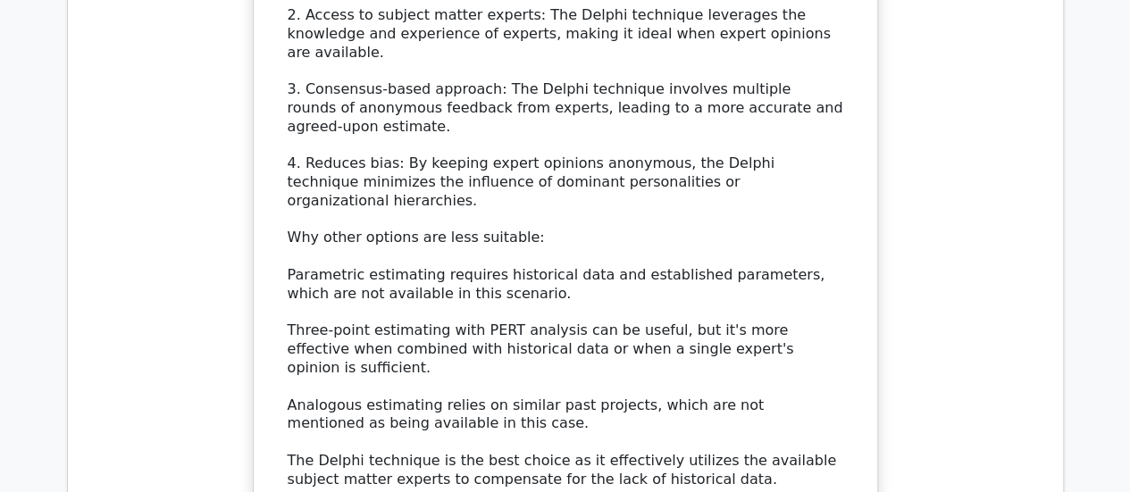
scroll to position [17293, 0]
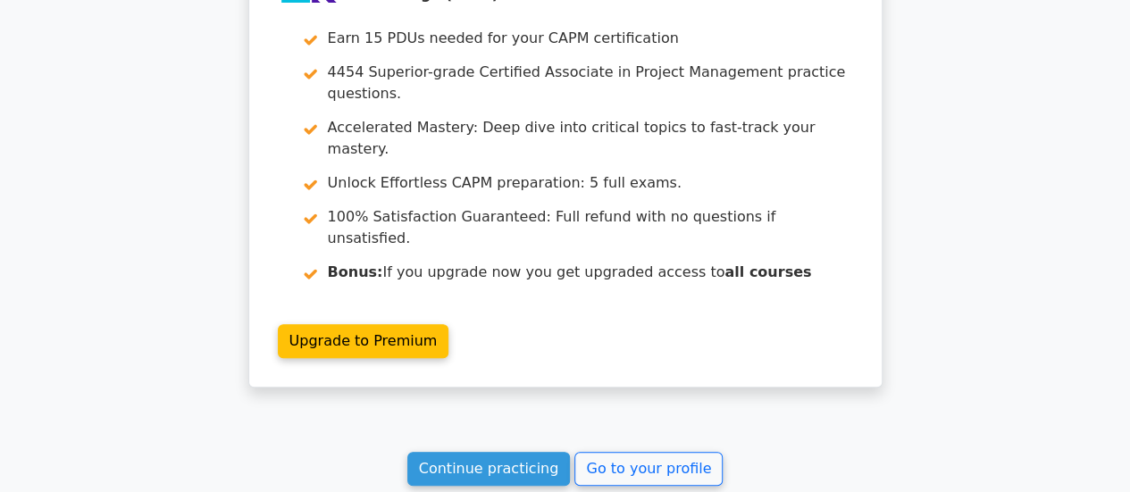
scroll to position [3751, 0]
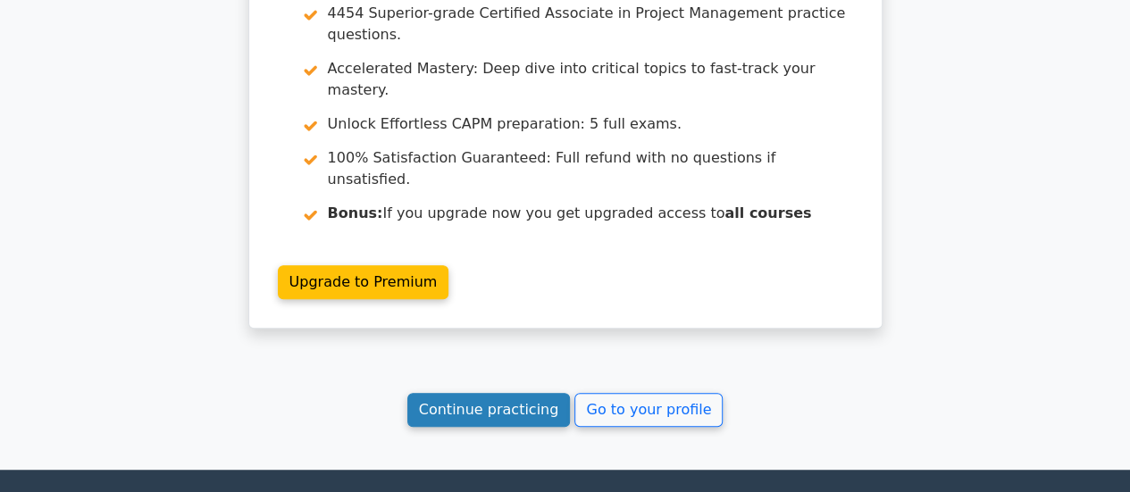
click at [520, 393] on link "Continue practicing" at bounding box center [489, 410] width 164 height 34
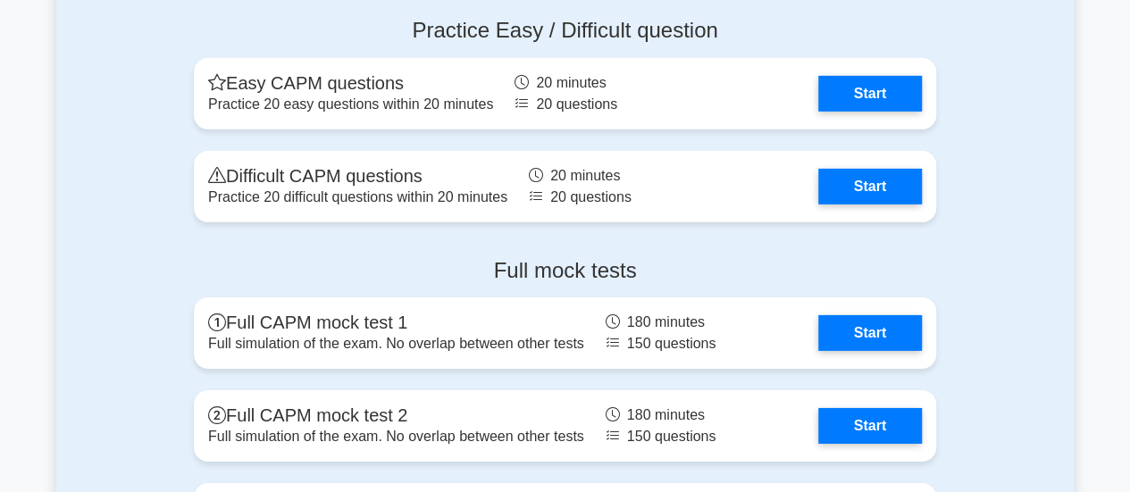
scroll to position [6038, 0]
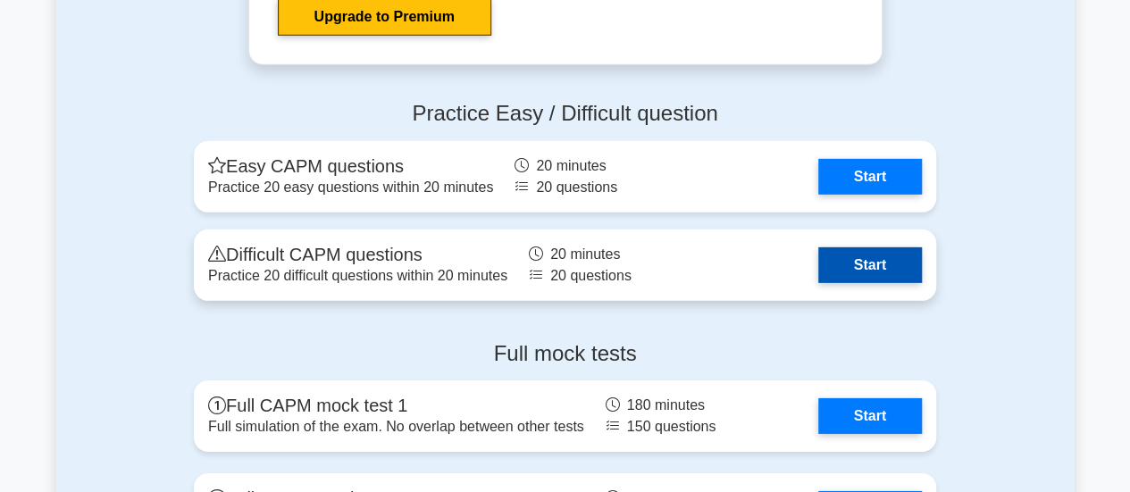
click at [865, 262] on link "Start" at bounding box center [870, 266] width 104 height 36
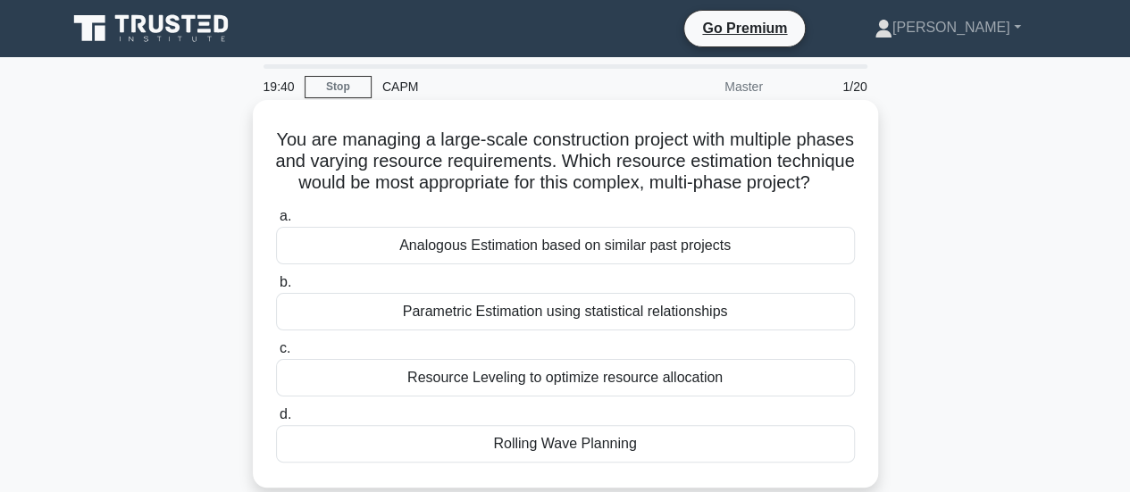
click at [683, 394] on div "Resource Leveling to optimize resource allocation" at bounding box center [565, 378] width 579 height 38
click at [276, 355] on input "c. Resource Leveling to optimize resource allocation" at bounding box center [276, 349] width 0 height 12
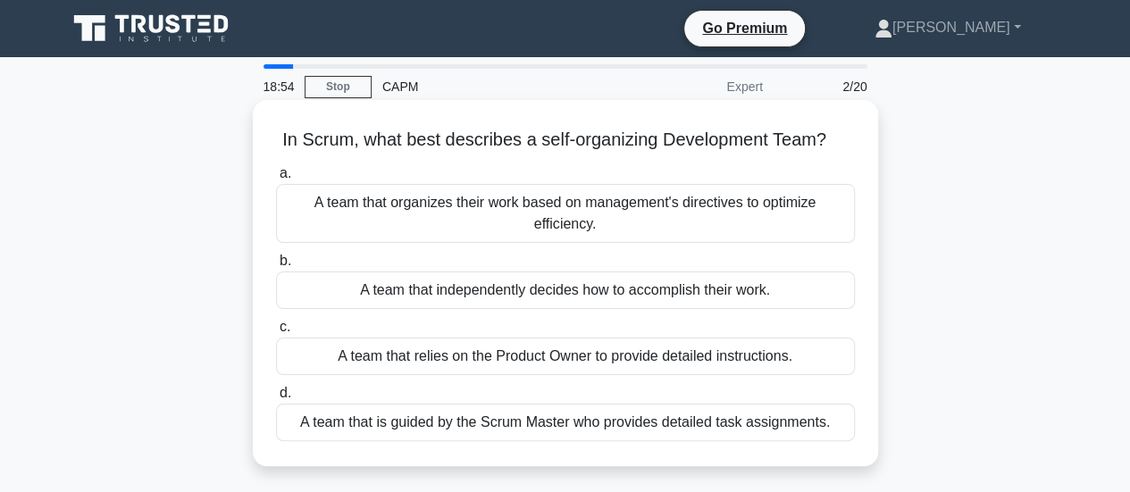
click at [583, 298] on div "A team that independently decides how to accomplish their work." at bounding box center [565, 291] width 579 height 38
click at [276, 267] on input "b. A team that independently decides how to accomplish their work." at bounding box center [276, 262] width 0 height 12
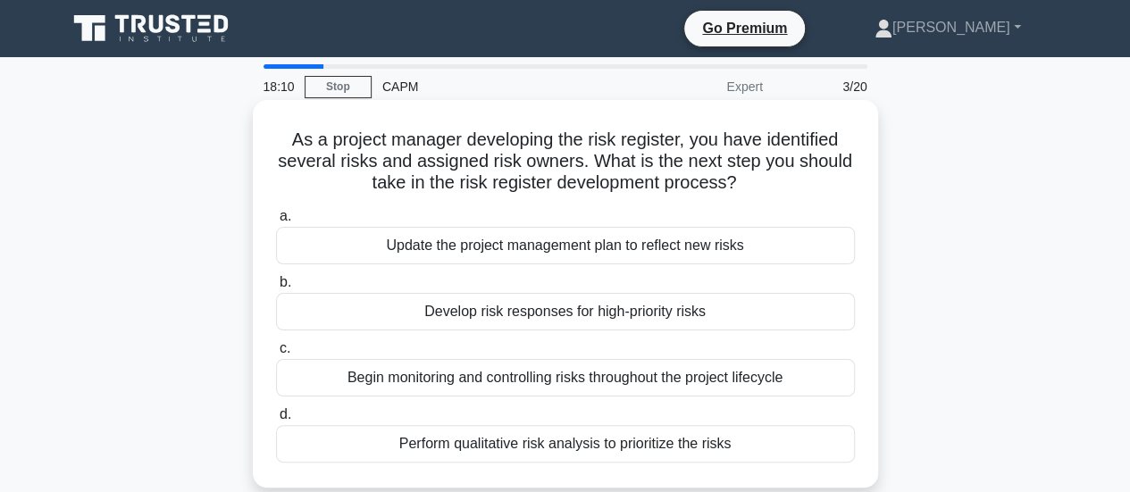
click at [575, 379] on div "Begin monitoring and controlling risks throughout the project lifecycle" at bounding box center [565, 378] width 579 height 38
click at [276, 355] on input "c. Begin monitoring and controlling risks throughout the project lifecycle" at bounding box center [276, 349] width 0 height 12
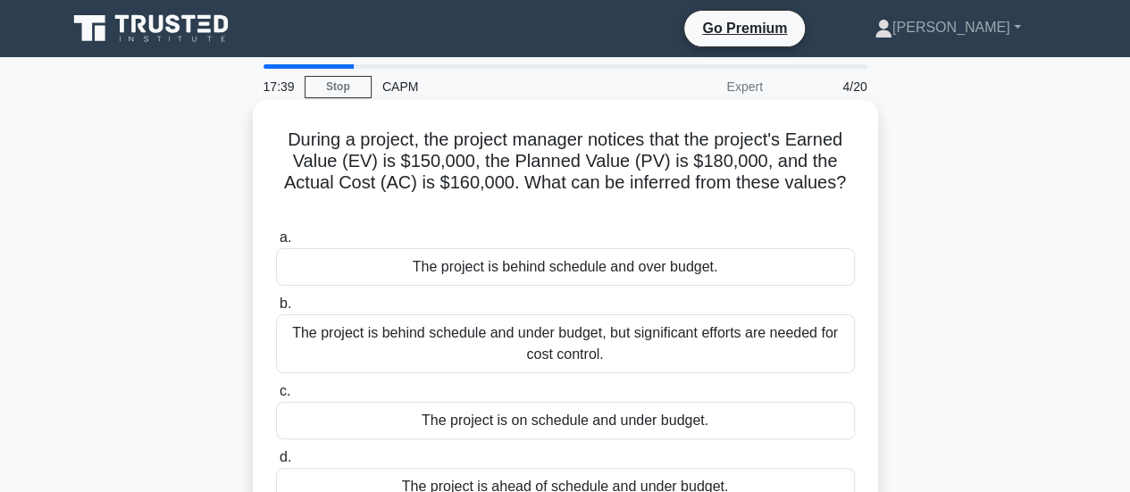
click at [499, 265] on div "The project is behind schedule and over budget." at bounding box center [565, 267] width 579 height 38
click at [276, 244] on input "a. The project is behind schedule and over budget." at bounding box center [276, 238] width 0 height 12
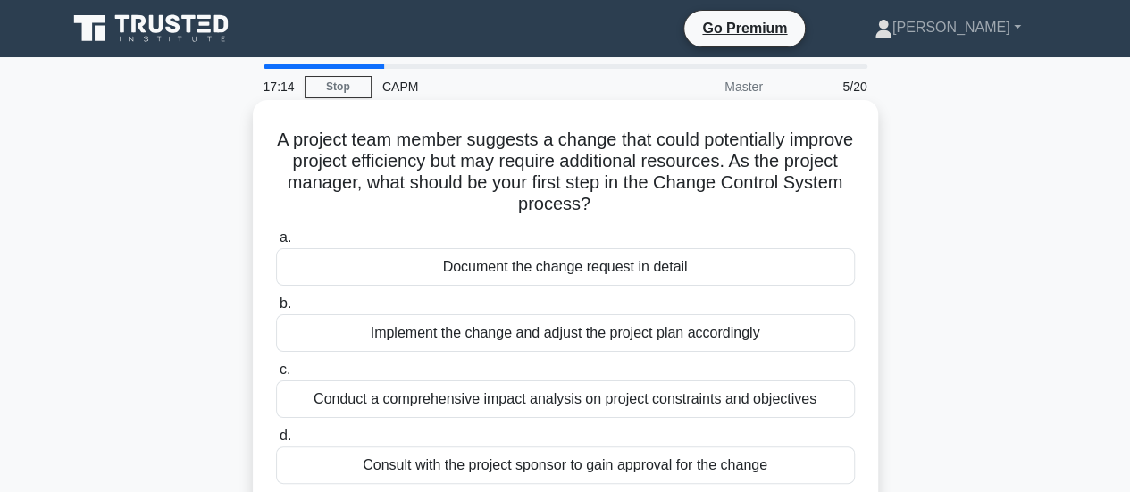
click at [533, 399] on div "Conduct a comprehensive impact analysis on project constraints and objectives" at bounding box center [565, 400] width 579 height 38
click at [276, 376] on input "c. Conduct a comprehensive impact analysis on project constraints and objectives" at bounding box center [276, 371] width 0 height 12
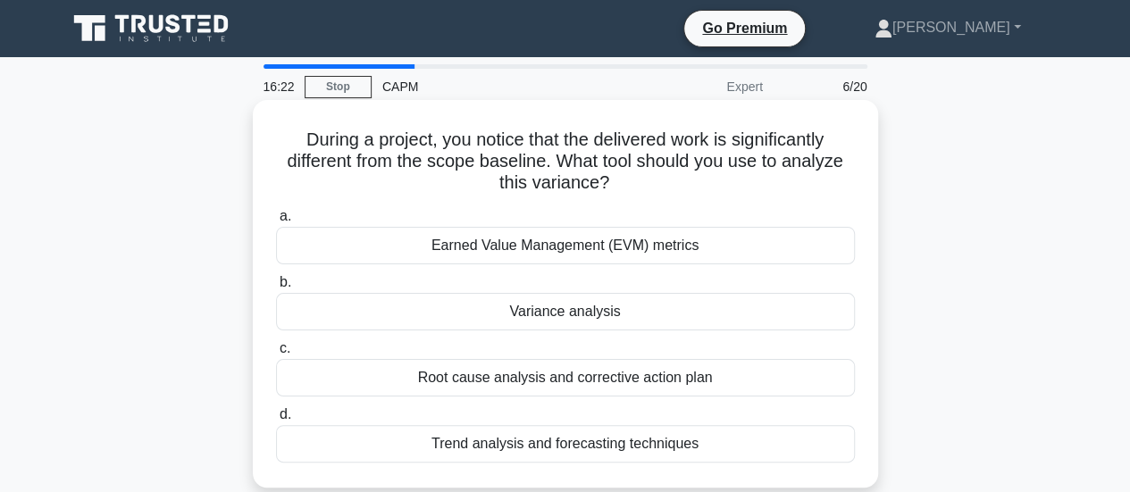
click at [566, 242] on div "Earned Value Management (EVM) metrics" at bounding box center [565, 246] width 579 height 38
click at [276, 222] on input "a. Earned Value Management (EVM) metrics" at bounding box center [276, 217] width 0 height 12
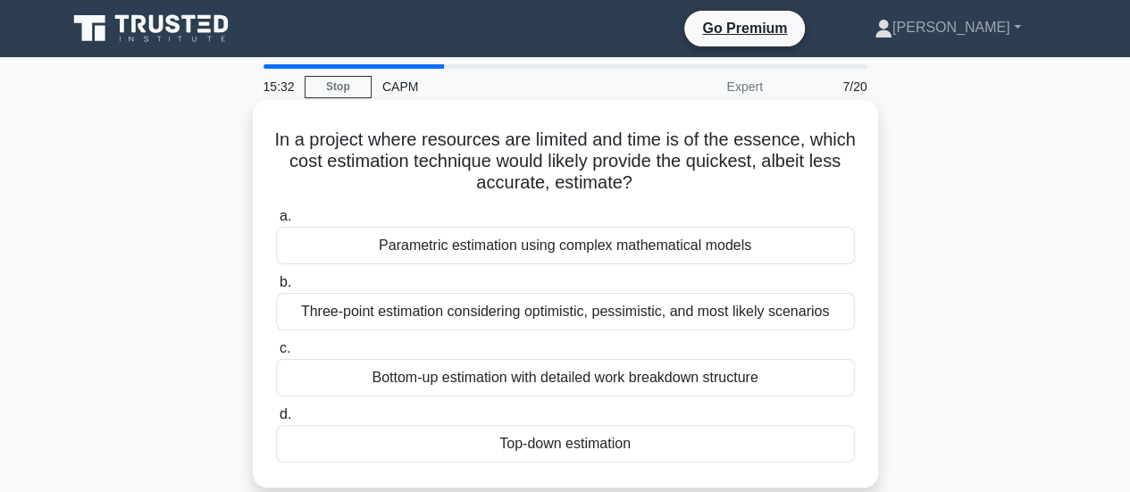
click at [446, 385] on div "Bottom-up estimation with detailed work breakdown structure" at bounding box center [565, 378] width 579 height 38
click at [276, 355] on input "c. Bottom-up estimation with detailed work breakdown structure" at bounding box center [276, 349] width 0 height 12
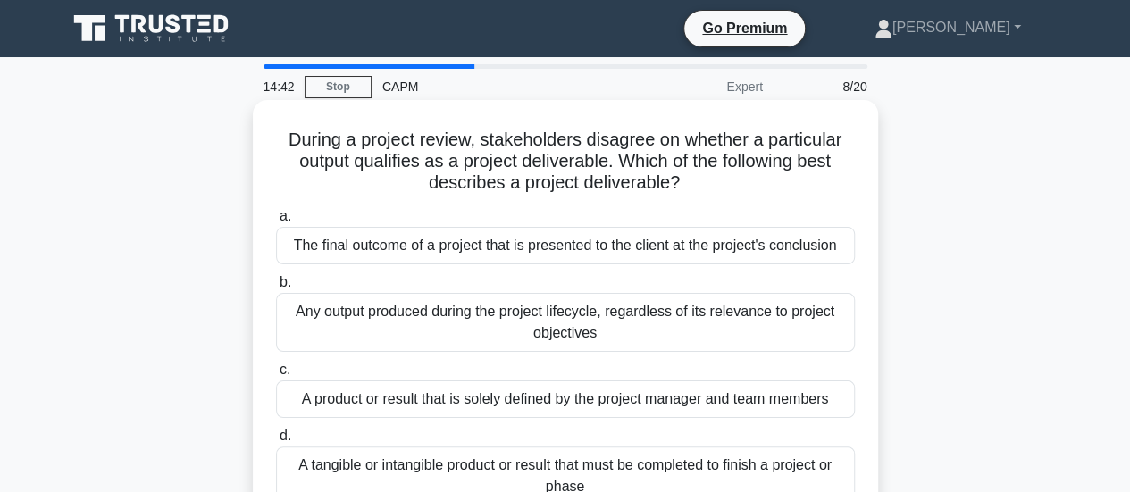
click at [413, 248] on div "The final outcome of a project that is presented to the client at the project's…" at bounding box center [565, 246] width 579 height 38
click at [276, 222] on input "a. The final outcome of a project that is presented to the client at the projec…" at bounding box center [276, 217] width 0 height 12
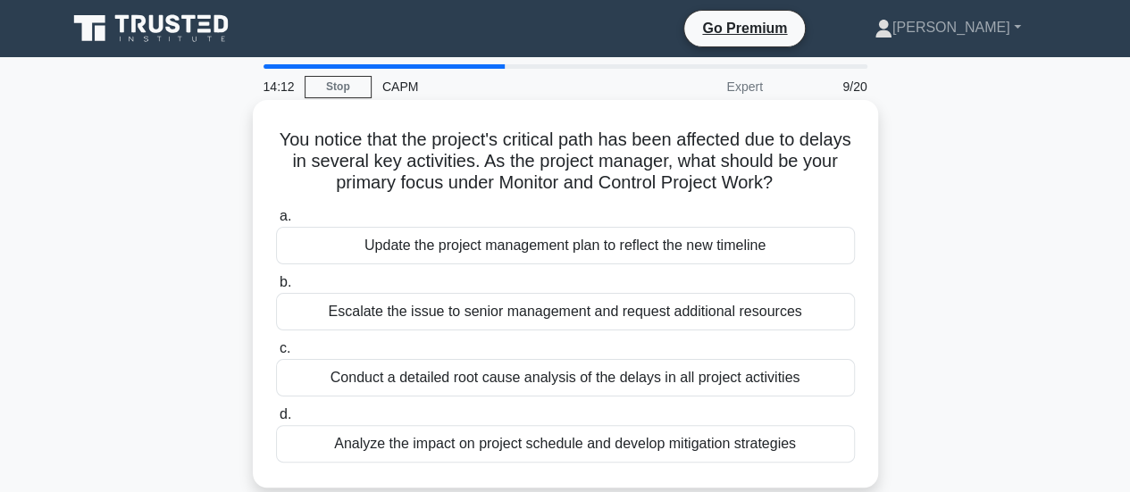
click at [390, 442] on div "Analyze the impact on project schedule and develop mitigation strategies" at bounding box center [565, 444] width 579 height 38
click at [276, 421] on input "d. Analyze the impact on project schedule and develop mitigation strategies" at bounding box center [276, 415] width 0 height 12
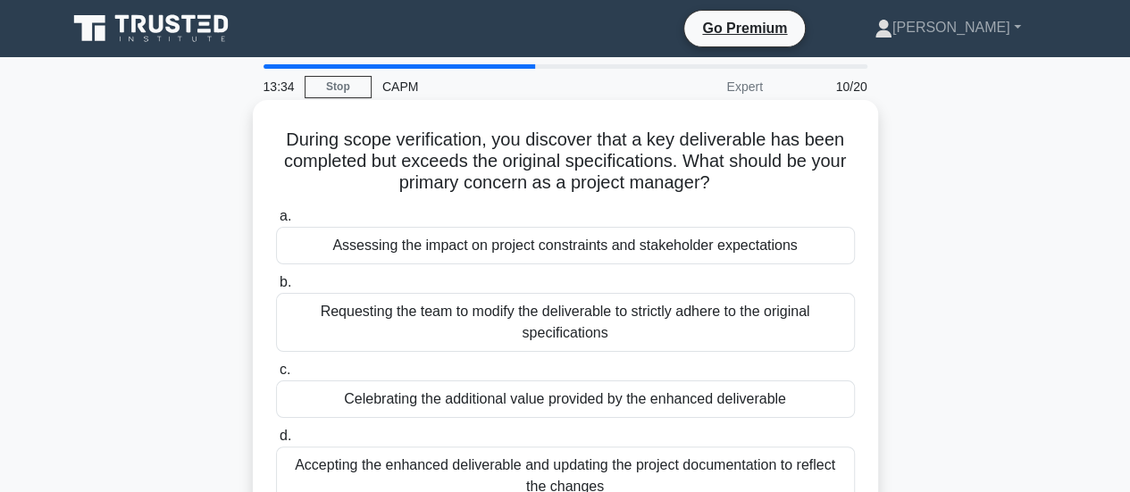
click at [403, 246] on div "Assessing the impact on project constraints and stakeholder expectations" at bounding box center [565, 246] width 579 height 38
click at [276, 222] on input "a. Assessing the impact on project constraints and stakeholder expectations" at bounding box center [276, 217] width 0 height 12
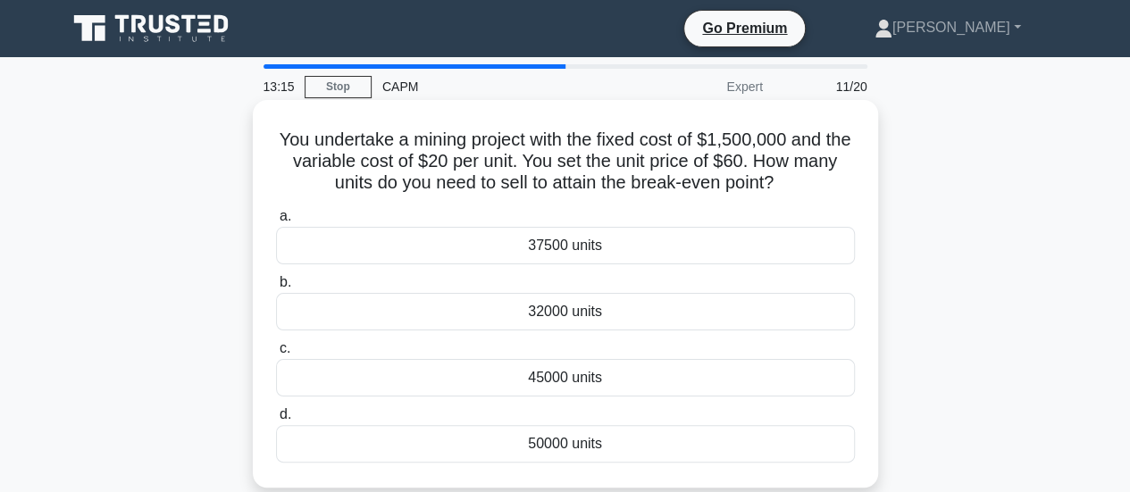
click at [479, 305] on div "32000 units" at bounding box center [565, 312] width 579 height 38
click at [276, 289] on input "b. 32000 units" at bounding box center [276, 283] width 0 height 12
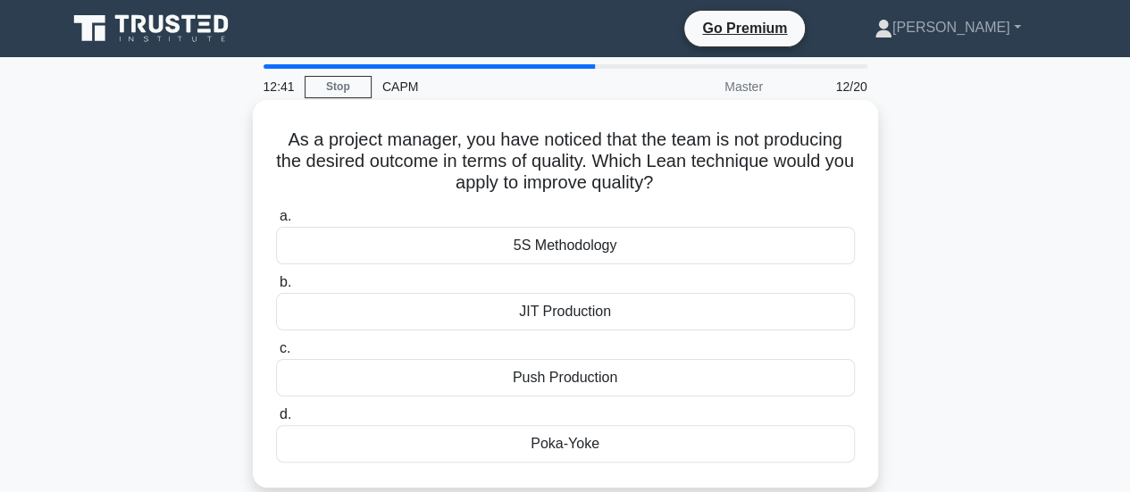
click at [459, 436] on div "Poka-Yoke" at bounding box center [565, 444] width 579 height 38
click at [276, 421] on input "d. Poka-Yoke" at bounding box center [276, 415] width 0 height 12
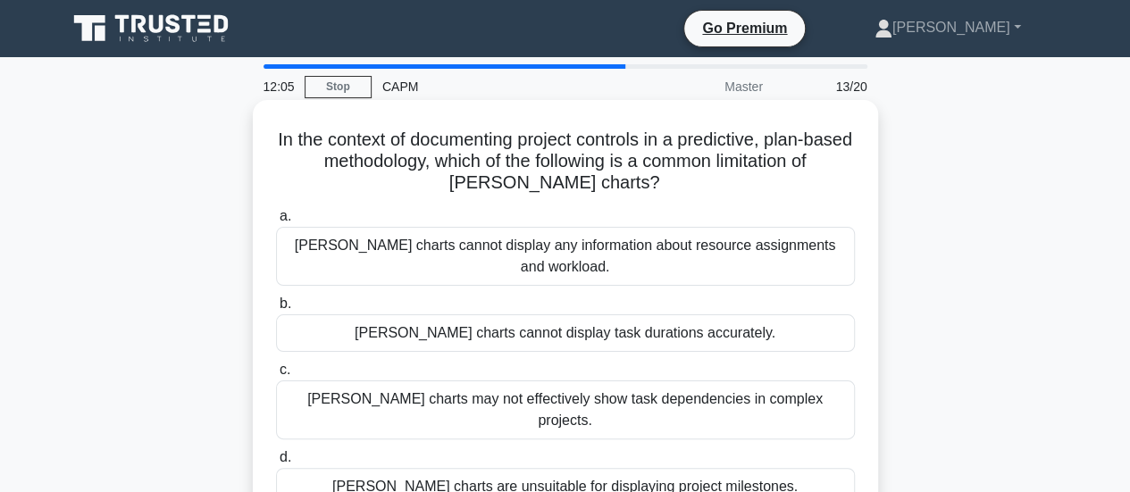
click at [416, 468] on div "[PERSON_NAME] charts are unsuitable for displaying project milestones." at bounding box center [565, 487] width 579 height 38
click at [276, 452] on input "d. Gantt charts are unsuitable for displaying project milestones." at bounding box center [276, 458] width 0 height 12
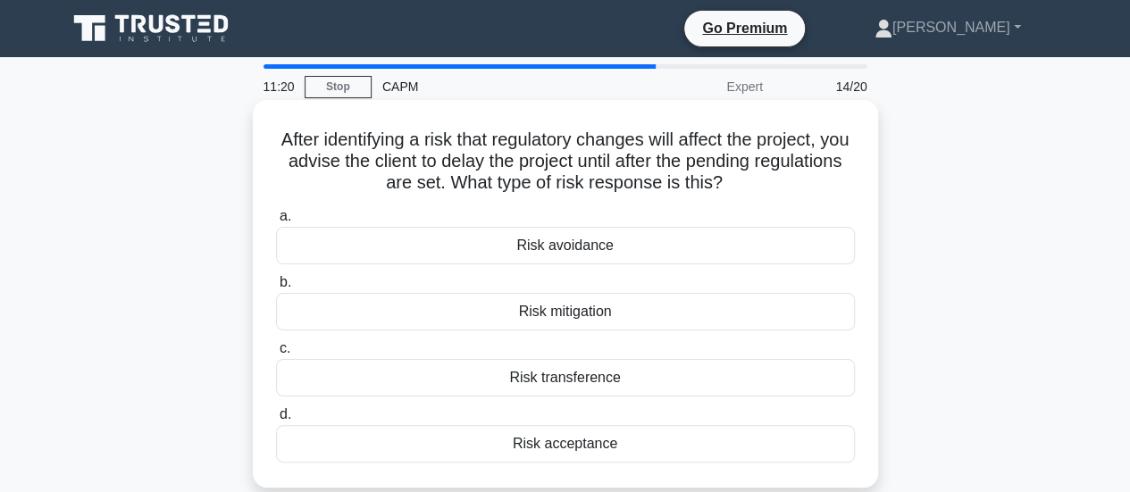
click at [495, 317] on div "Risk mitigation" at bounding box center [565, 312] width 579 height 38
click at [276, 289] on input "b. Risk mitigation" at bounding box center [276, 283] width 0 height 12
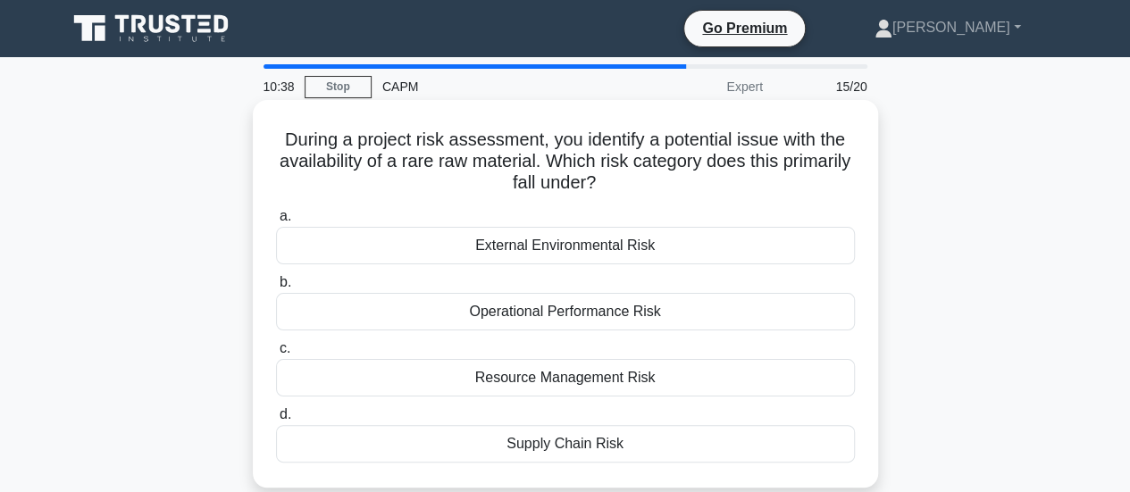
click at [516, 437] on div "Supply Chain Risk" at bounding box center [565, 444] width 579 height 38
click at [276, 421] on input "d. Supply Chain Risk" at bounding box center [276, 415] width 0 height 12
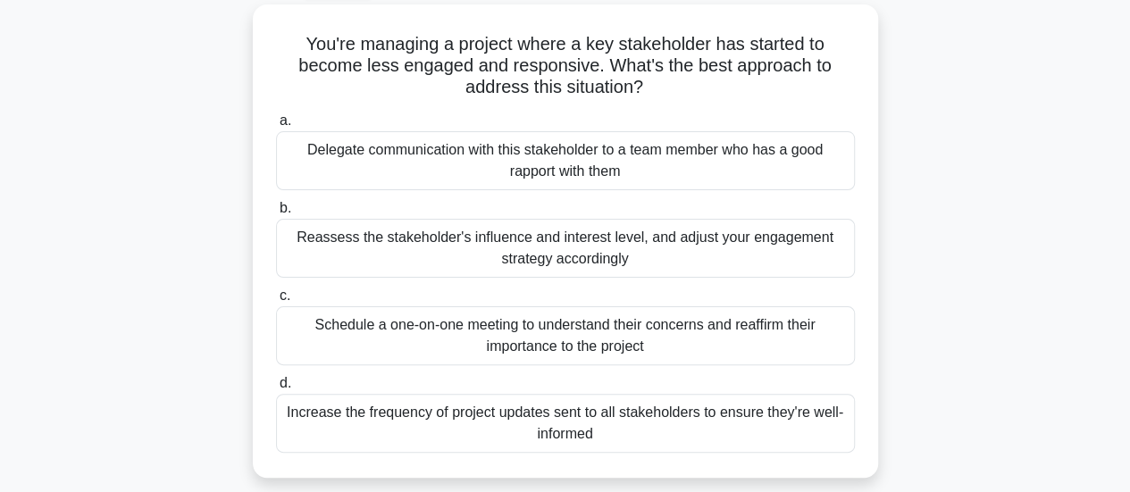
scroll to position [107, 0]
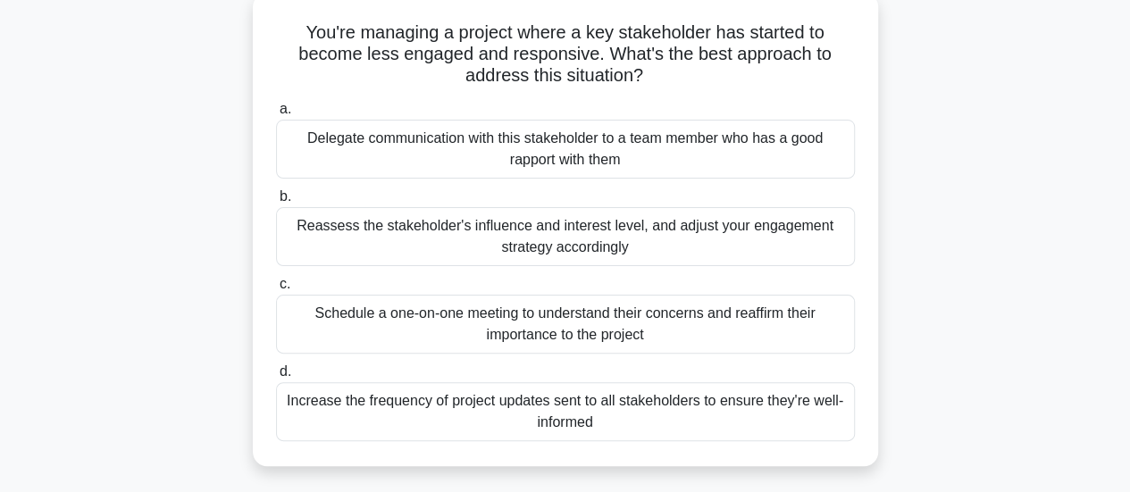
click at [731, 235] on div "Reassess the stakeholder's influence and interest level, and adjust your engage…" at bounding box center [565, 236] width 579 height 59
click at [276, 203] on input "b. Reassess the stakeholder's influence and interest level, and adjust your eng…" at bounding box center [276, 197] width 0 height 12
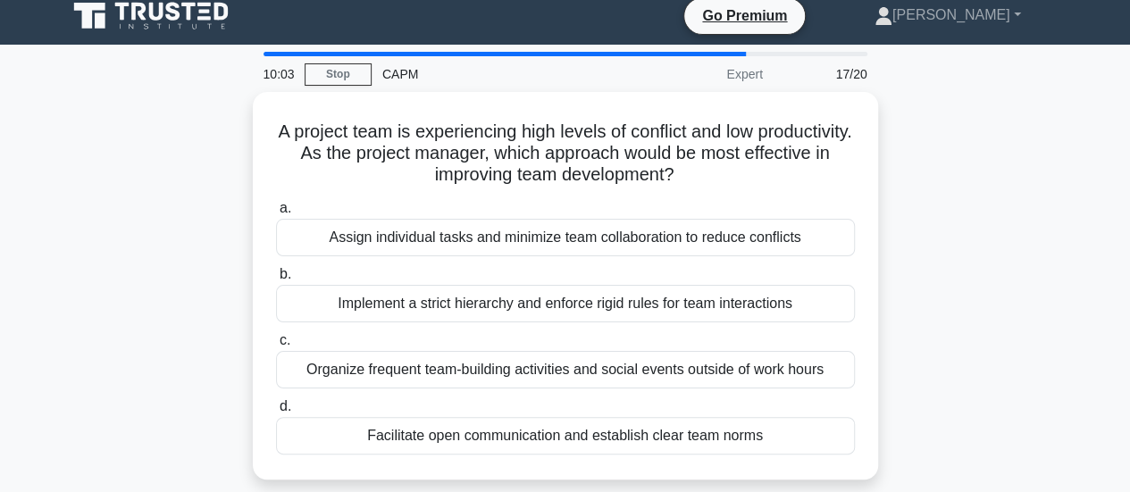
scroll to position [0, 0]
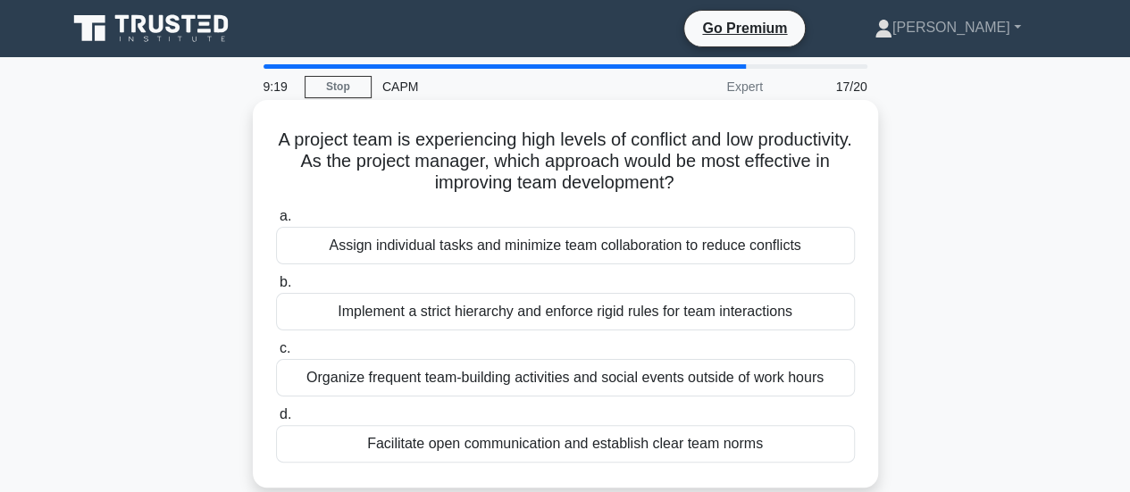
click at [511, 441] on div "Facilitate open communication and establish clear team norms" at bounding box center [565, 444] width 579 height 38
click at [276, 421] on input "d. Facilitate open communication and establish clear team norms" at bounding box center [276, 415] width 0 height 12
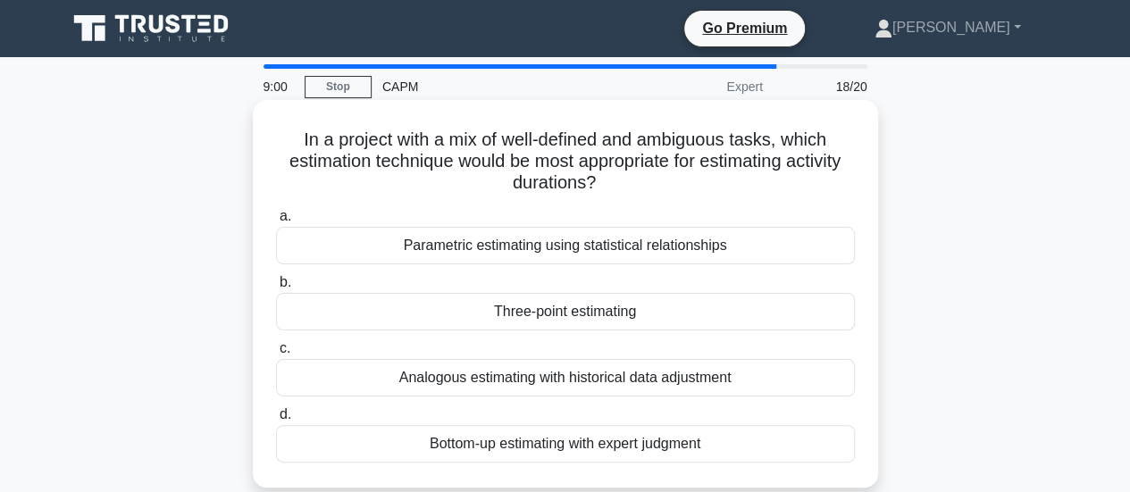
click at [496, 317] on div "Three-point estimating" at bounding box center [565, 312] width 579 height 38
click at [276, 289] on input "b. Three-point estimating" at bounding box center [276, 283] width 0 height 12
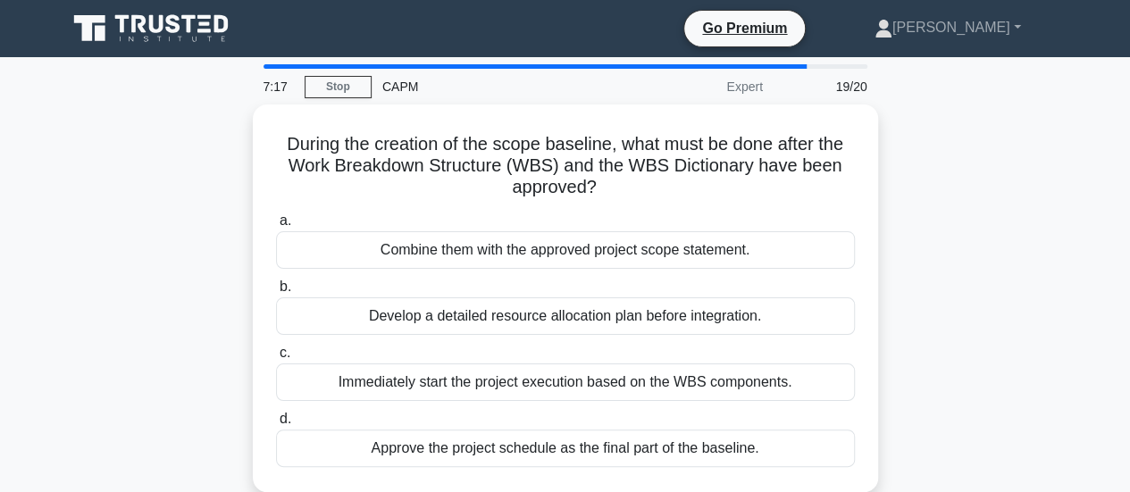
scroll to position [36, 0]
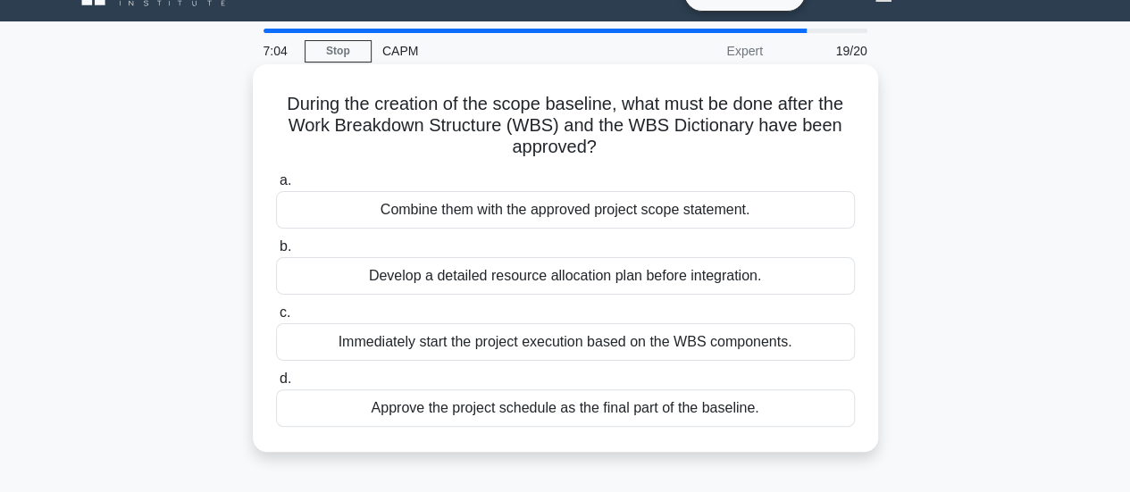
click at [621, 202] on div "Combine them with the approved project scope statement." at bounding box center [565, 210] width 579 height 38
click at [276, 187] on input "a. Combine them with the approved project scope statement." at bounding box center [276, 181] width 0 height 12
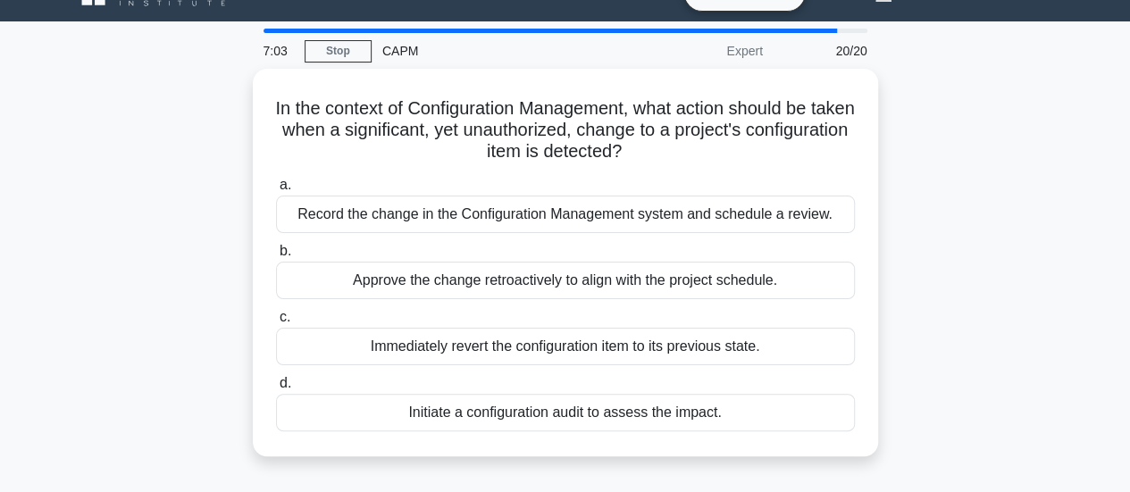
scroll to position [0, 0]
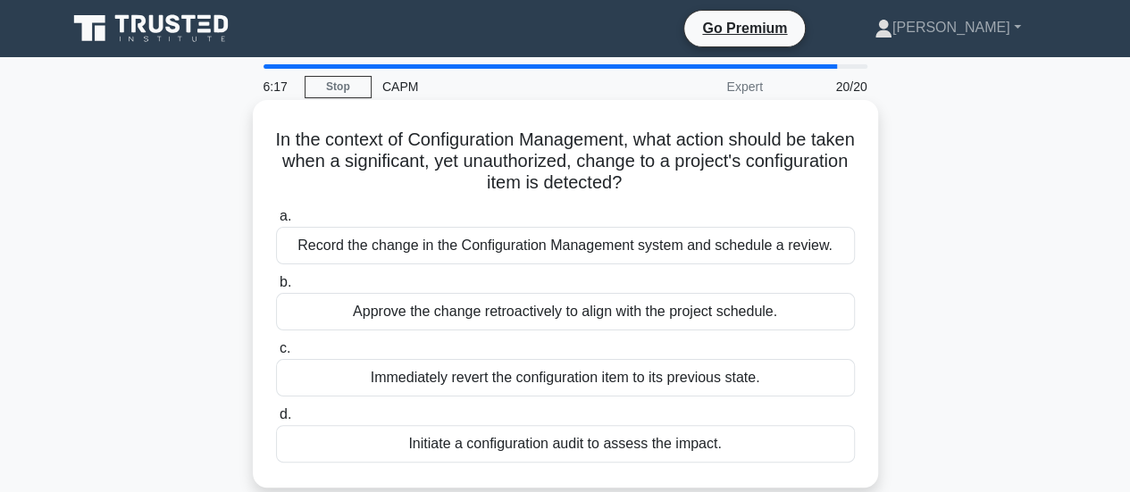
click at [499, 447] on div "Initiate a configuration audit to assess the impact." at bounding box center [565, 444] width 579 height 38
click at [276, 421] on input "d. Initiate a configuration audit to assess the impact." at bounding box center [276, 415] width 0 height 12
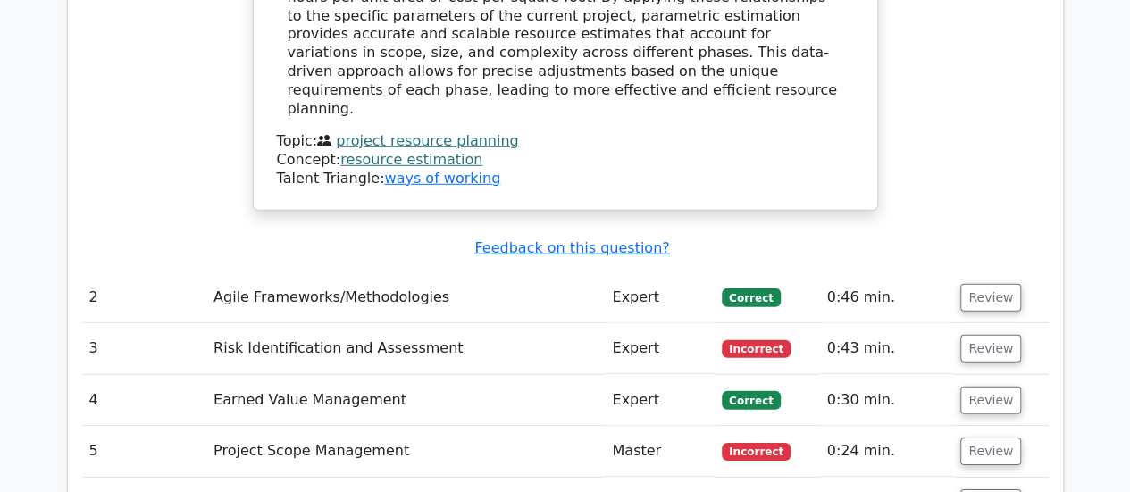
scroll to position [2620, 0]
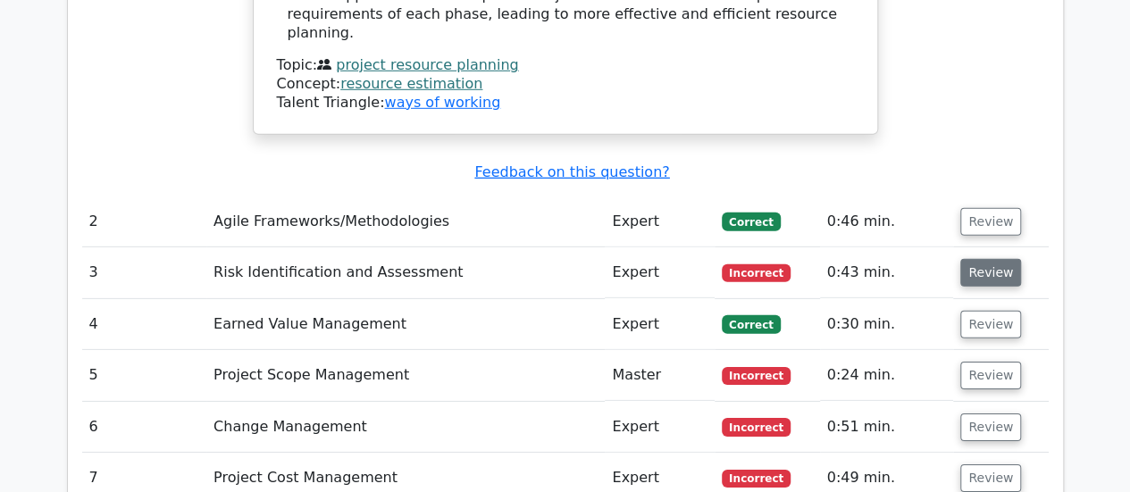
click at [978, 259] on button "Review" at bounding box center [991, 273] width 61 height 28
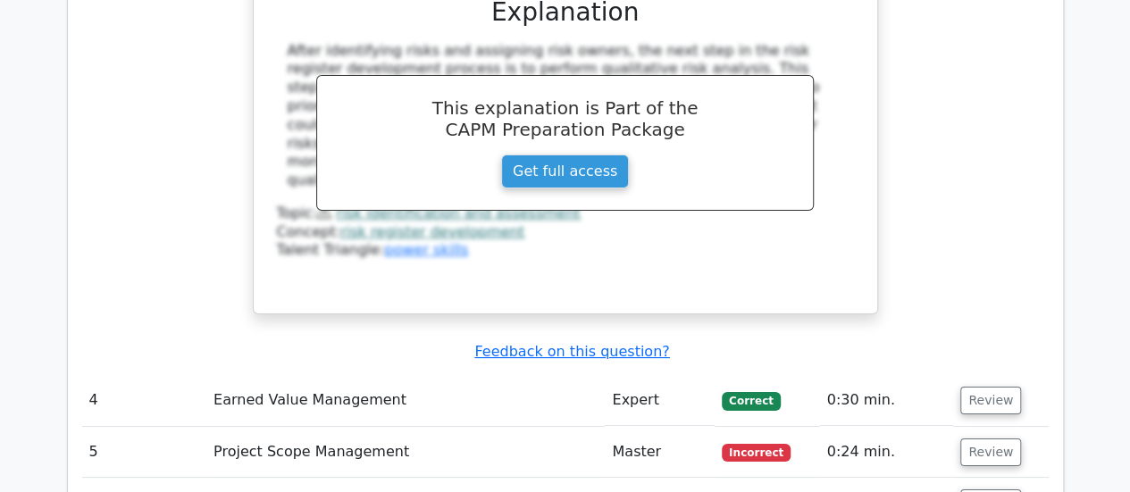
scroll to position [3395, 0]
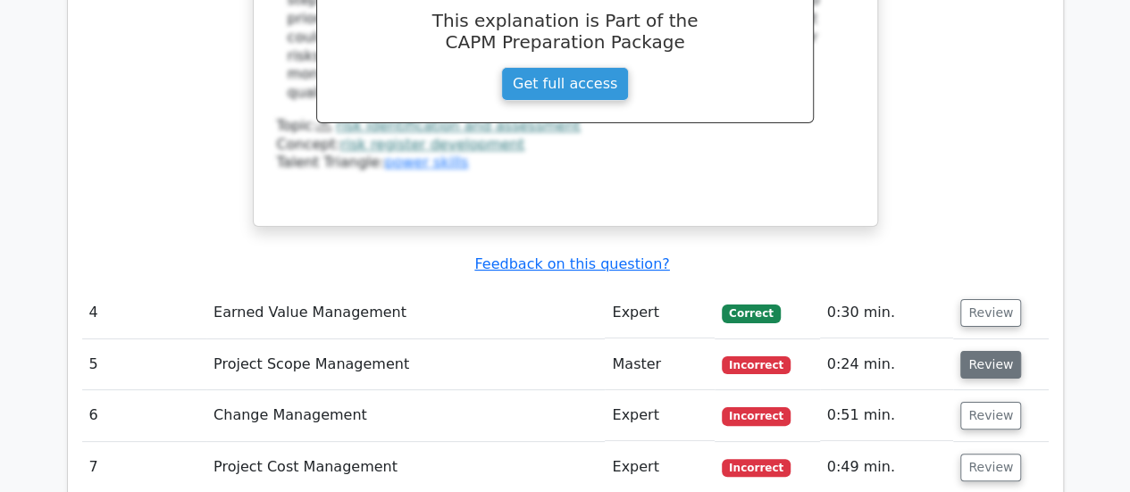
click at [992, 351] on button "Review" at bounding box center [991, 365] width 61 height 28
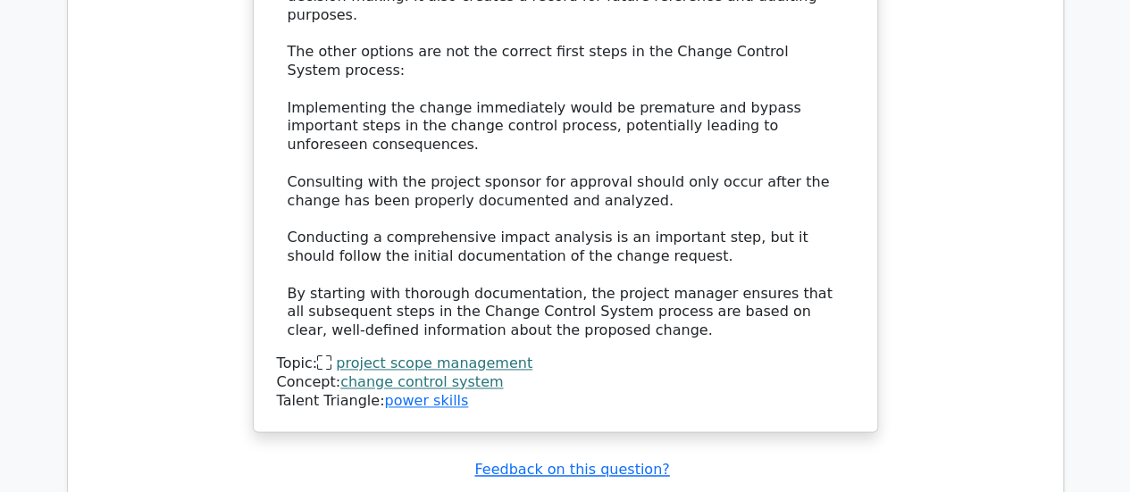
scroll to position [4478, 0]
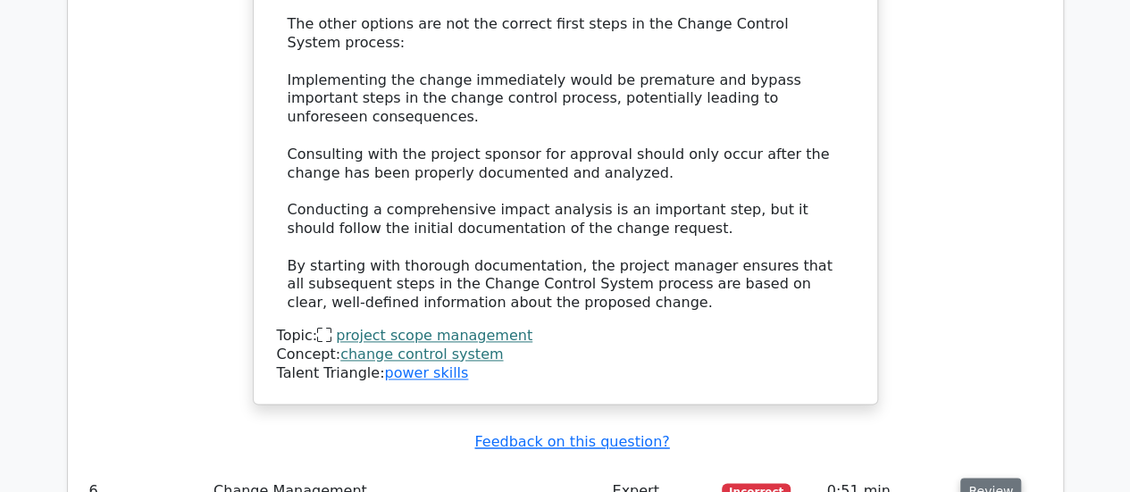
click at [979, 478] on button "Review" at bounding box center [991, 492] width 61 height 28
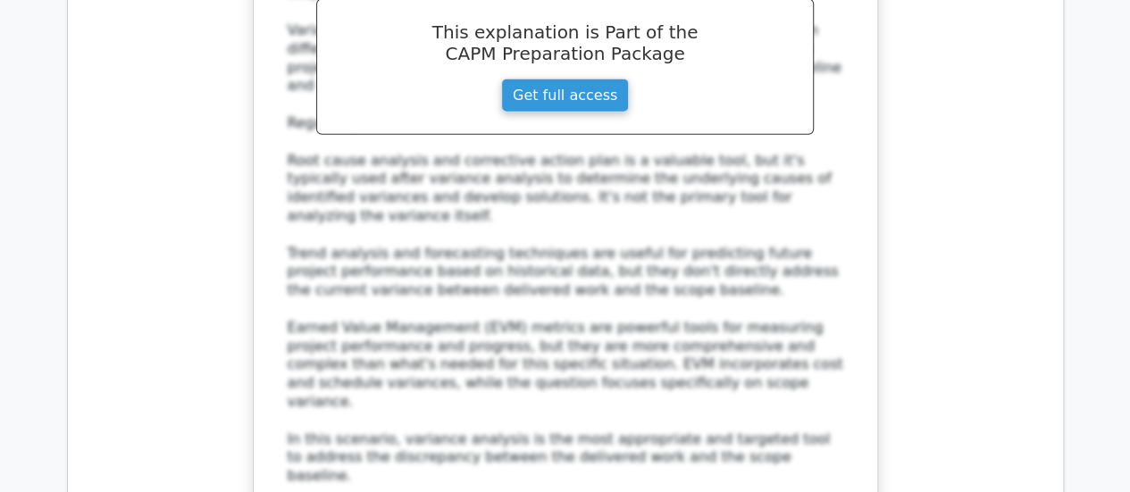
scroll to position [5551, 0]
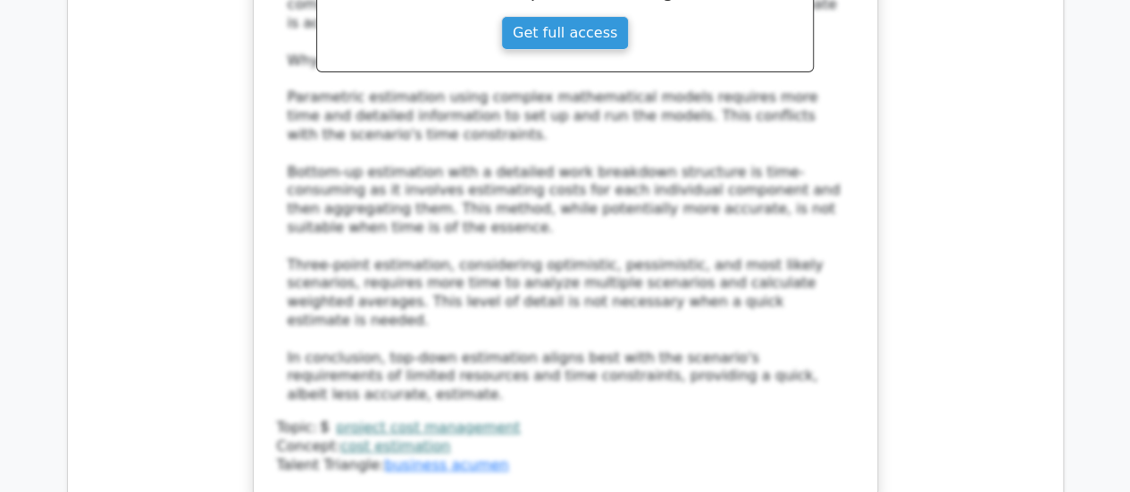
scroll to position [6671, 0]
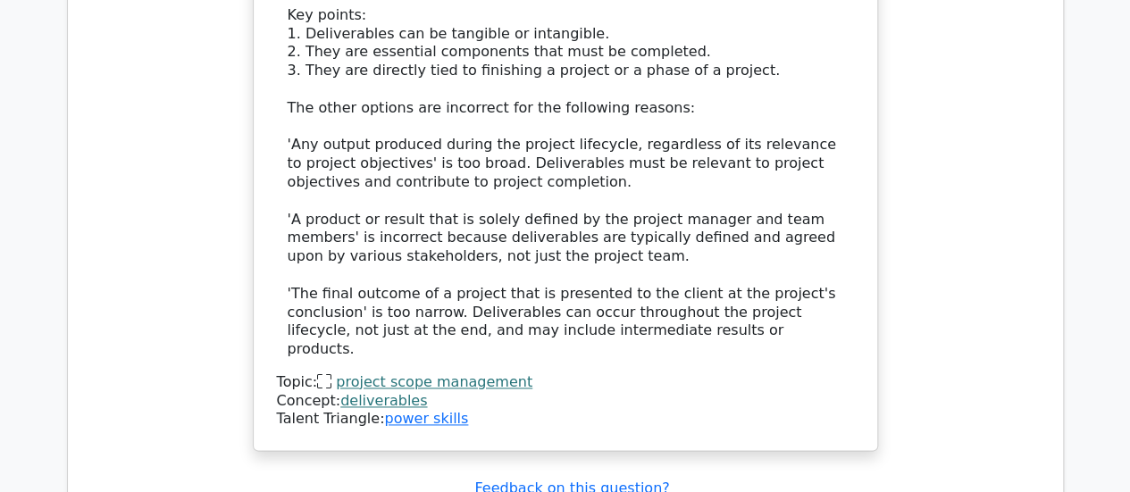
scroll to position [7861, 0]
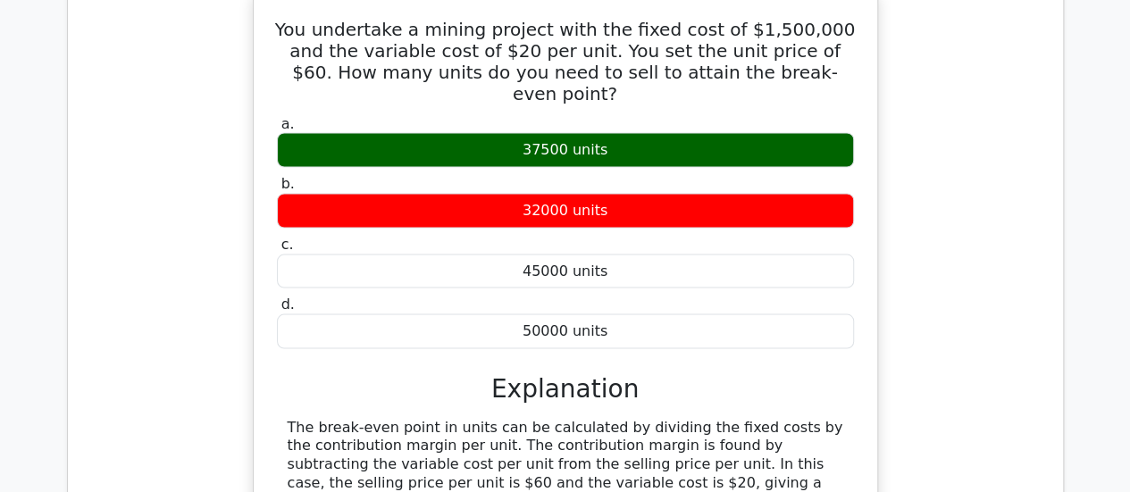
scroll to position [8635, 0]
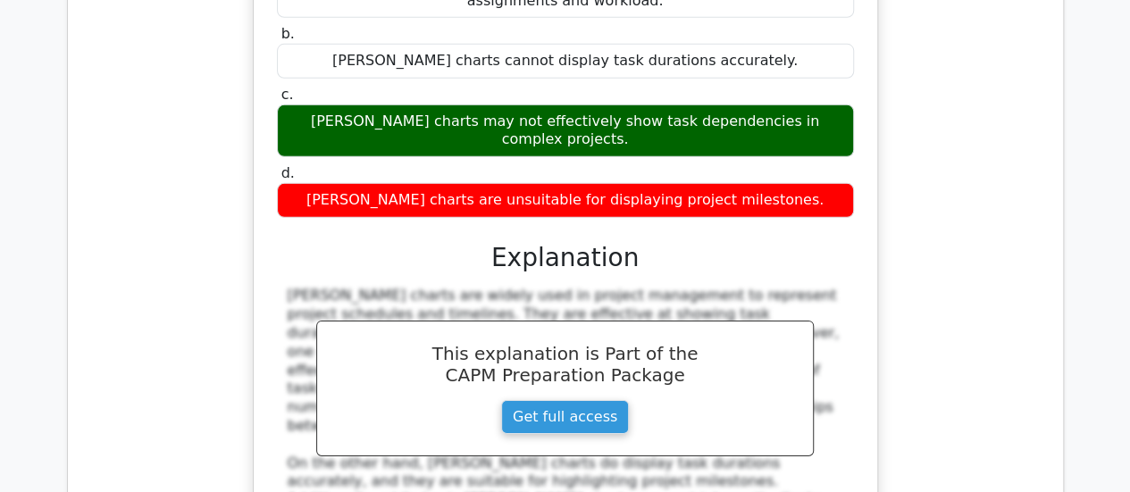
scroll to position [9541, 0]
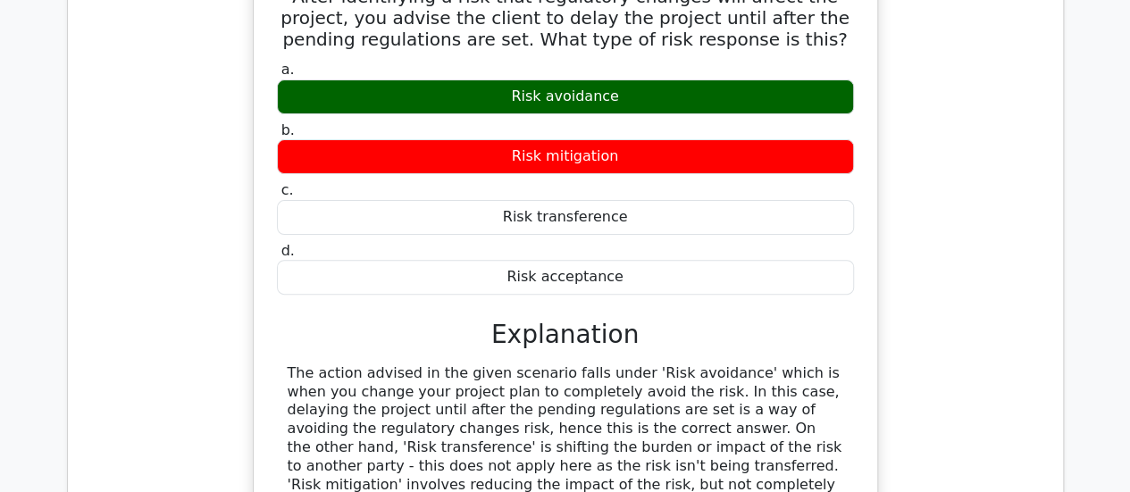
scroll to position [10362, 0]
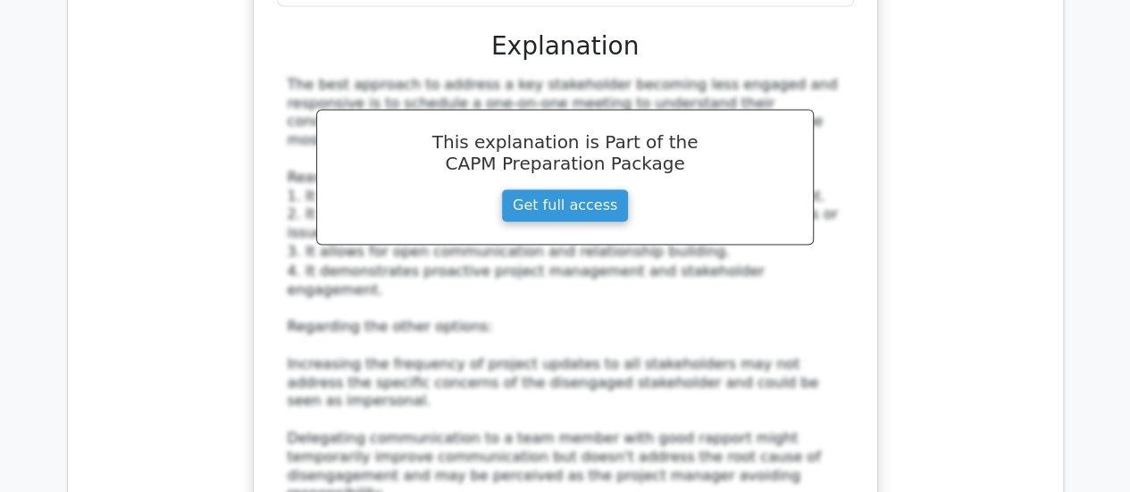
scroll to position [11672, 0]
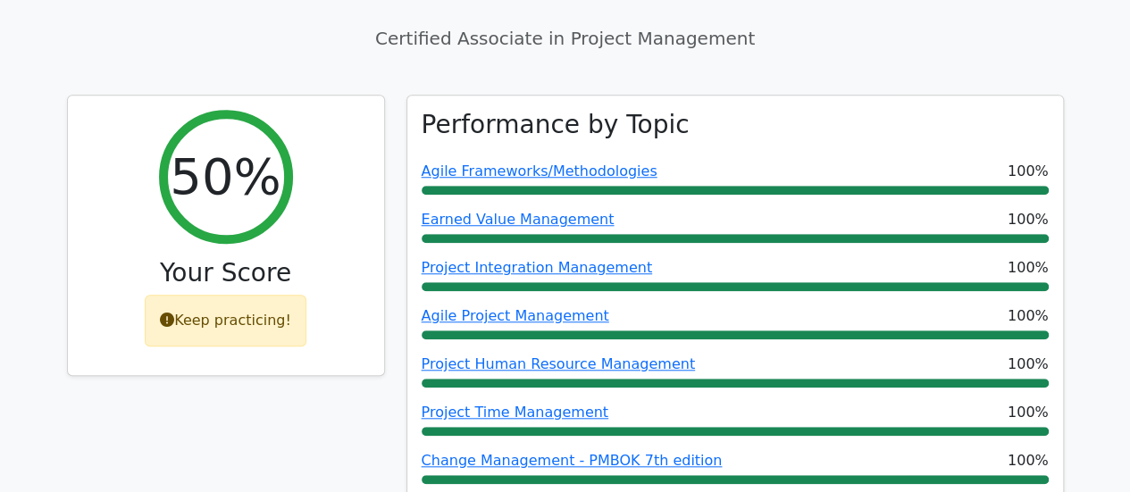
scroll to position [225, 0]
